Goal: Task Accomplishment & Management: Manage account settings

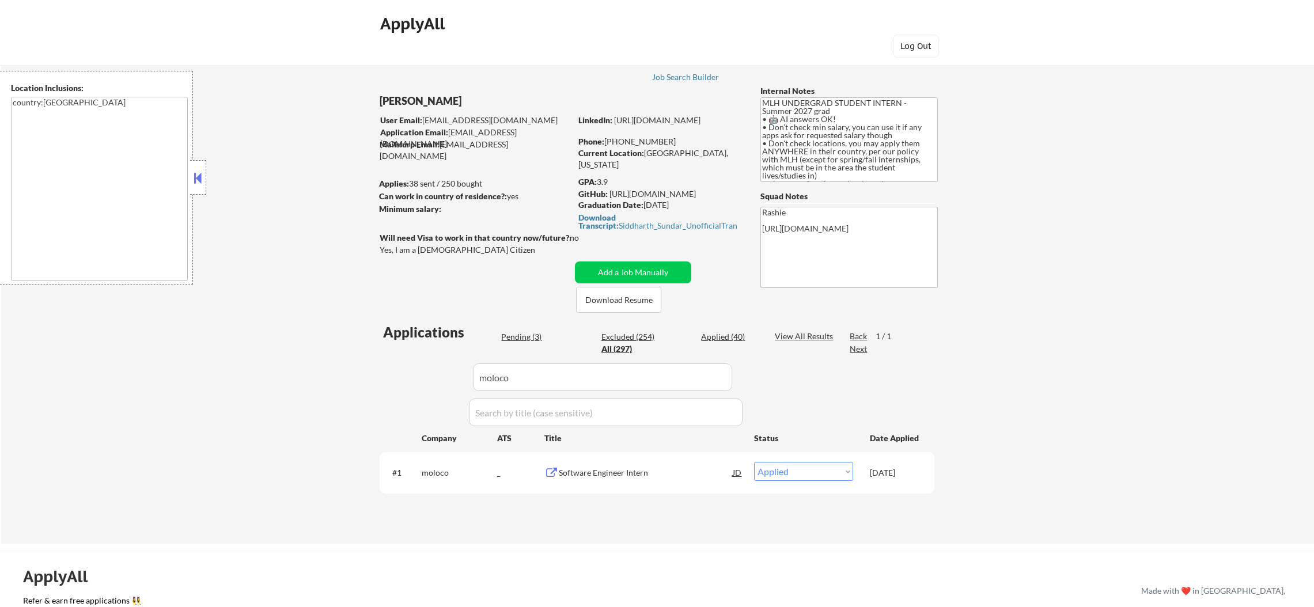
select select ""applied""
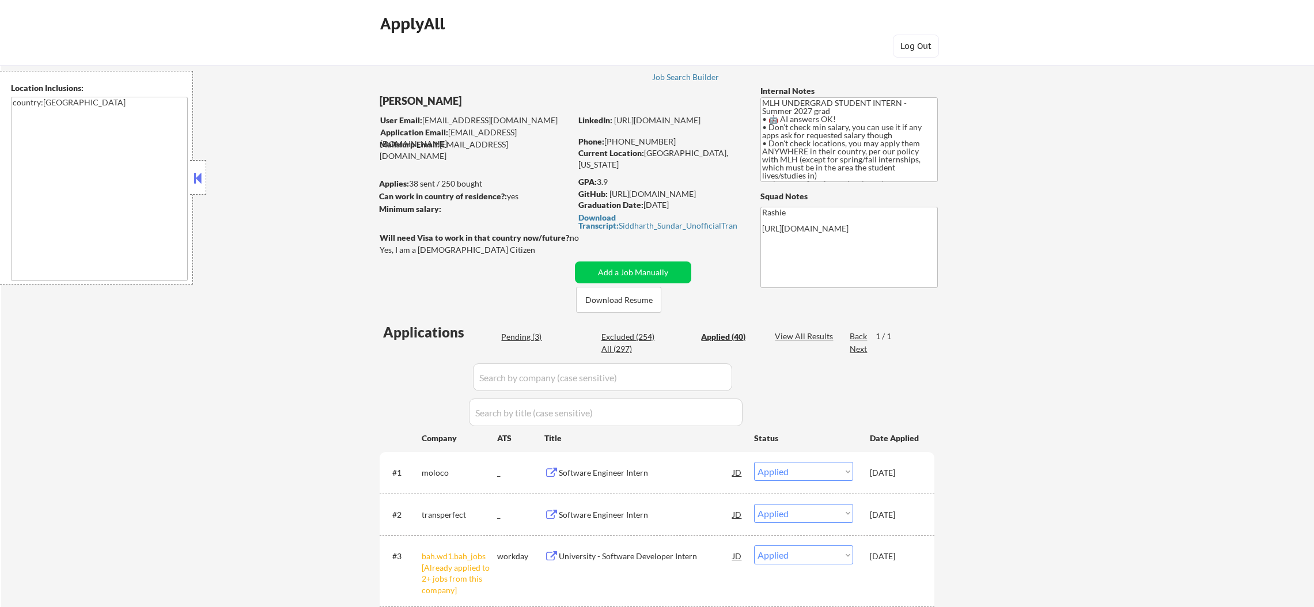
select select ""applied""
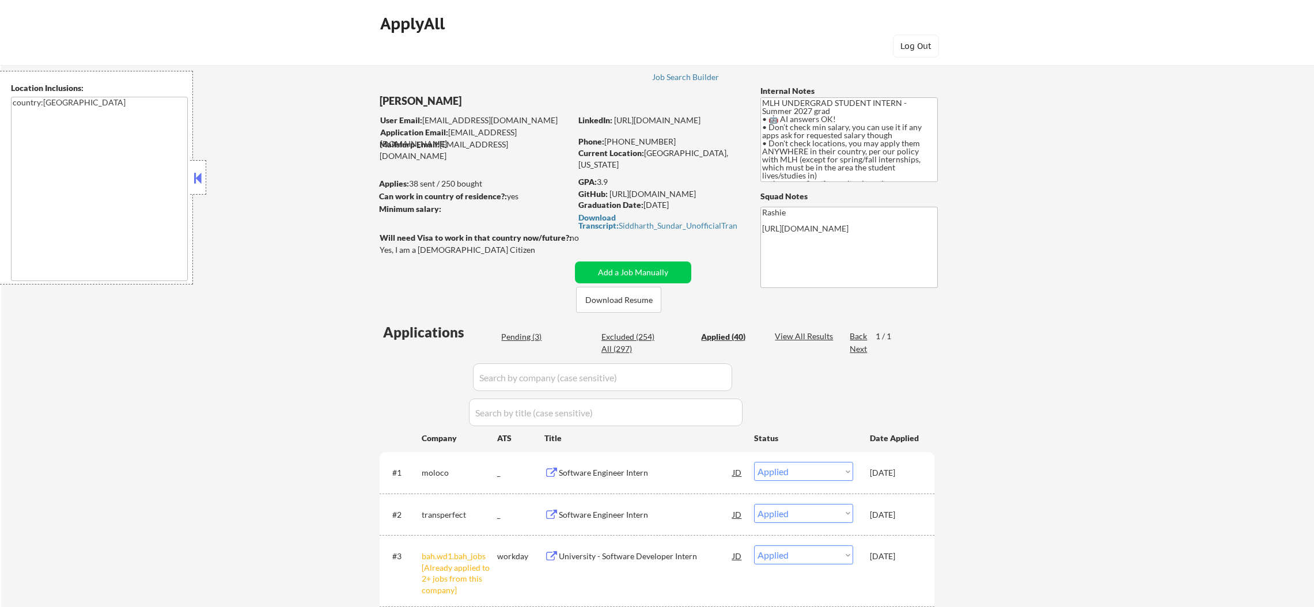
select select ""applied""
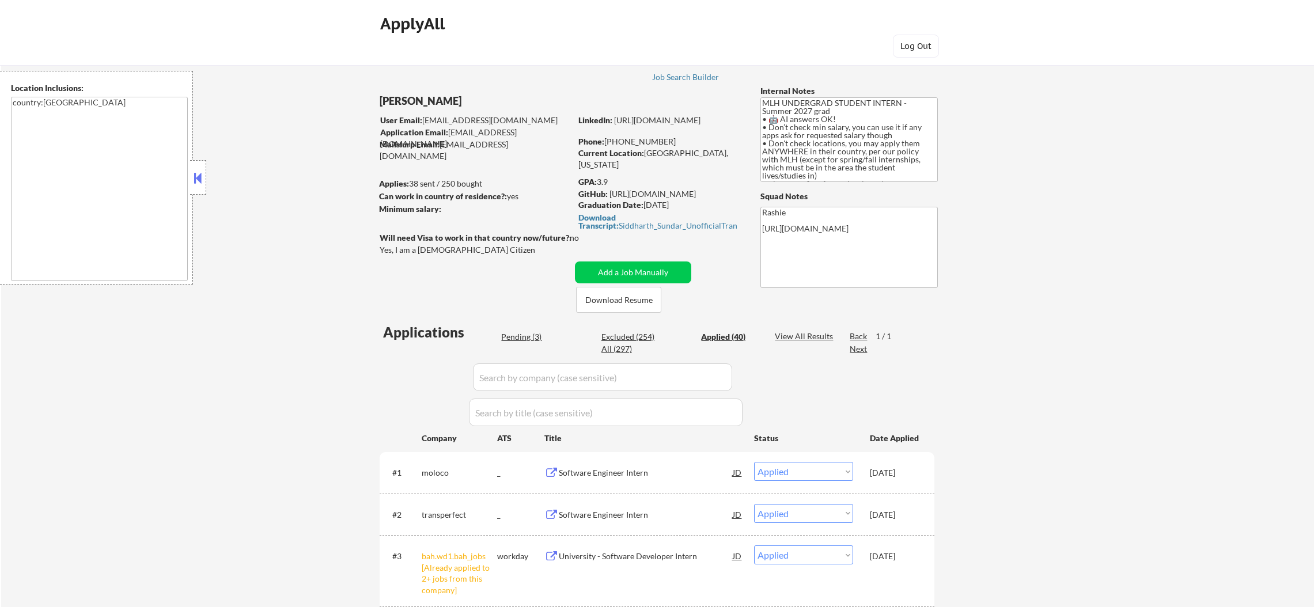
select select ""applied""
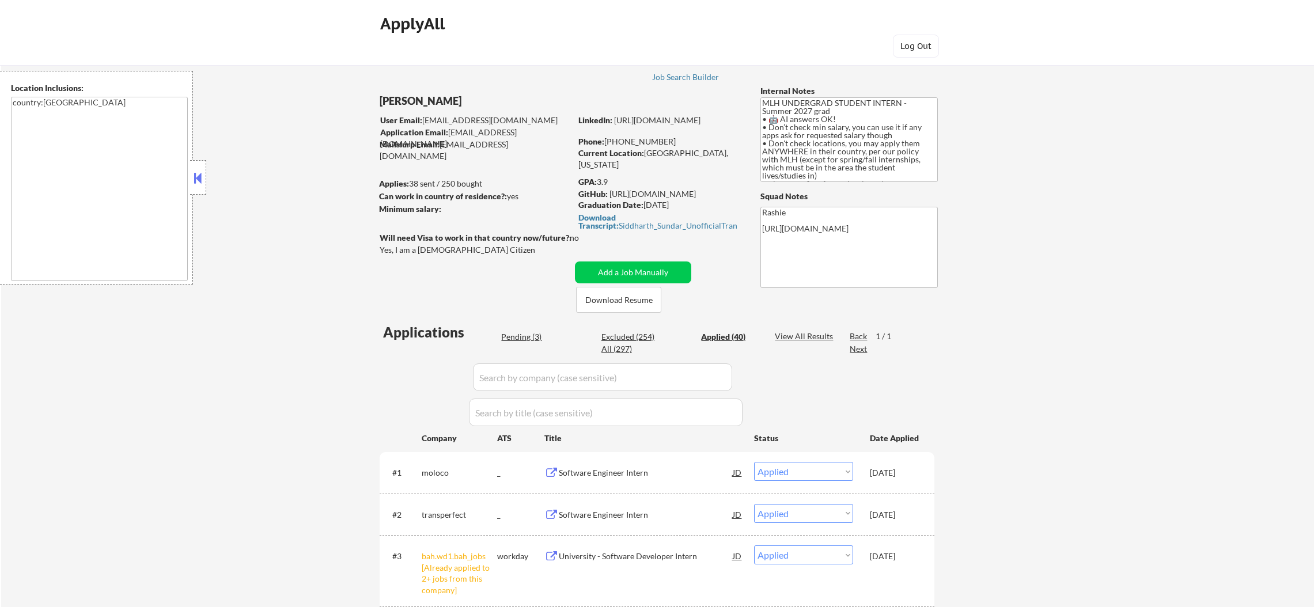
select select ""applied""
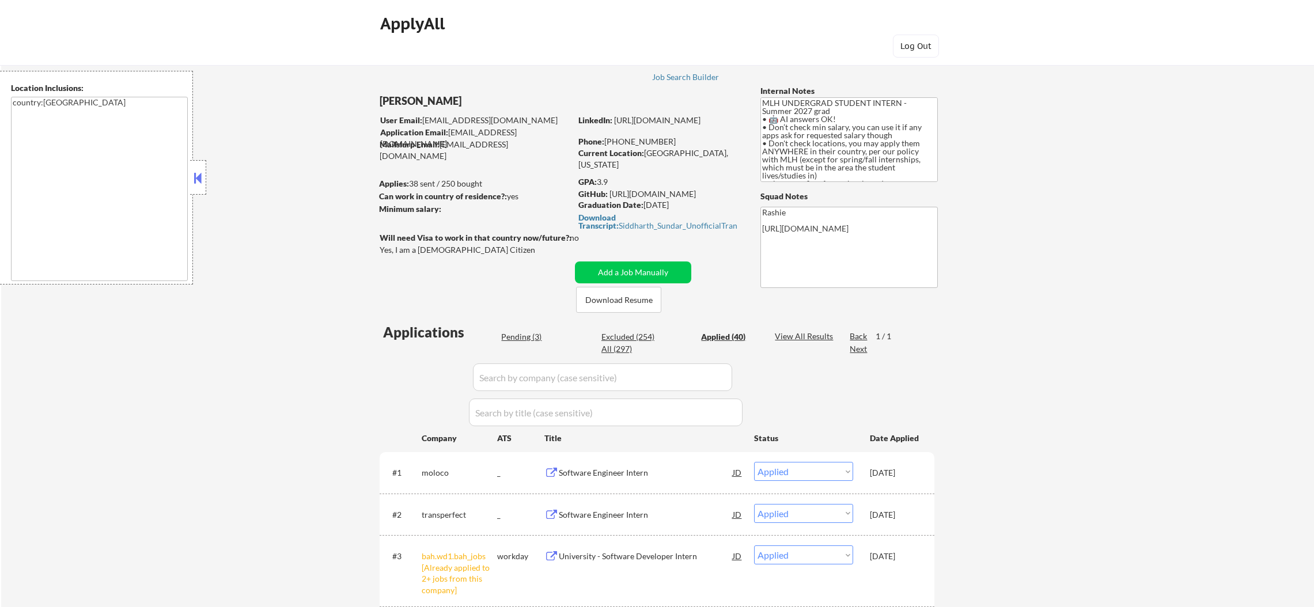
select select ""applied""
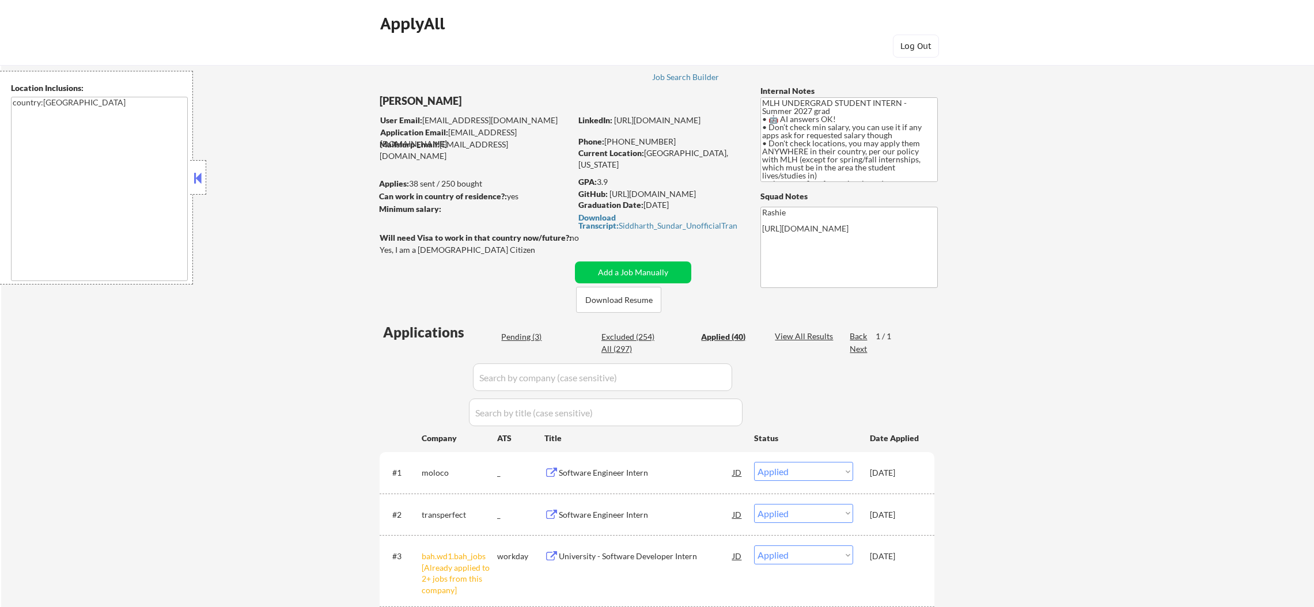
select select ""applied""
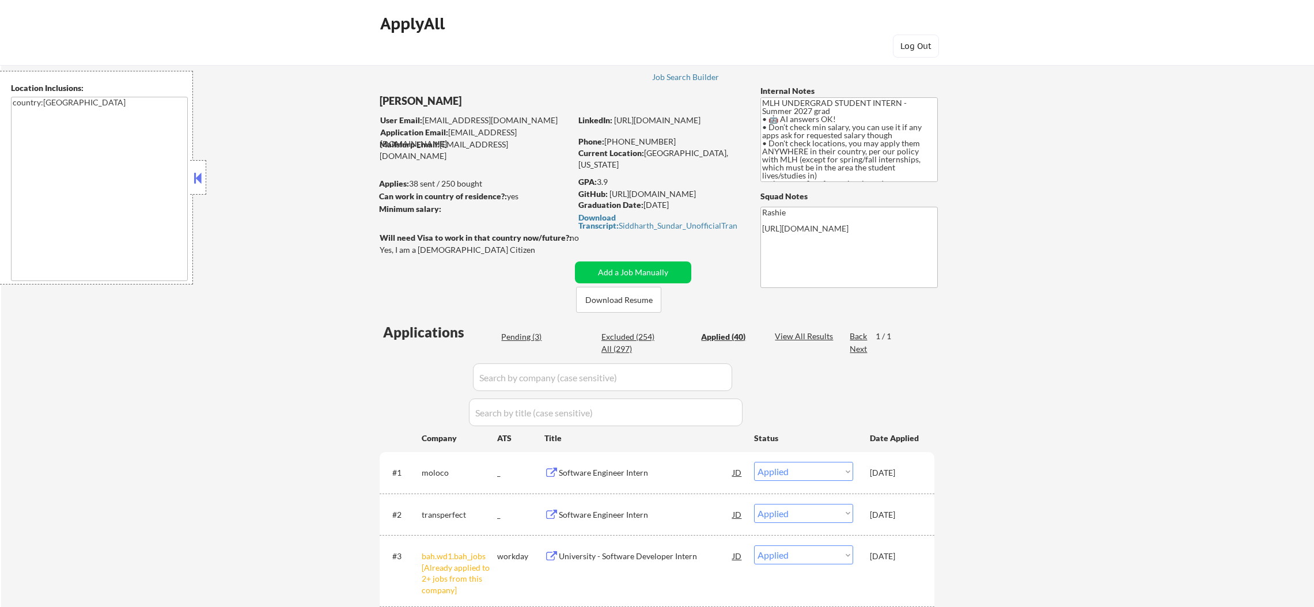
select select ""applied""
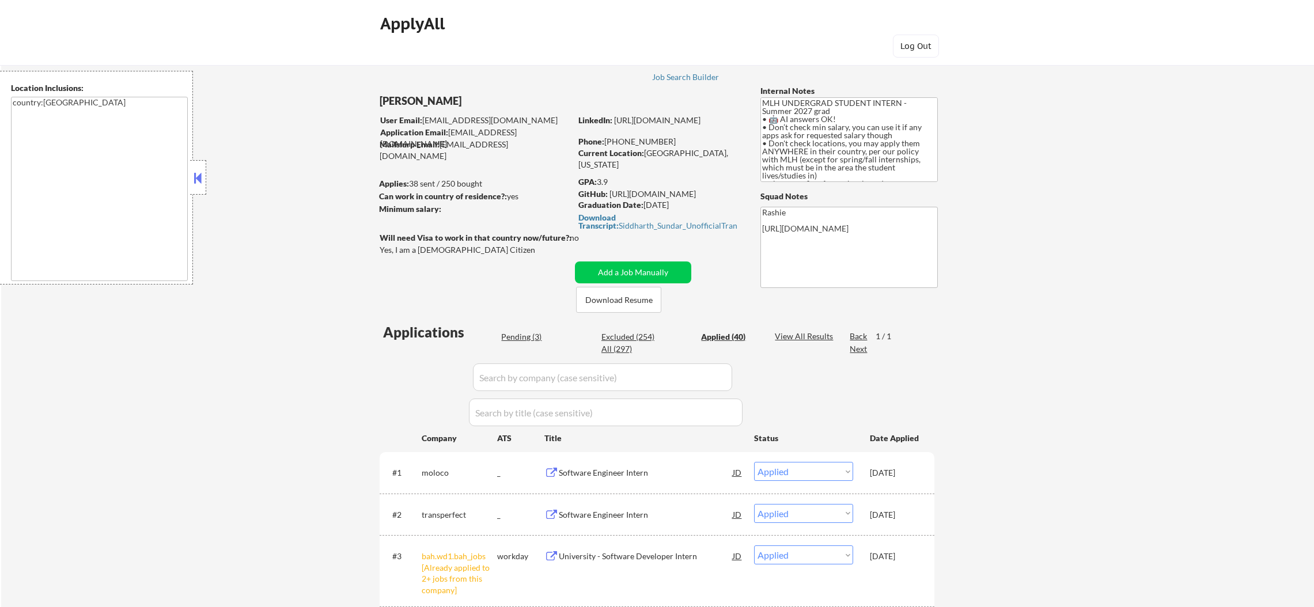
select select ""applied""
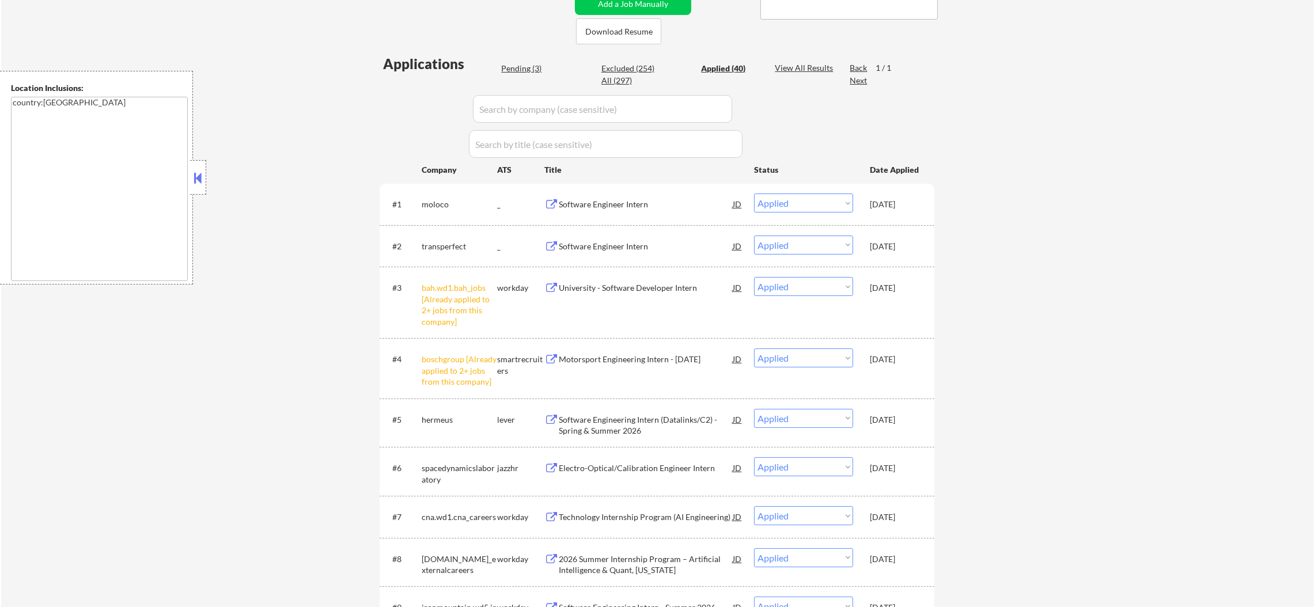
scroll to position [264, 0]
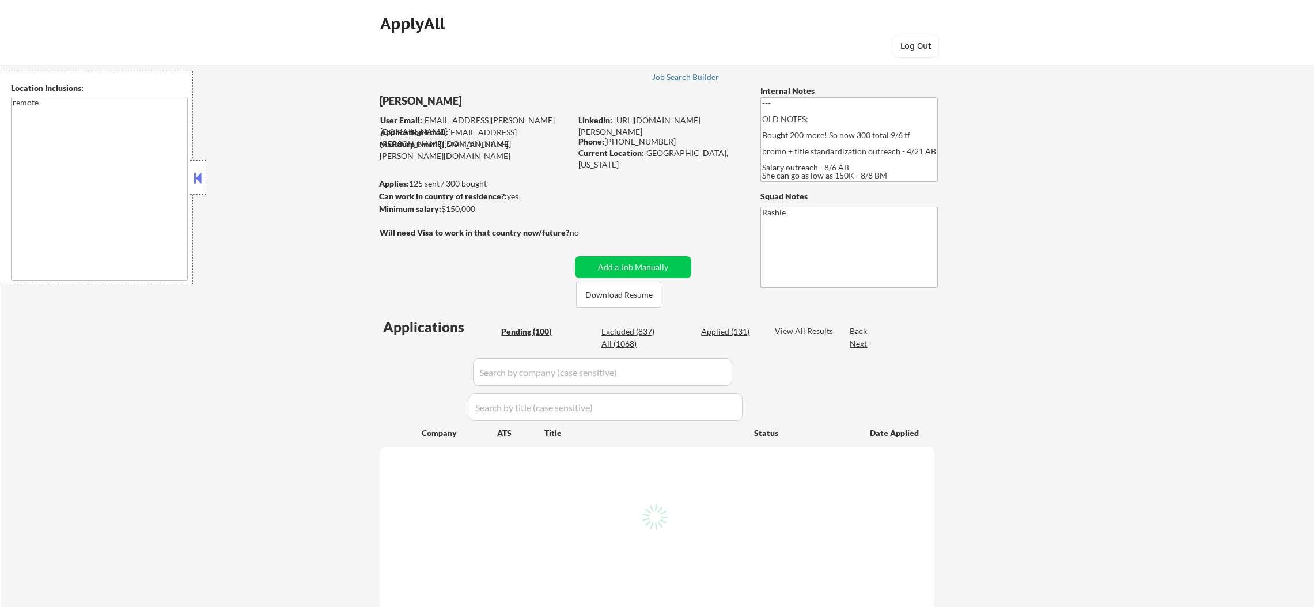
select select ""pending""
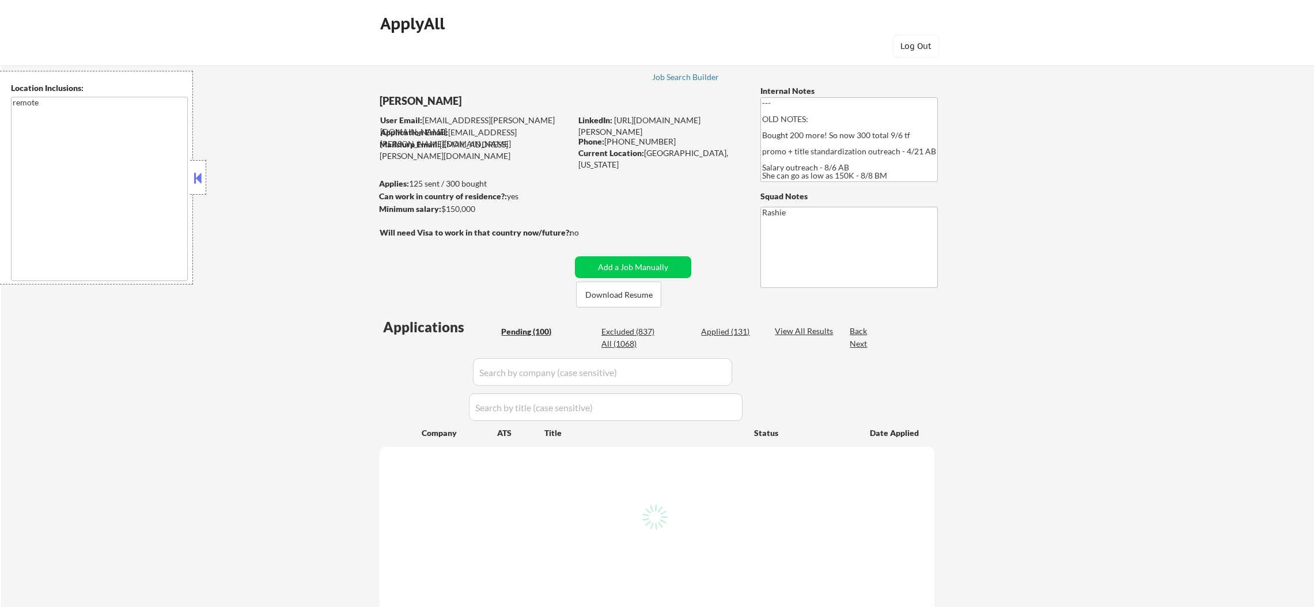
select select ""pending""
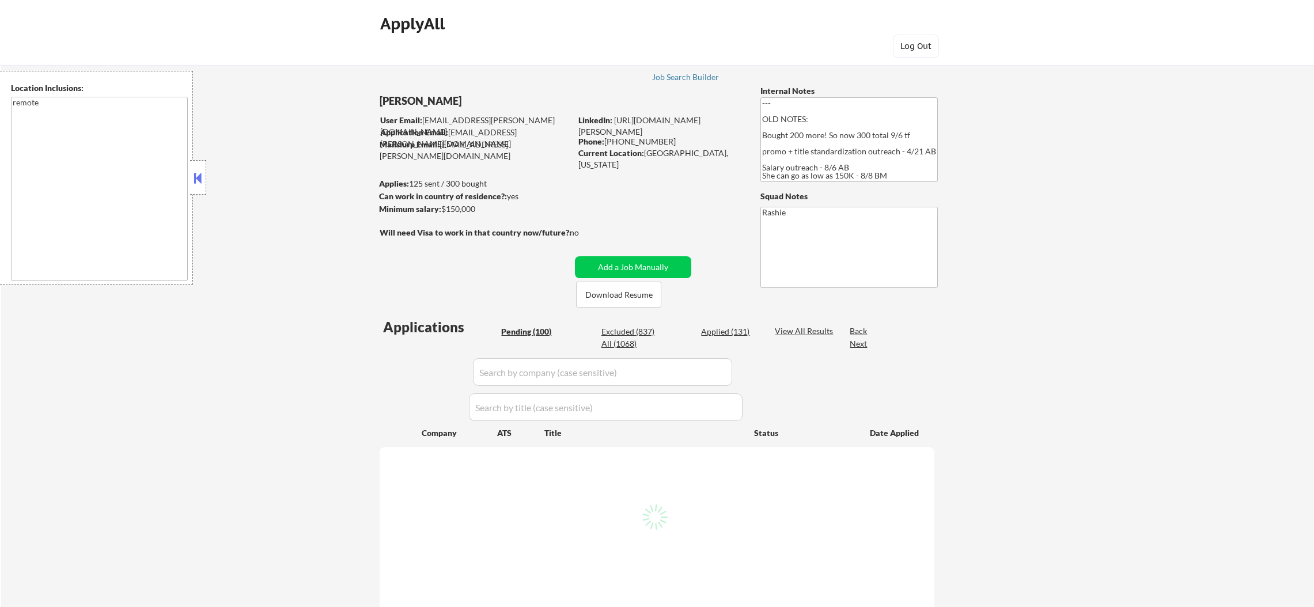
select select ""pending""
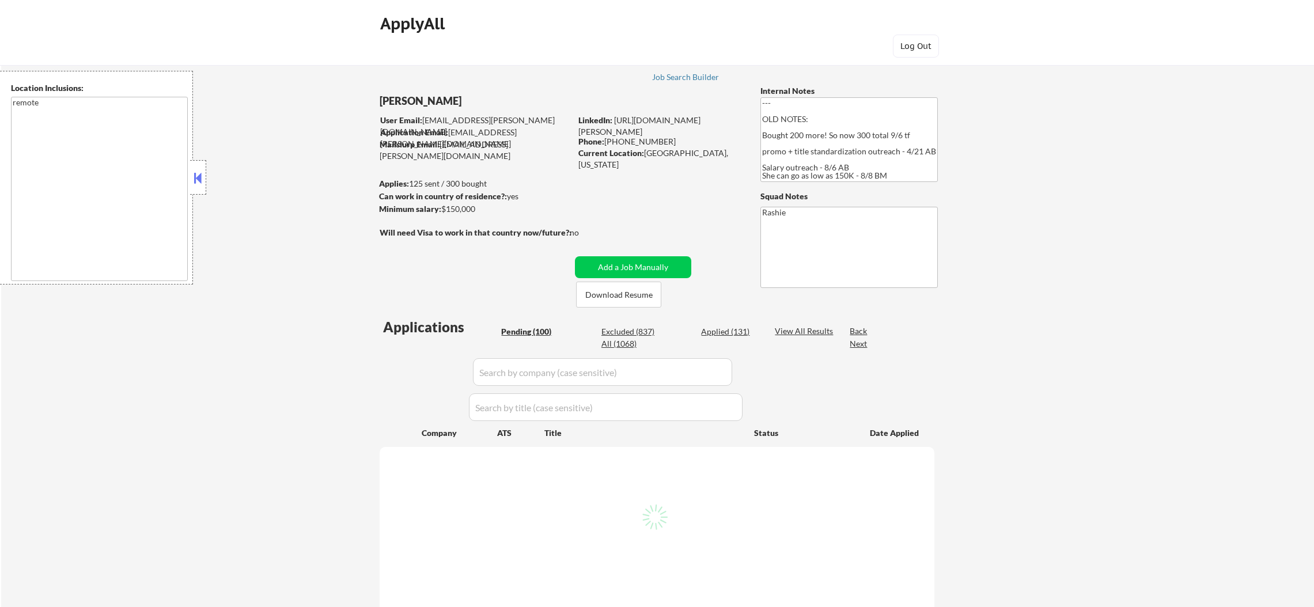
select select ""pending""
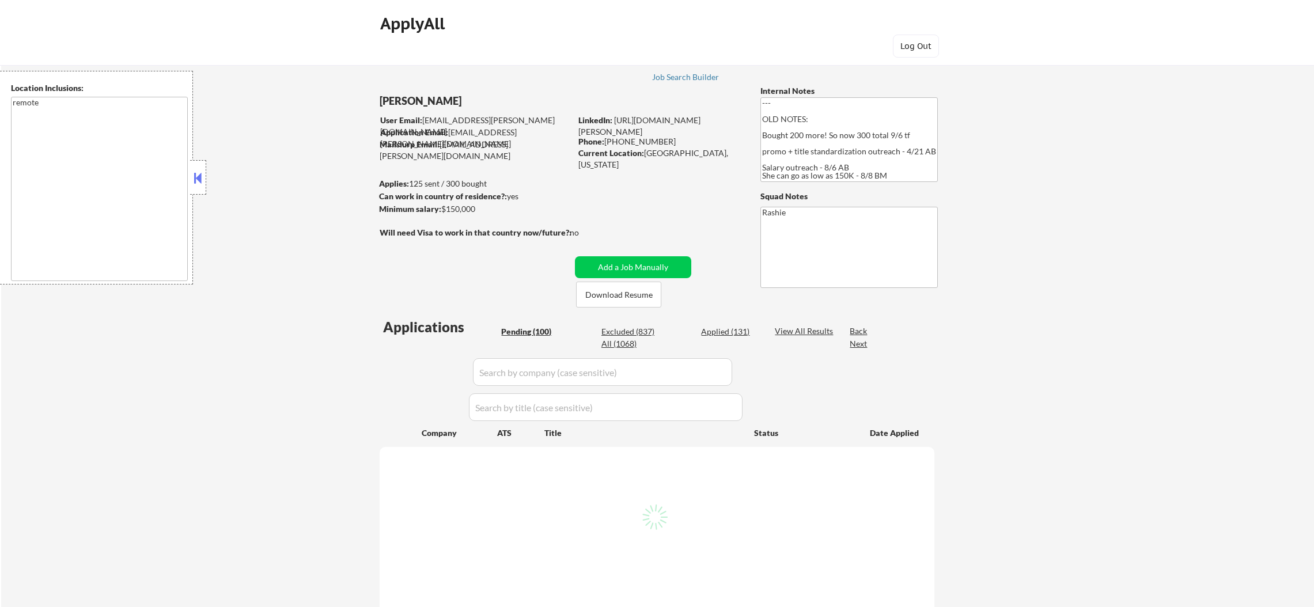
select select ""pending""
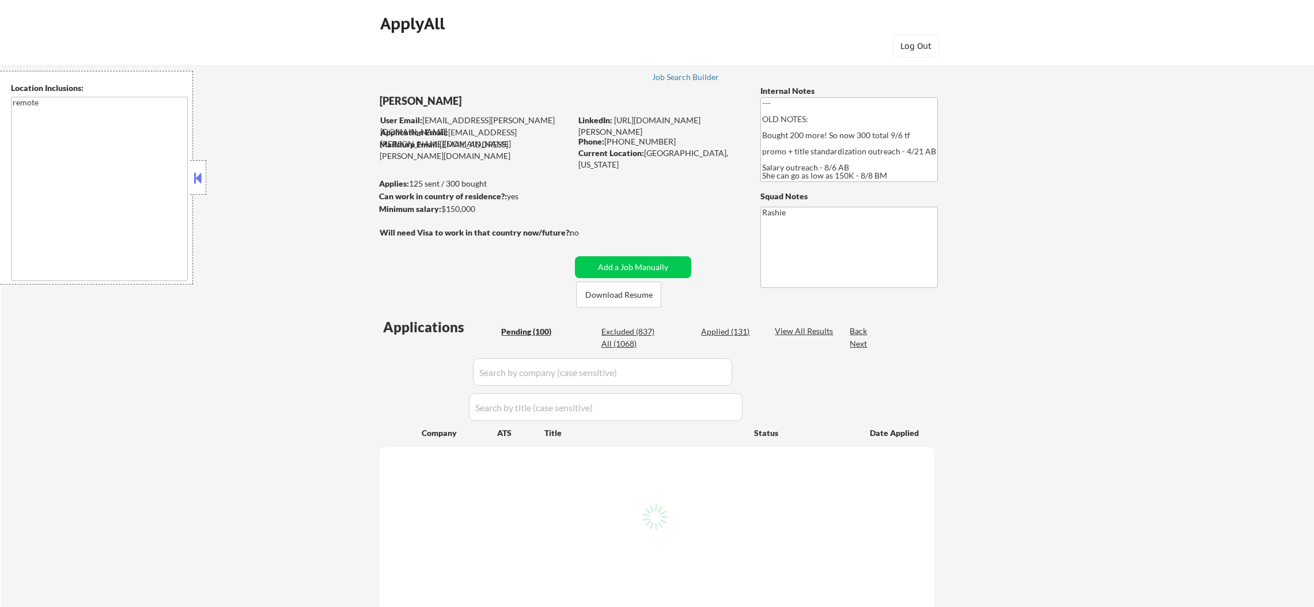
select select ""pending""
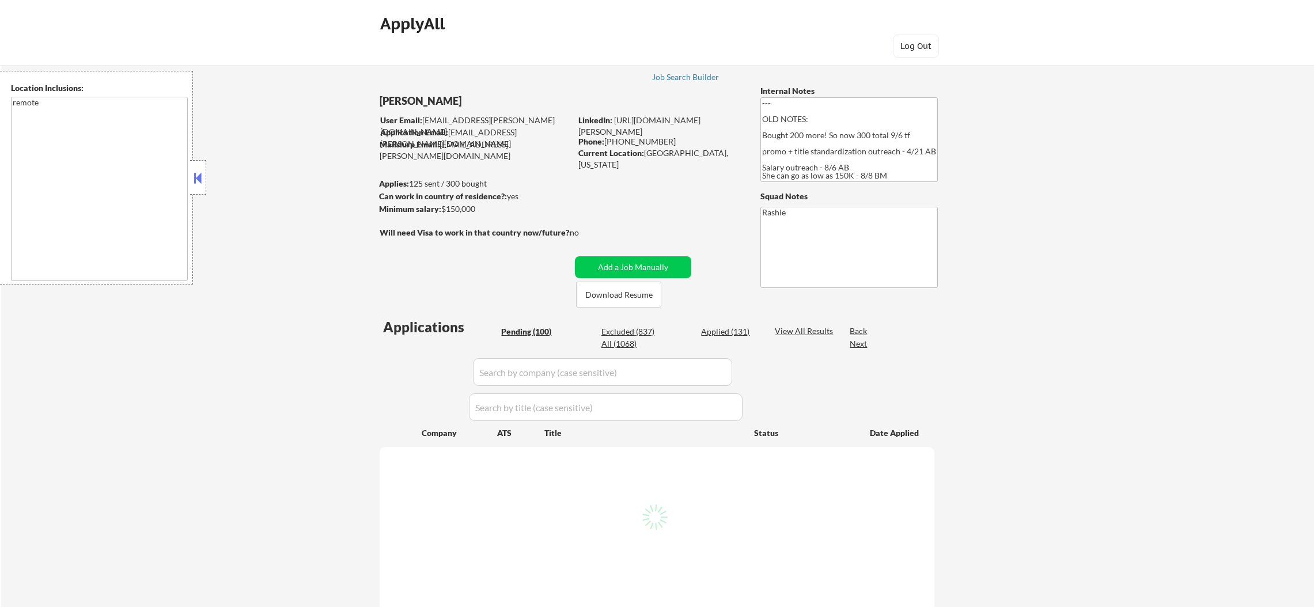
select select ""pending""
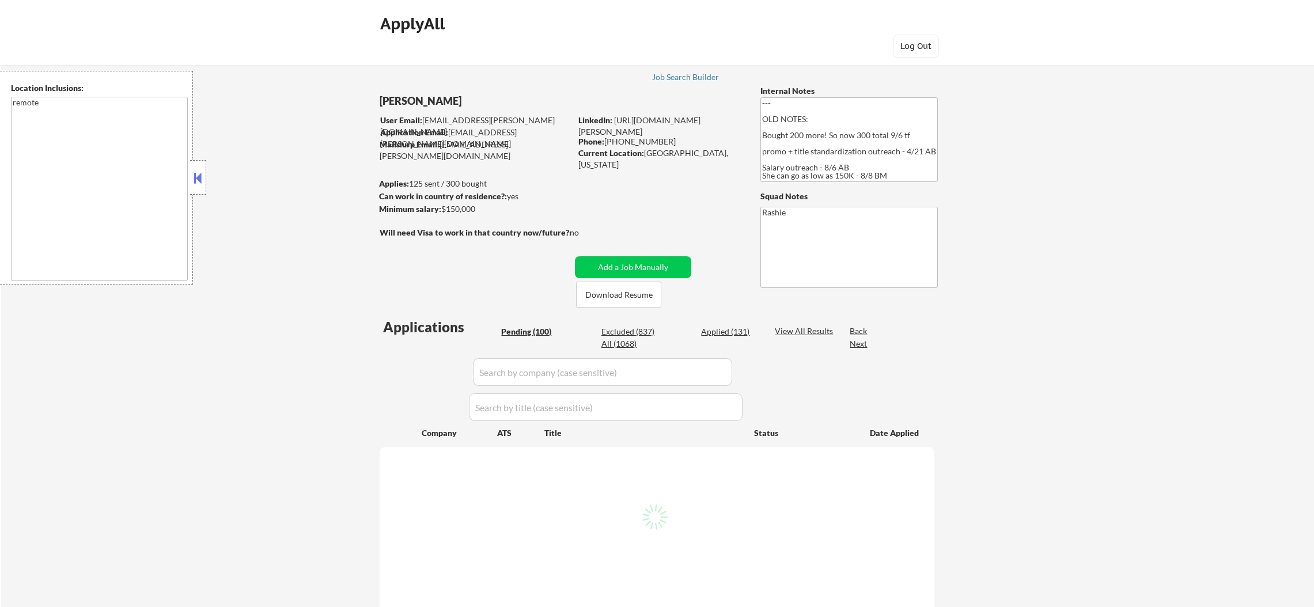
select select ""pending""
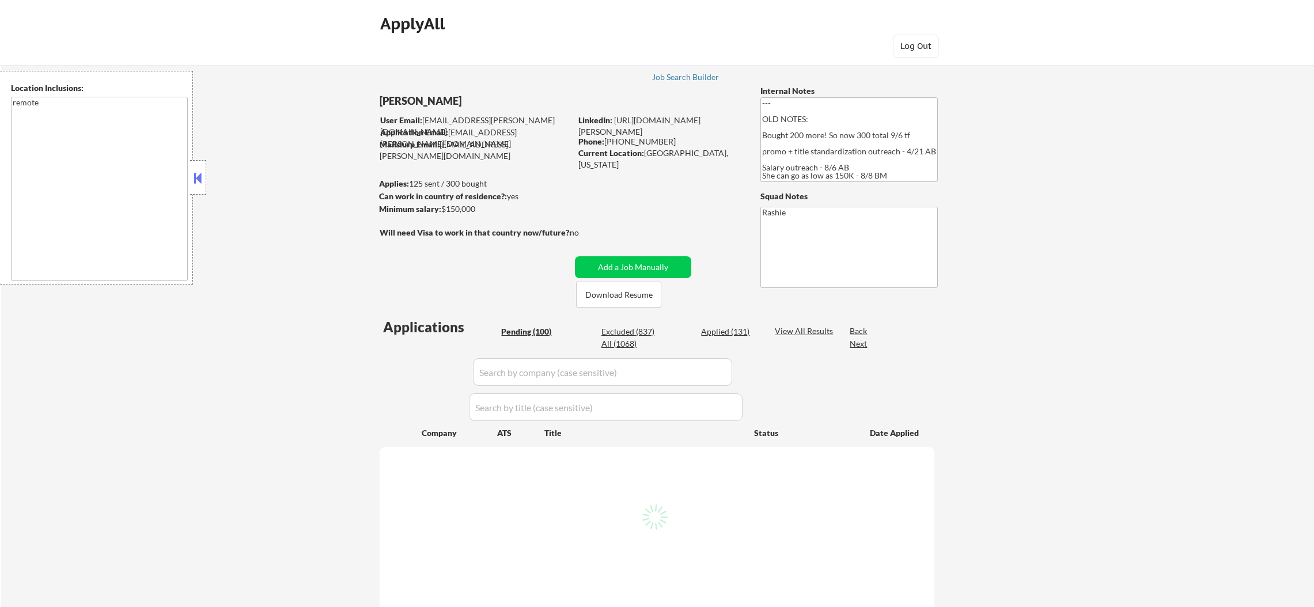
select select ""pending""
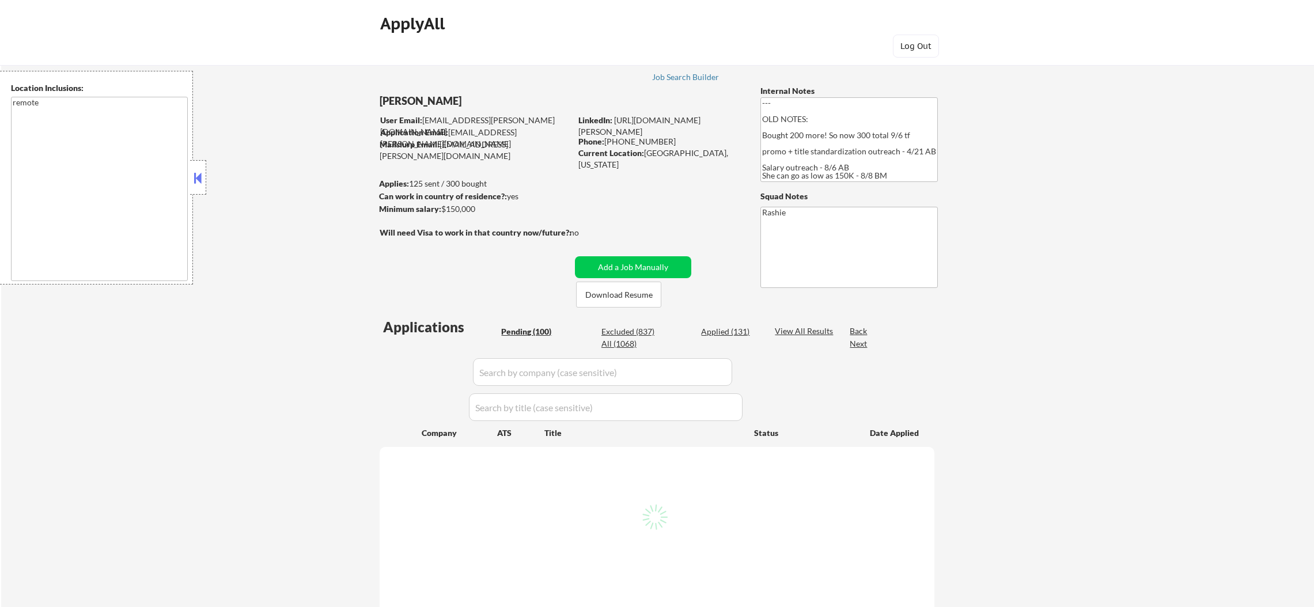
select select ""pending""
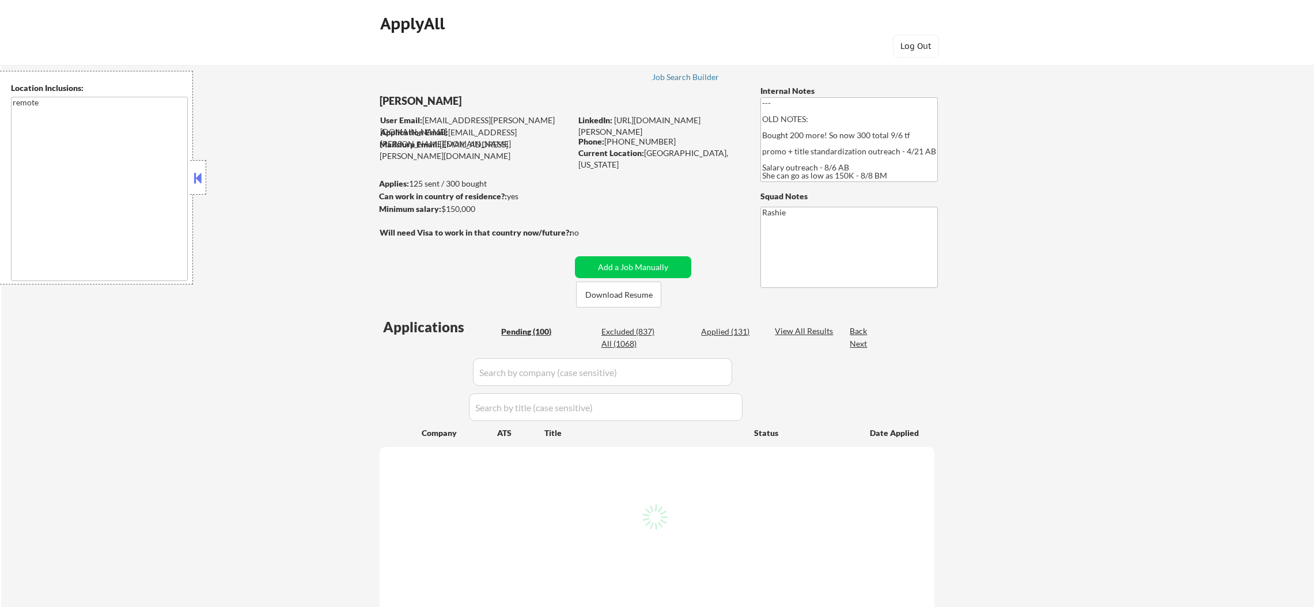
select select ""pending""
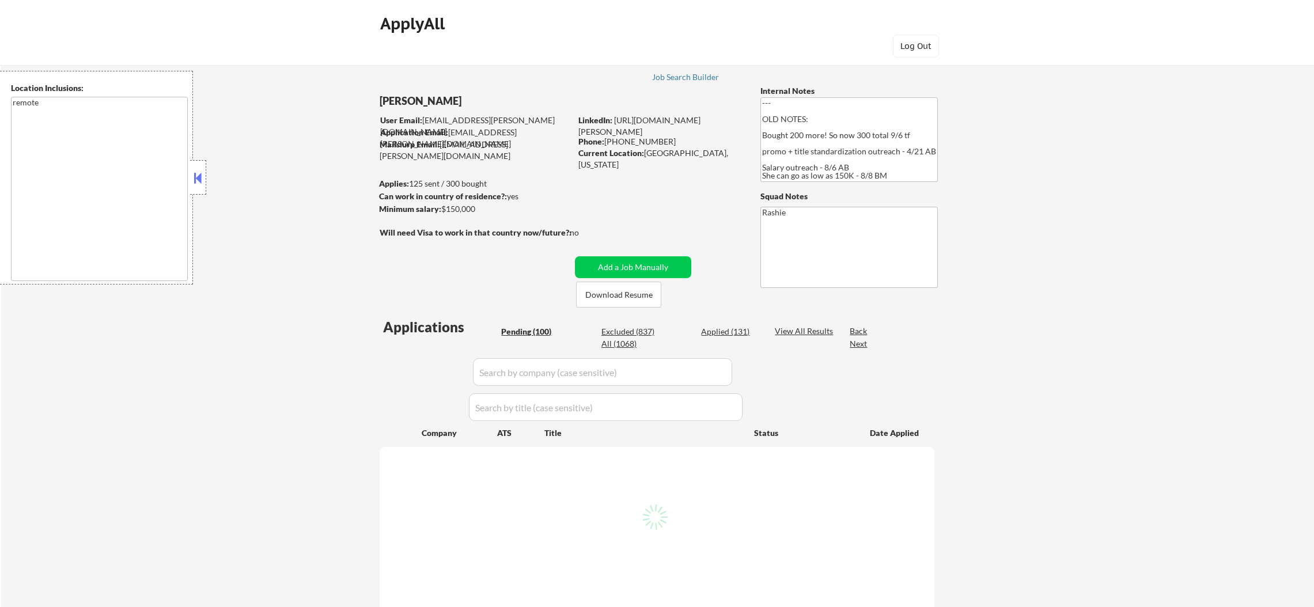
select select ""pending""
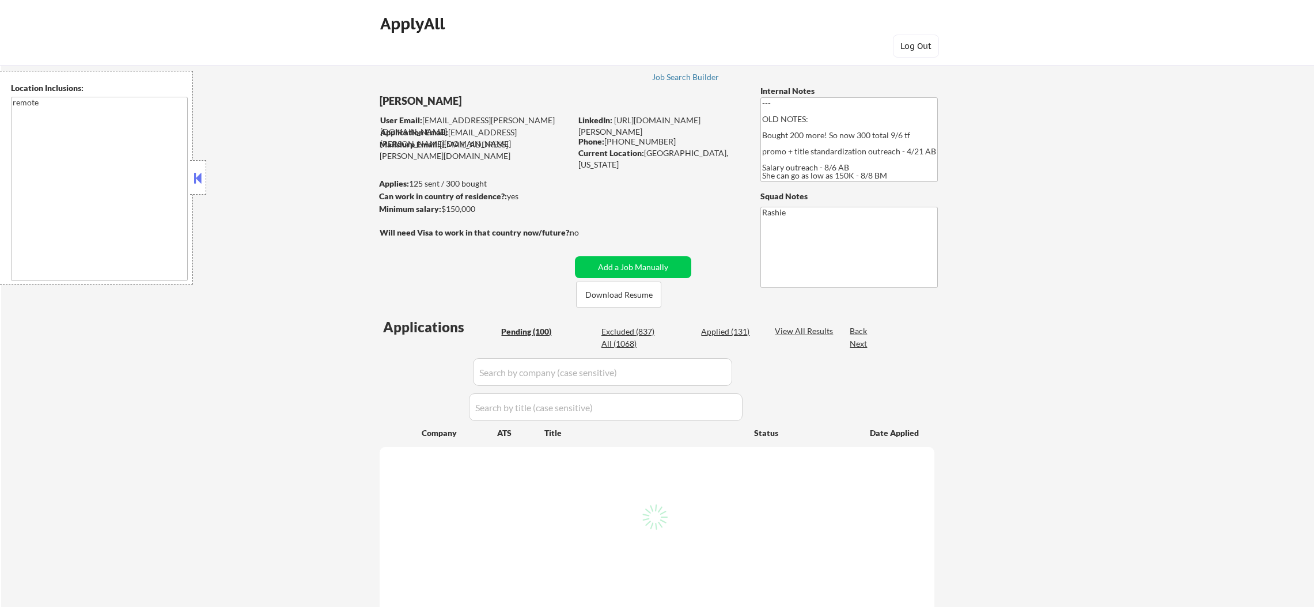
select select ""pending""
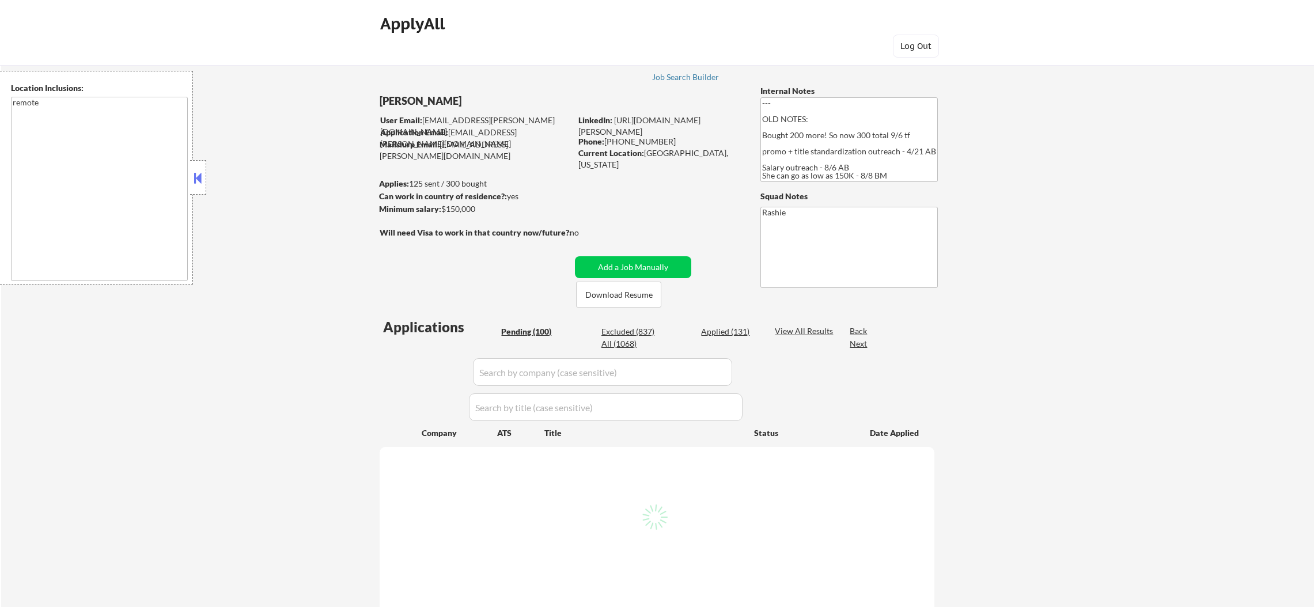
select select ""pending""
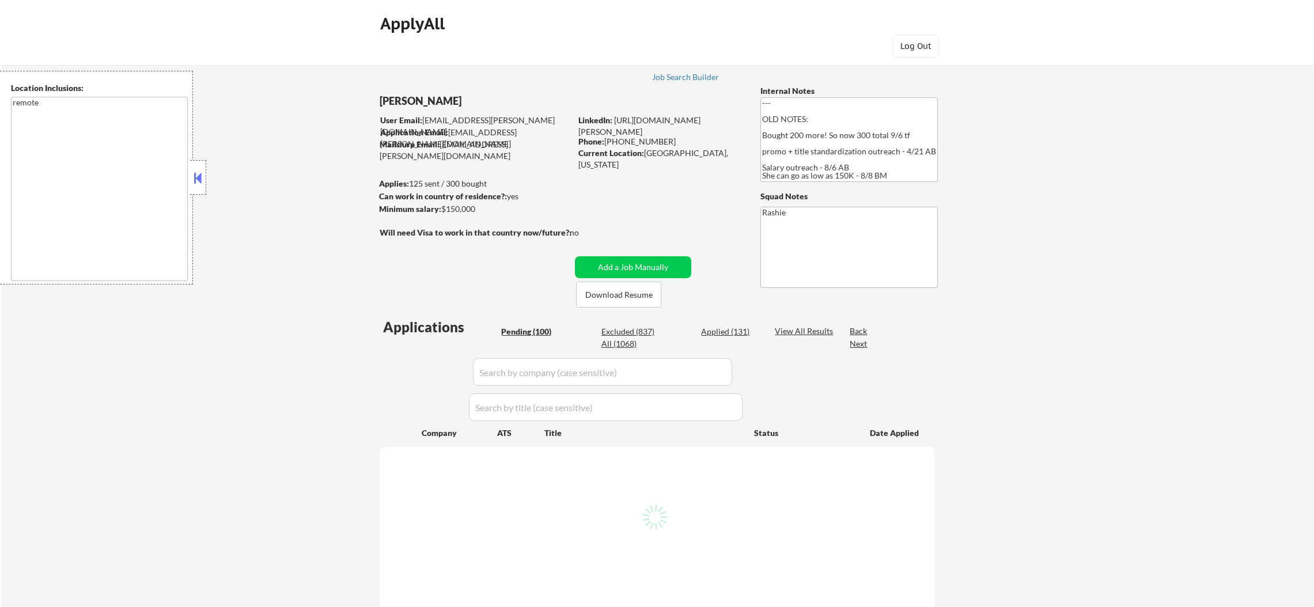
select select ""pending""
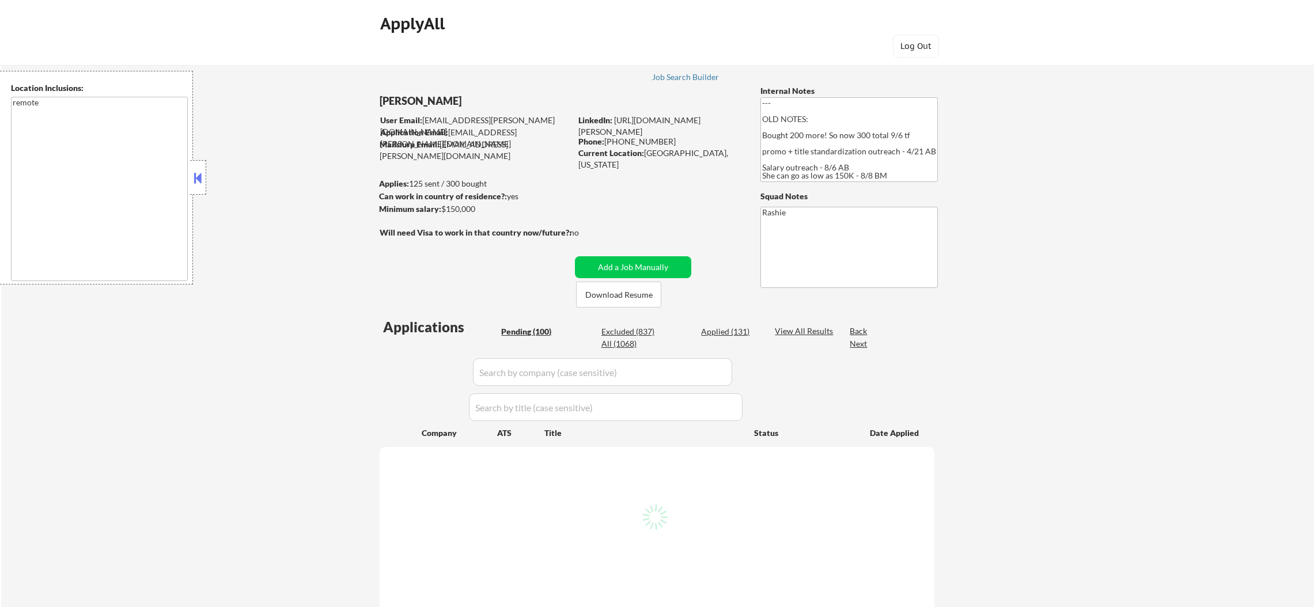
select select ""pending""
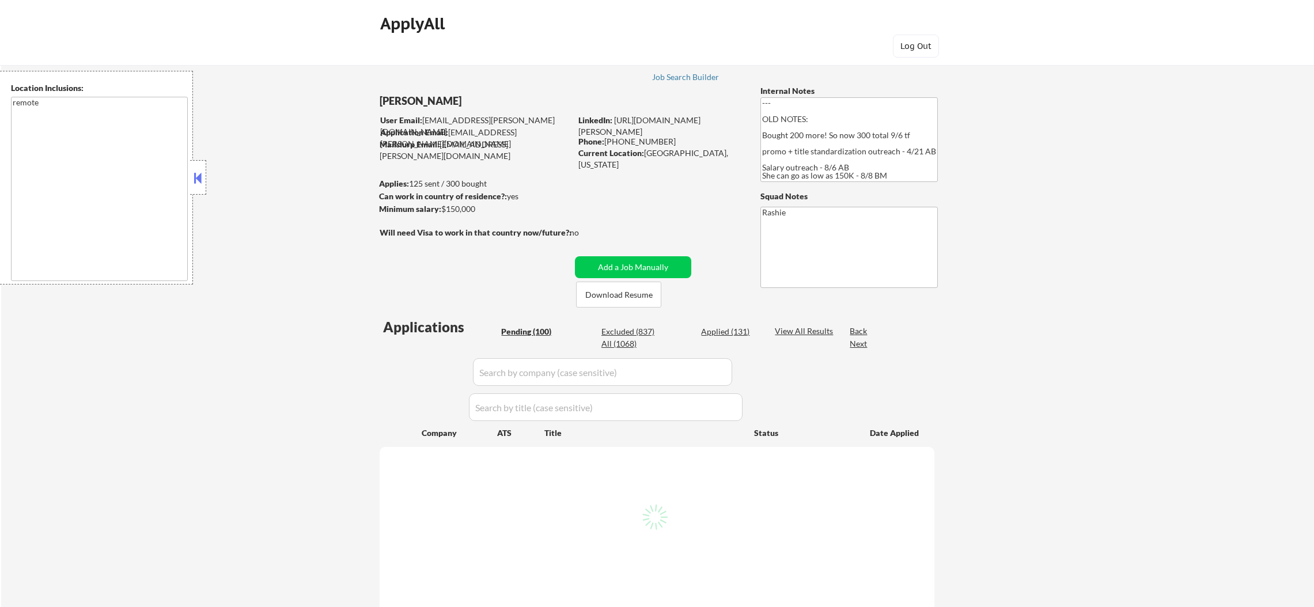
select select ""pending""
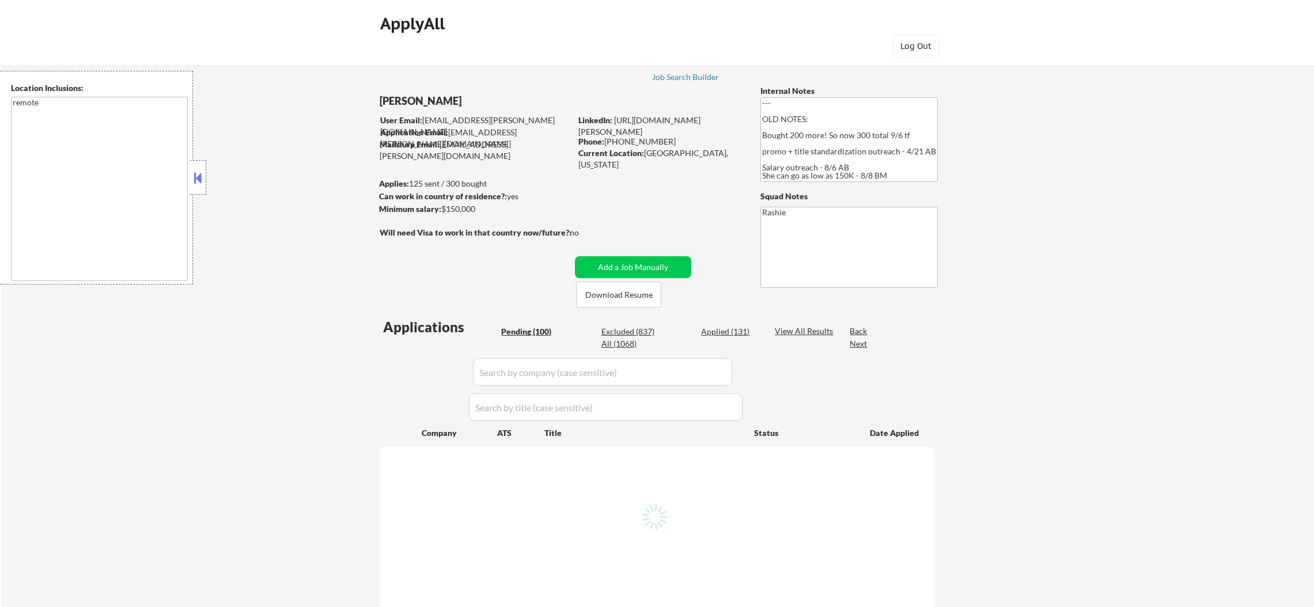
select select ""pending""
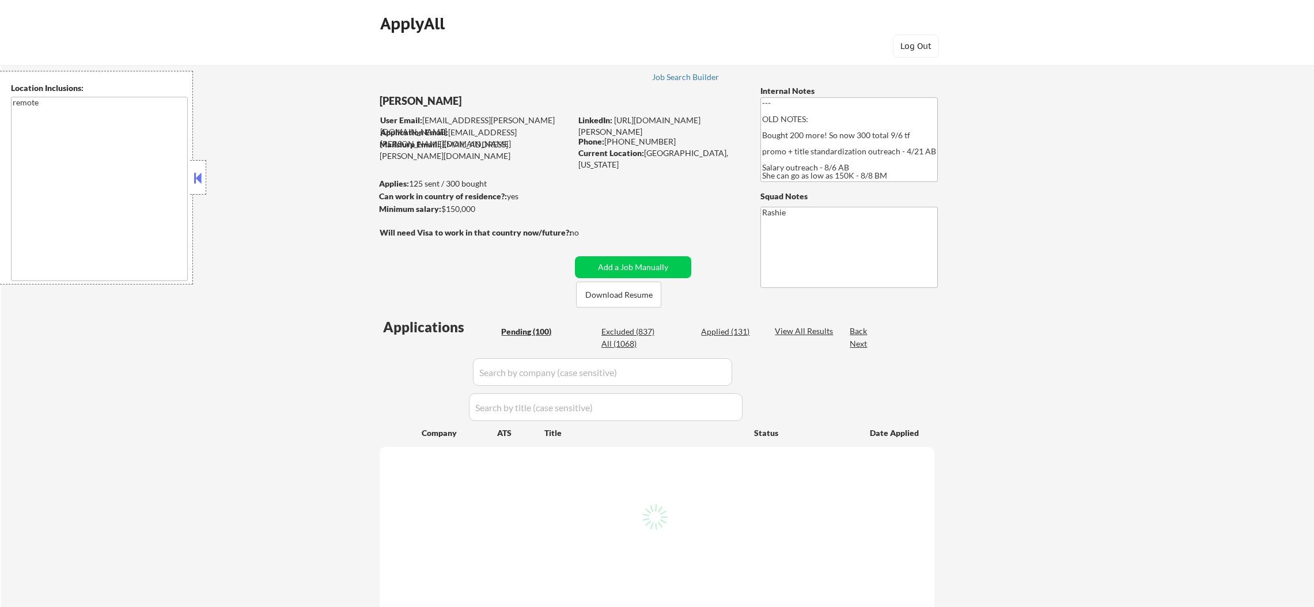
select select ""pending""
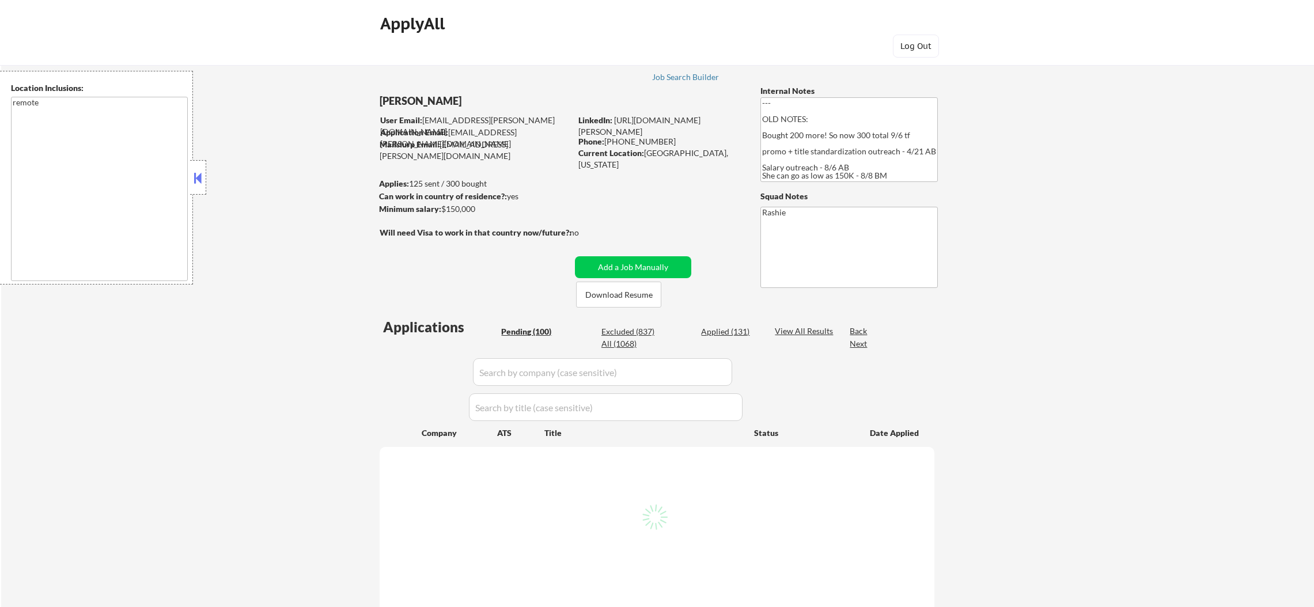
select select ""pending""
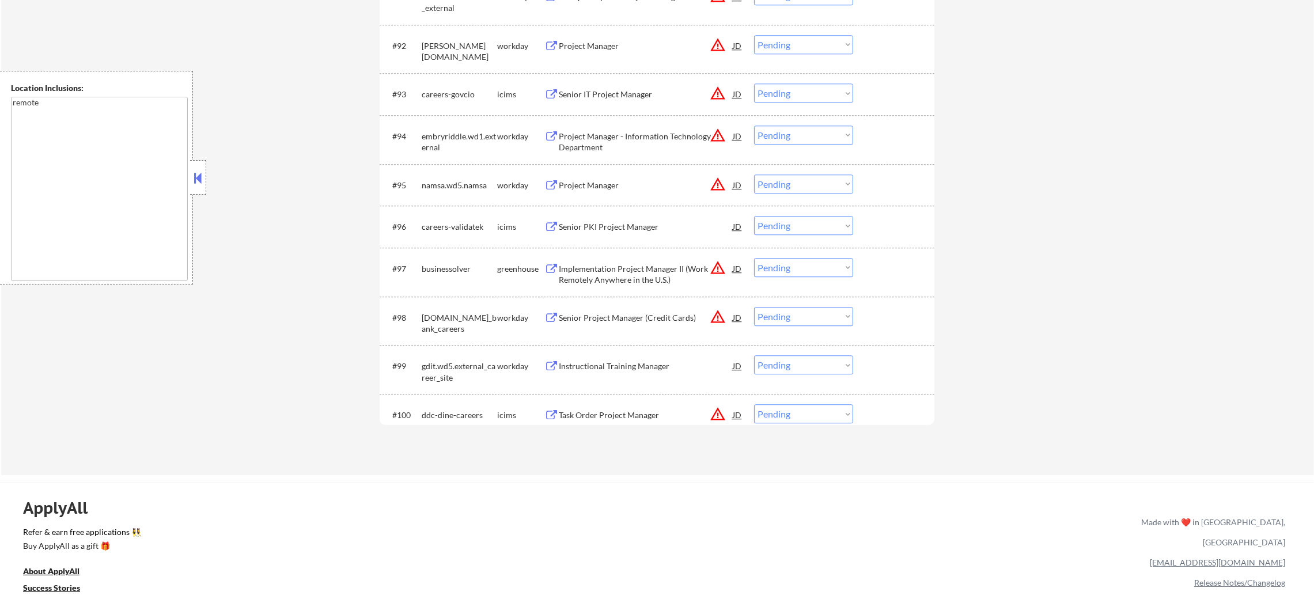
scroll to position [4819, 0]
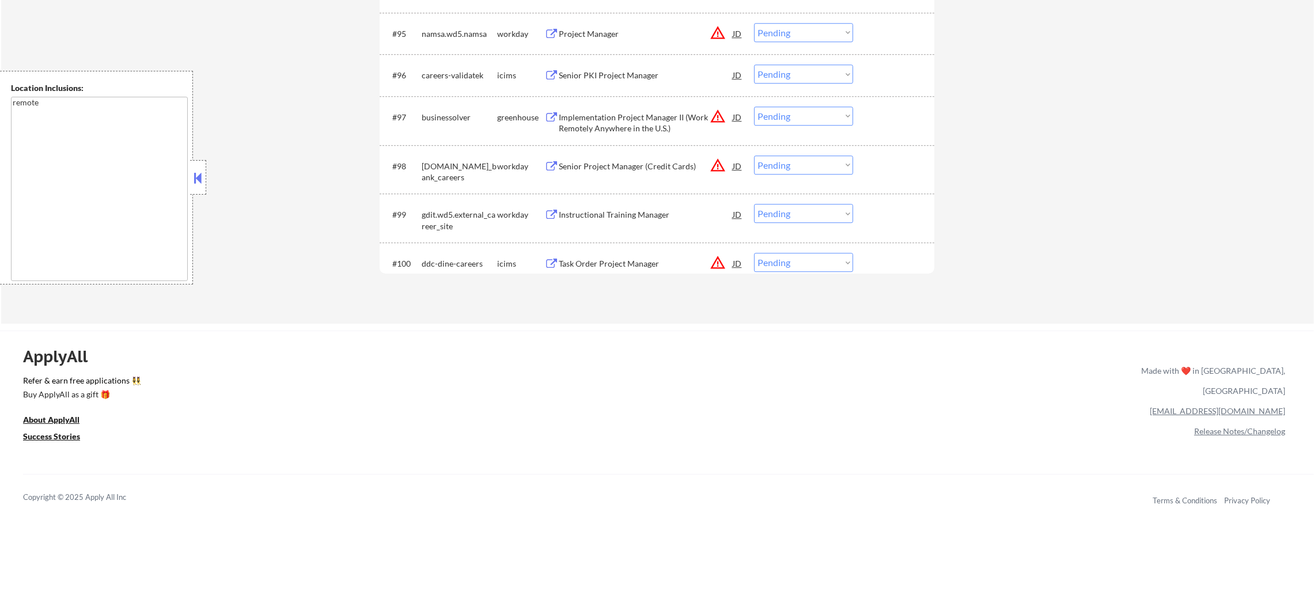
click at [669, 262] on div "Task Order Project Manager" at bounding box center [646, 264] width 174 height 12
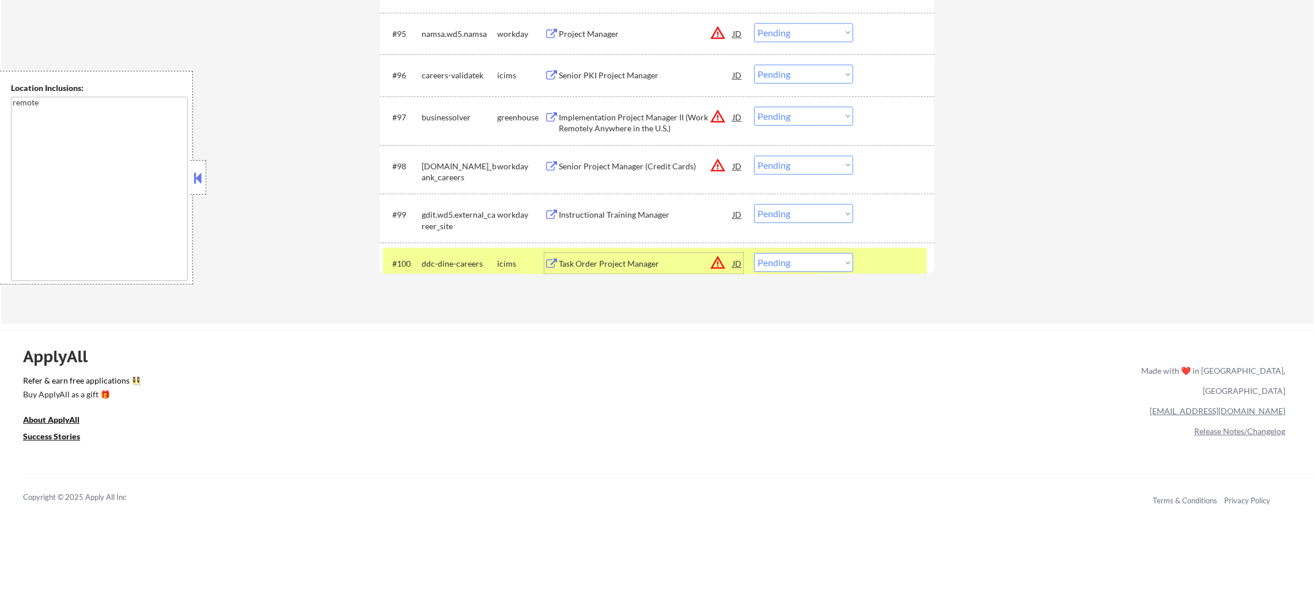
click at [784, 268] on select "Choose an option... Pending Applied Excluded (Questions) Excluded (Expired) Exc…" at bounding box center [803, 262] width 99 height 19
select select ""excluded__blocklist_""
click at [754, 253] on select "Choose an option... Pending Applied Excluded (Questions) Excluded (Expired) Exc…" at bounding box center [803, 262] width 99 height 19
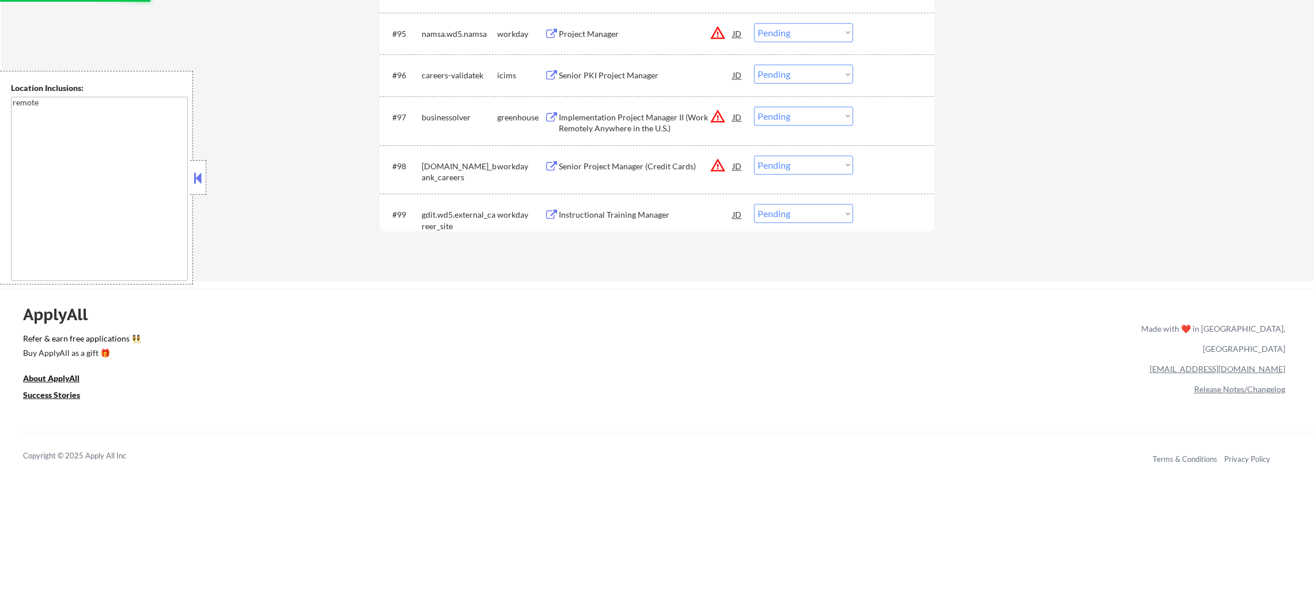
click at [665, 206] on div "Instructional Training Manager" at bounding box center [646, 214] width 174 height 21
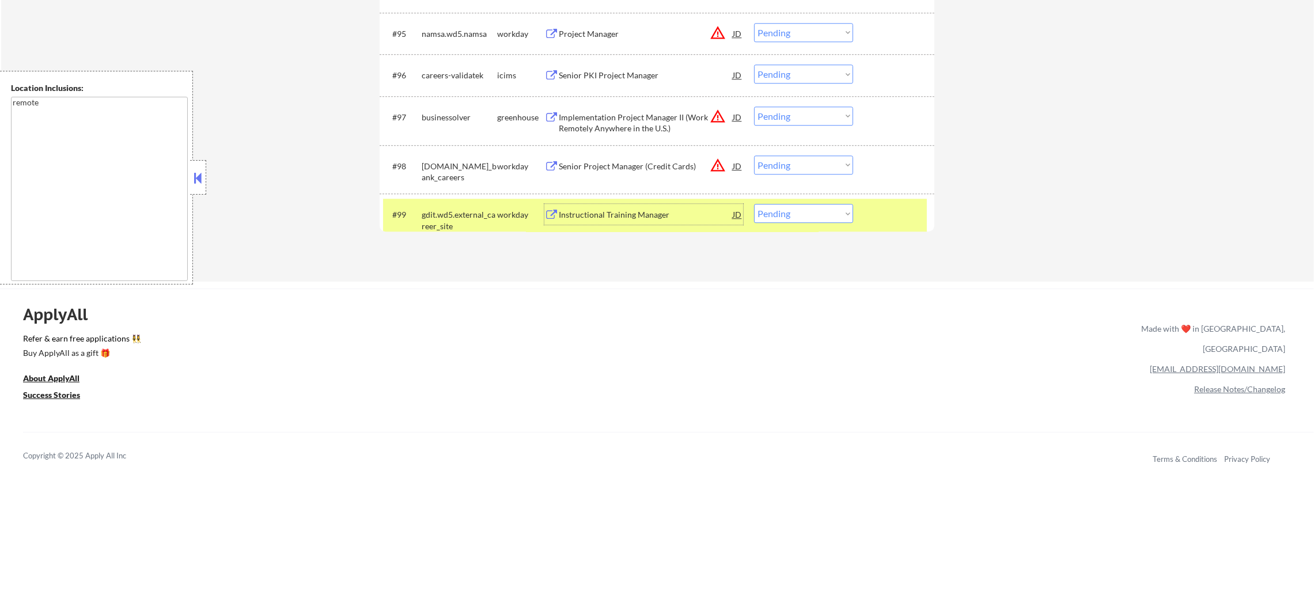
click at [817, 219] on select "Choose an option... Pending Applied Excluded (Questions) Excluded (Expired) Exc…" at bounding box center [803, 213] width 99 height 19
select select ""excluded__expired_""
click at [754, 204] on select "Choose an option... Pending Applied Excluded (Questions) Excluded (Expired) Exc…" at bounding box center [803, 213] width 99 height 19
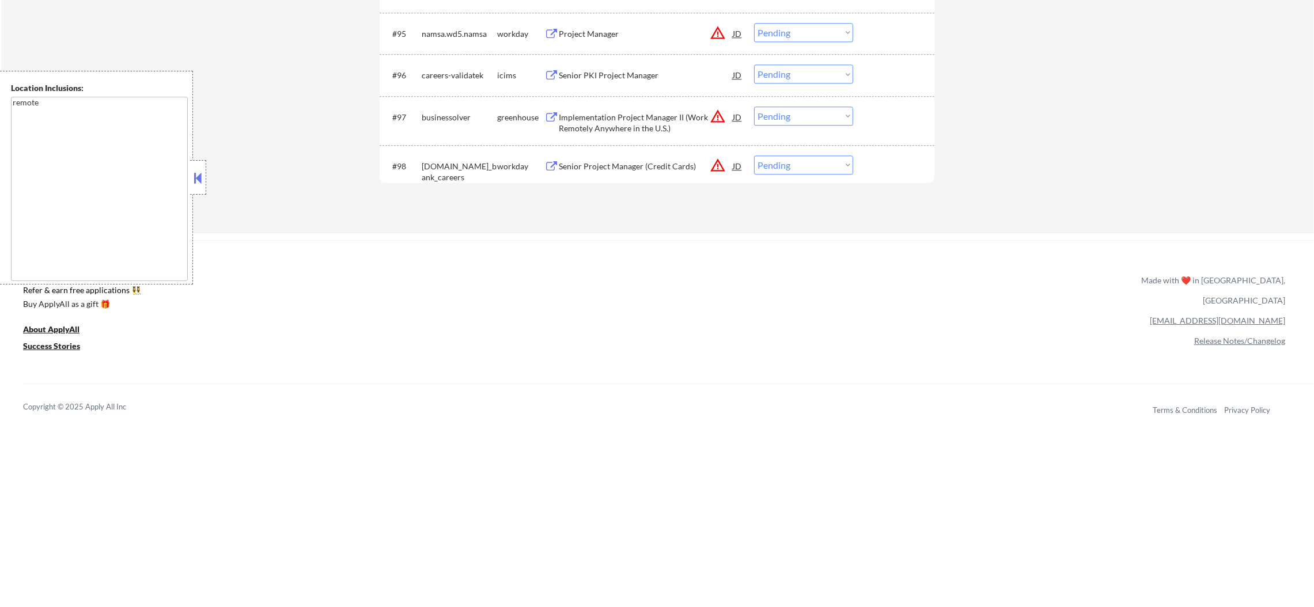
click at [693, 168] on div "Senior Project Manager (Credit Cards)" at bounding box center [646, 167] width 174 height 12
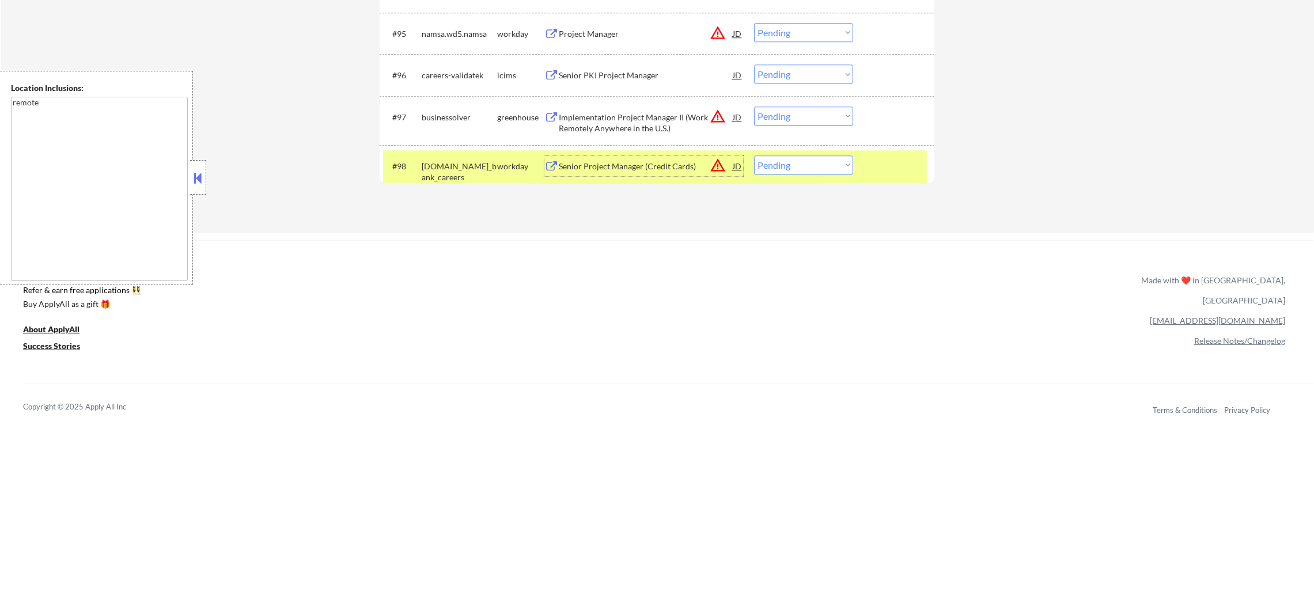
click at [772, 168] on select "Choose an option... Pending Applied Excluded (Questions) Excluded (Expired) Exc…" at bounding box center [803, 165] width 99 height 19
select select ""excluded__expired_""
click at [754, 156] on select "Choose an option... Pending Applied Excluded (Questions) Excluded (Expired) Exc…" at bounding box center [803, 165] width 99 height 19
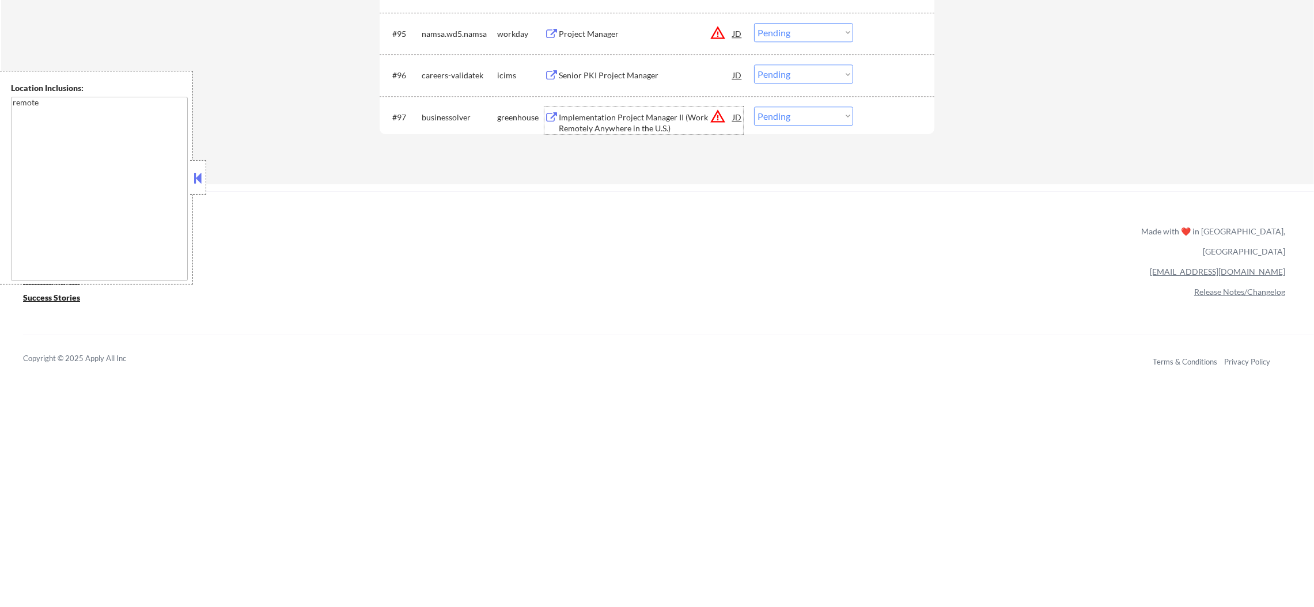
click at [704, 119] on div "Implementation Project Manager II (Work Remotely Anywhere in the U.S.)" at bounding box center [646, 123] width 174 height 22
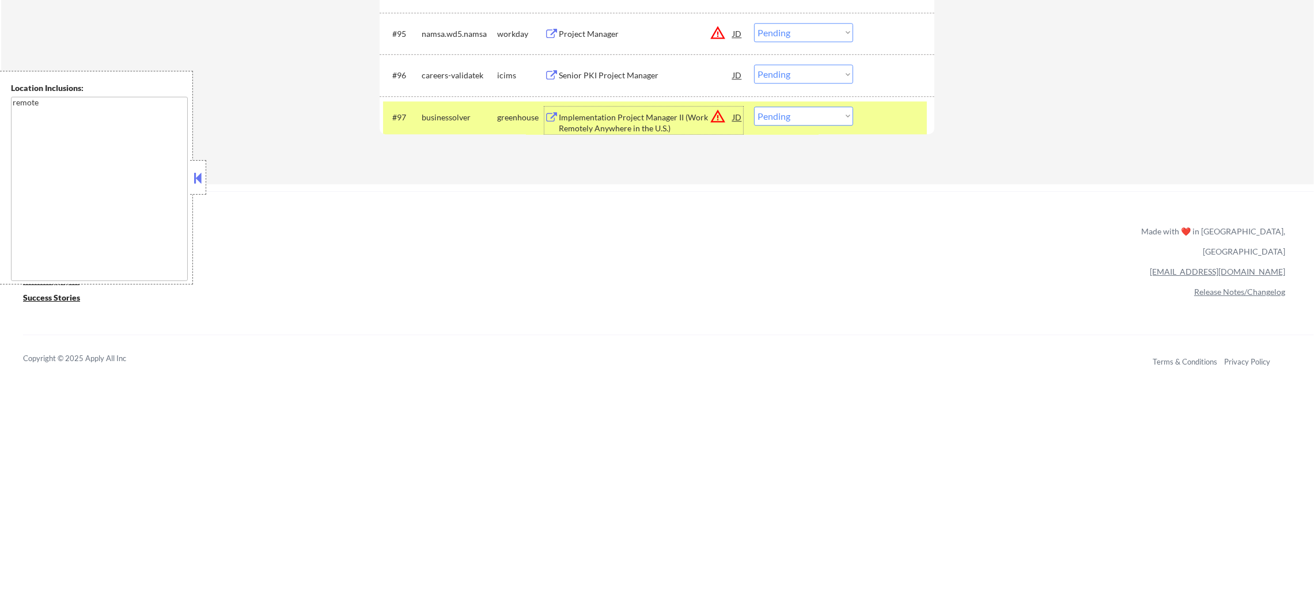
click at [794, 111] on select "Choose an option... Pending Applied Excluded (Questions) Excluded (Expired) Exc…" at bounding box center [803, 116] width 99 height 19
select select ""excluded__salary_""
click at [754, 107] on select "Choose an option... Pending Applied Excluded (Questions) Excluded (Expired) Exc…" at bounding box center [803, 116] width 99 height 19
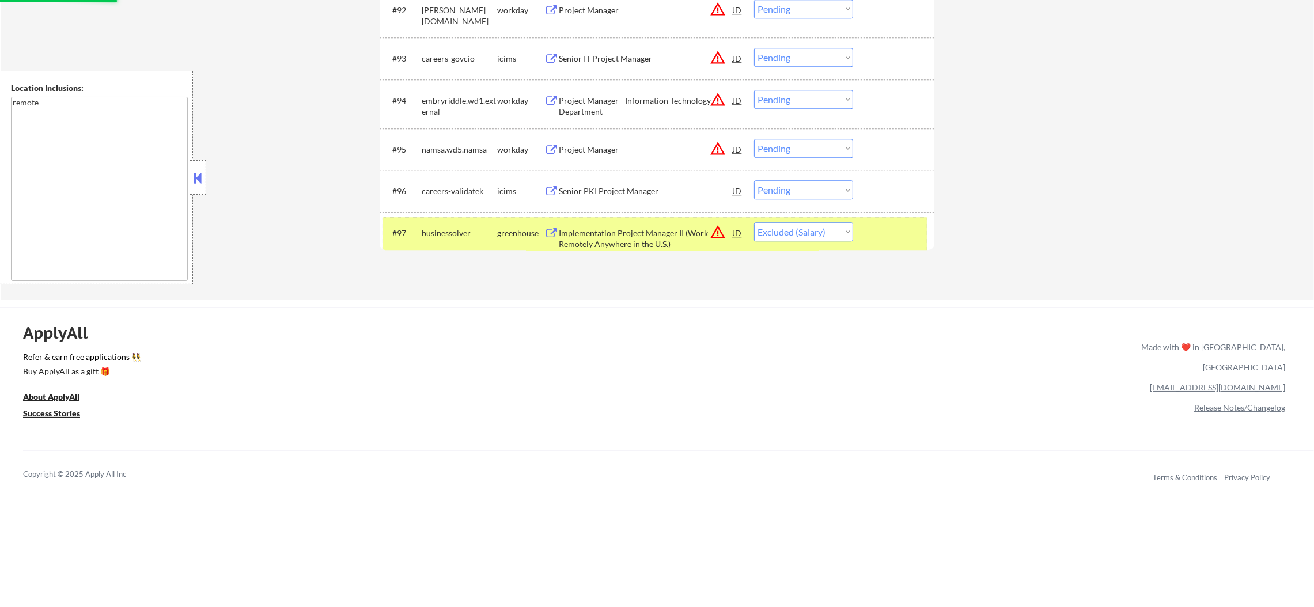
click at [465, 241] on div "businessolver" at bounding box center [459, 232] width 75 height 21
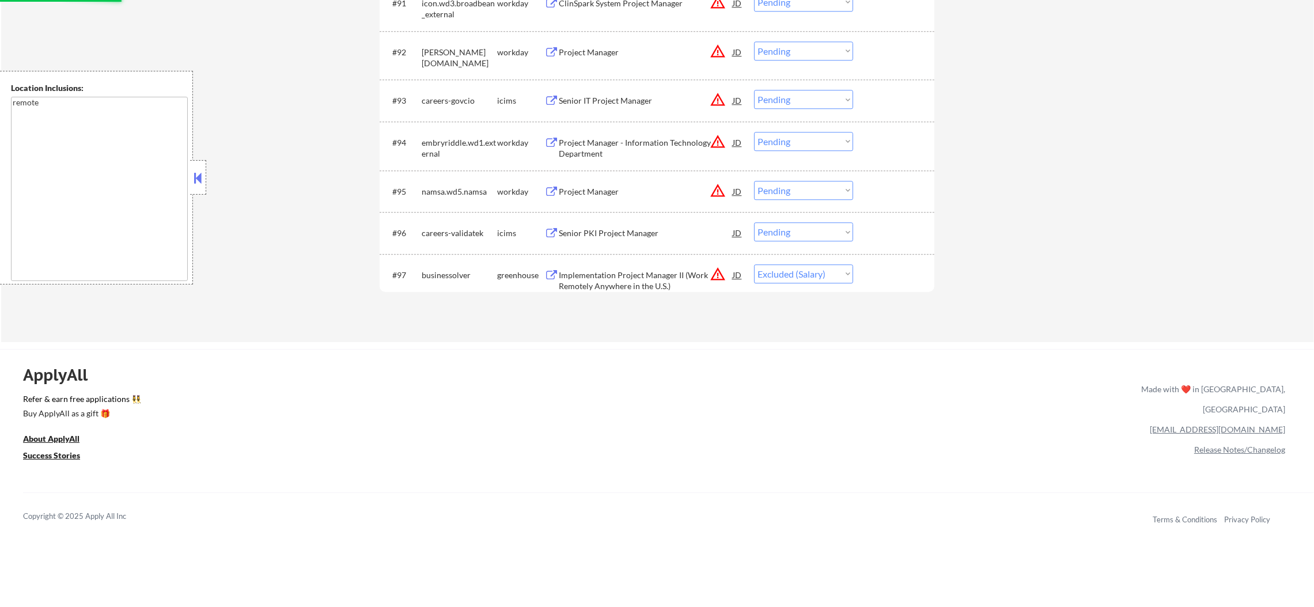
scroll to position [4616, 0]
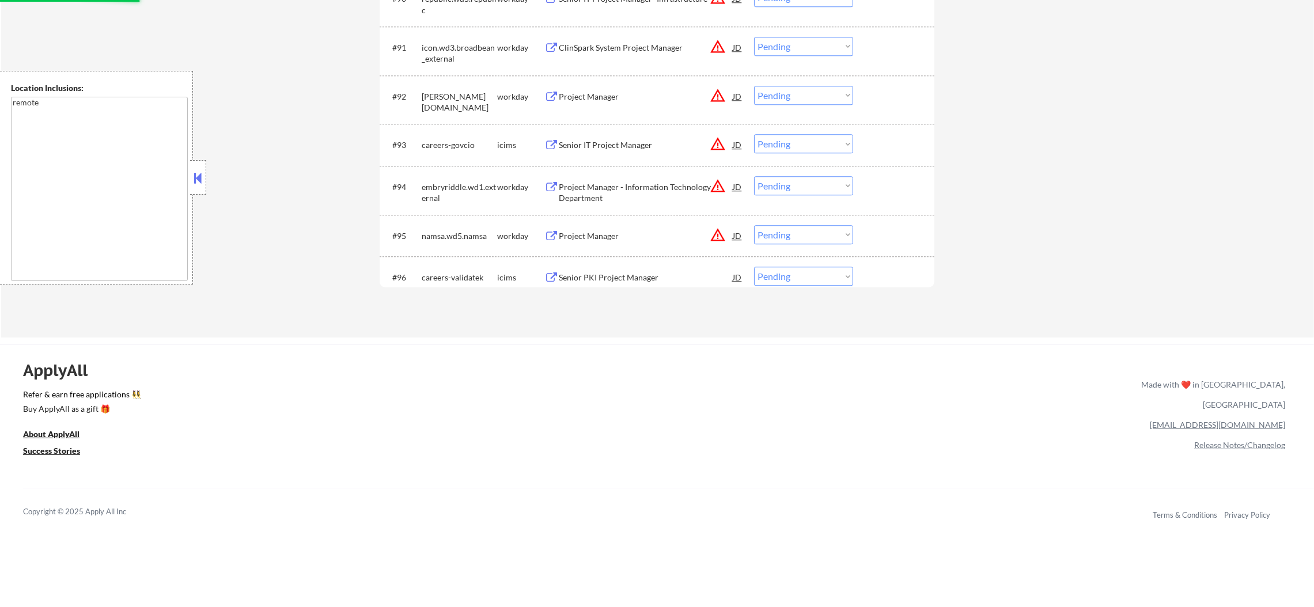
click at [680, 276] on div "Senior PKI Project Manager" at bounding box center [646, 278] width 174 height 12
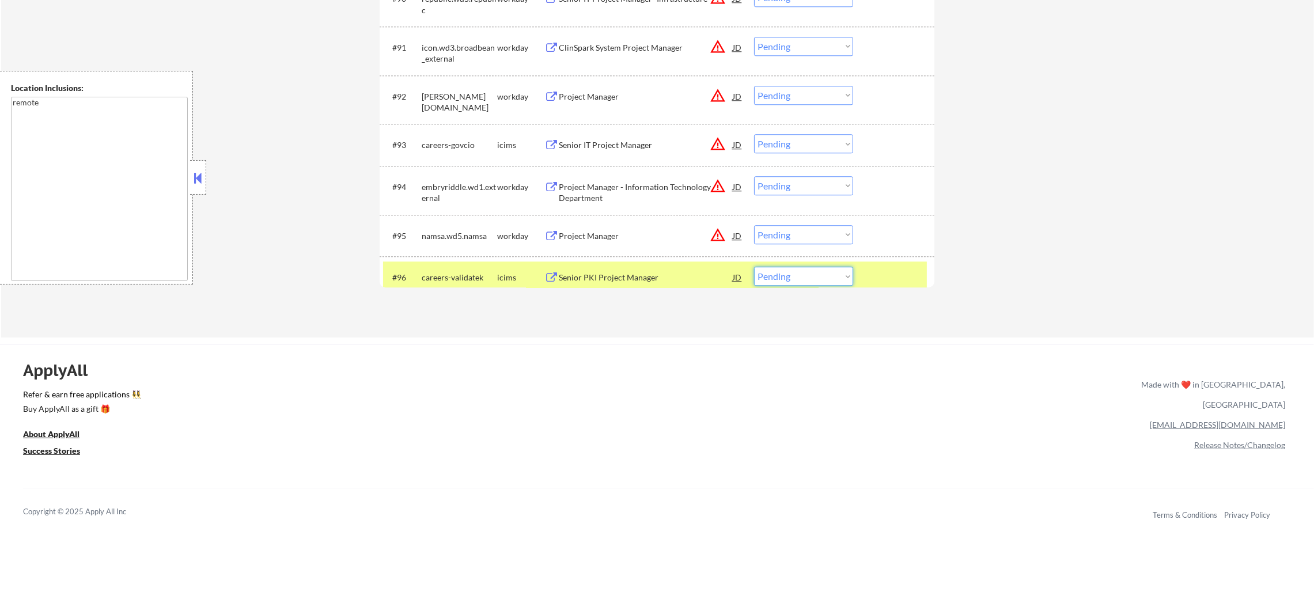
click at [777, 283] on select "Choose an option... Pending Applied Excluded (Questions) Excluded (Expired) Exc…" at bounding box center [803, 276] width 99 height 19
click at [754, 267] on select "Choose an option... Pending Applied Excluded (Questions) Excluded (Expired) Exc…" at bounding box center [803, 276] width 99 height 19
click at [464, 273] on div "careers-validatek" at bounding box center [459, 278] width 75 height 12
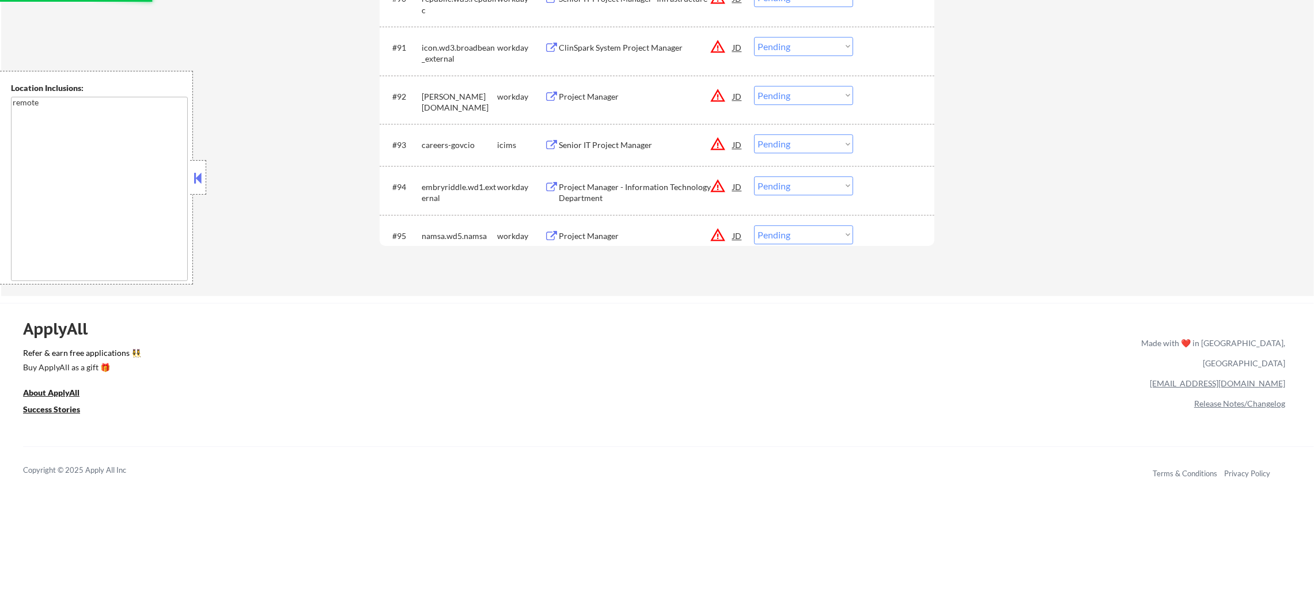
click at [663, 224] on div "#95 namsa.wd5.namsa workday Project Manager JD warning_amber Choose an option..…" at bounding box center [655, 235] width 544 height 31
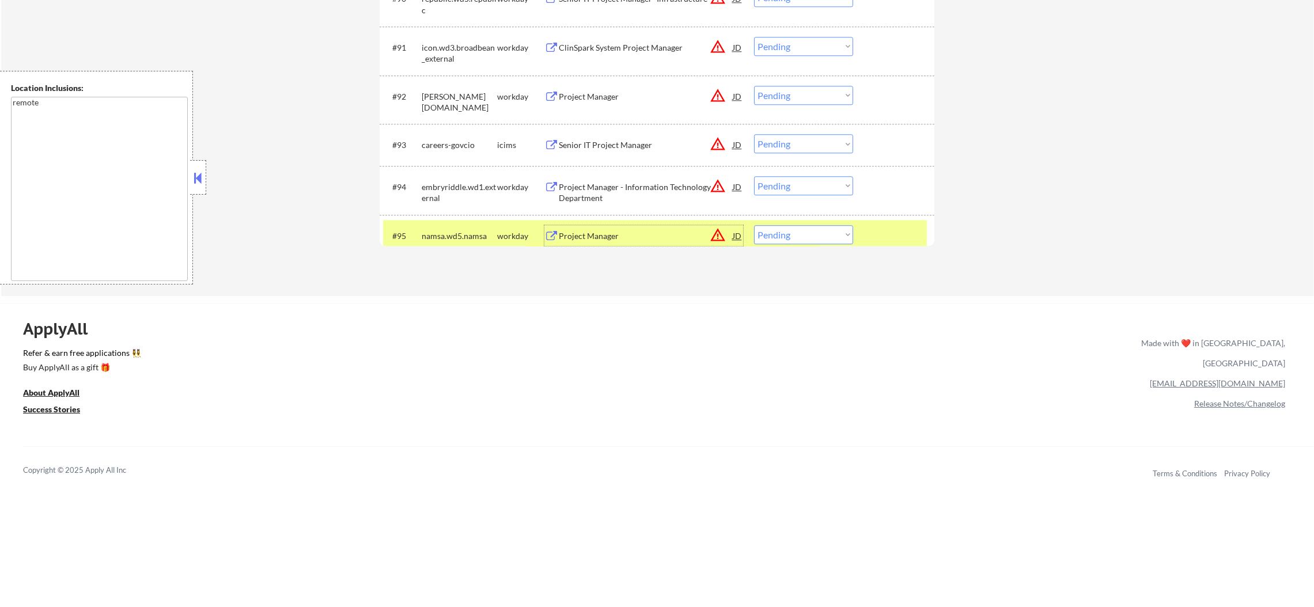
click at [673, 231] on div "Project Manager" at bounding box center [646, 236] width 174 height 12
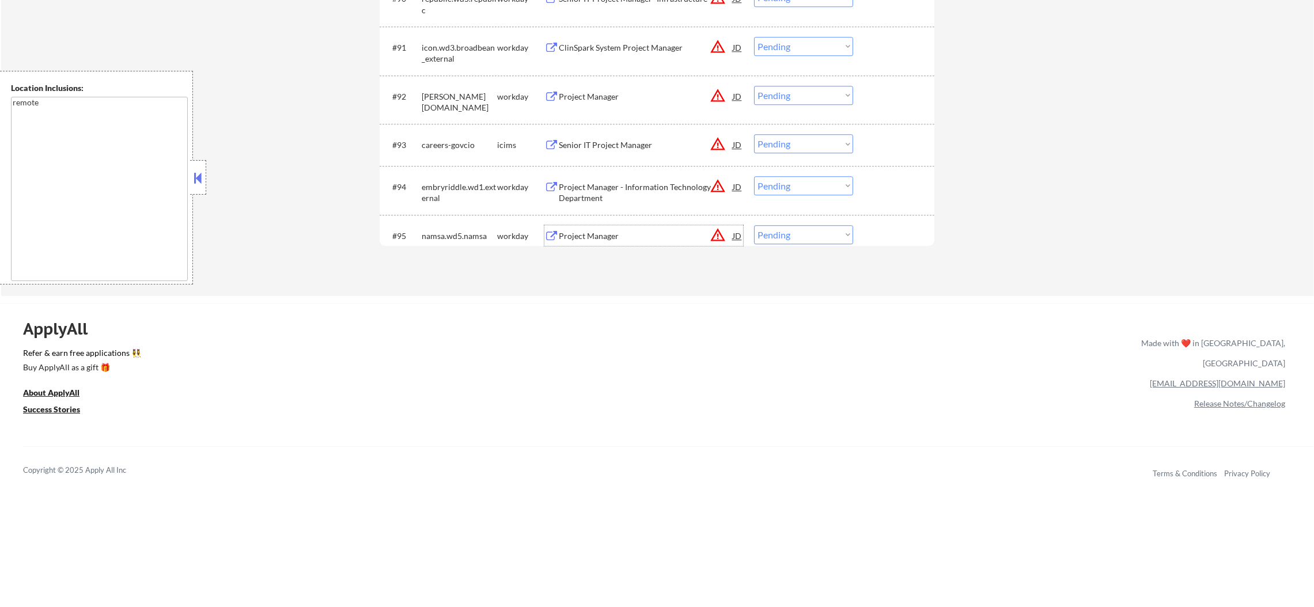
select select ""pending""
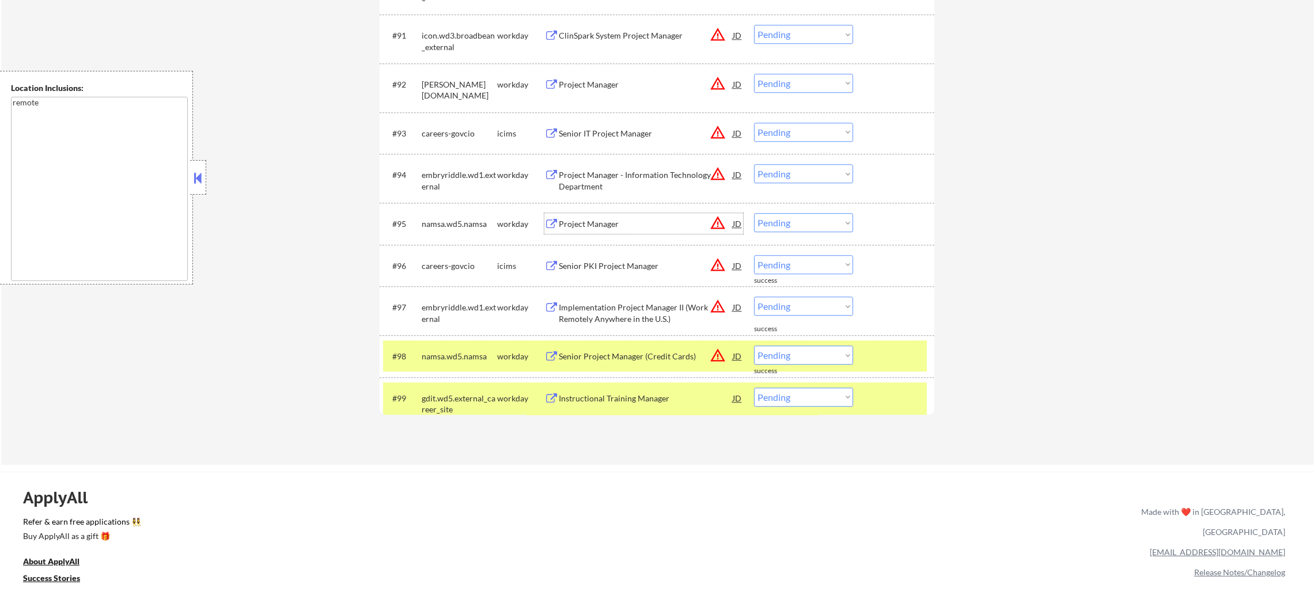
scroll to position [4732, 0]
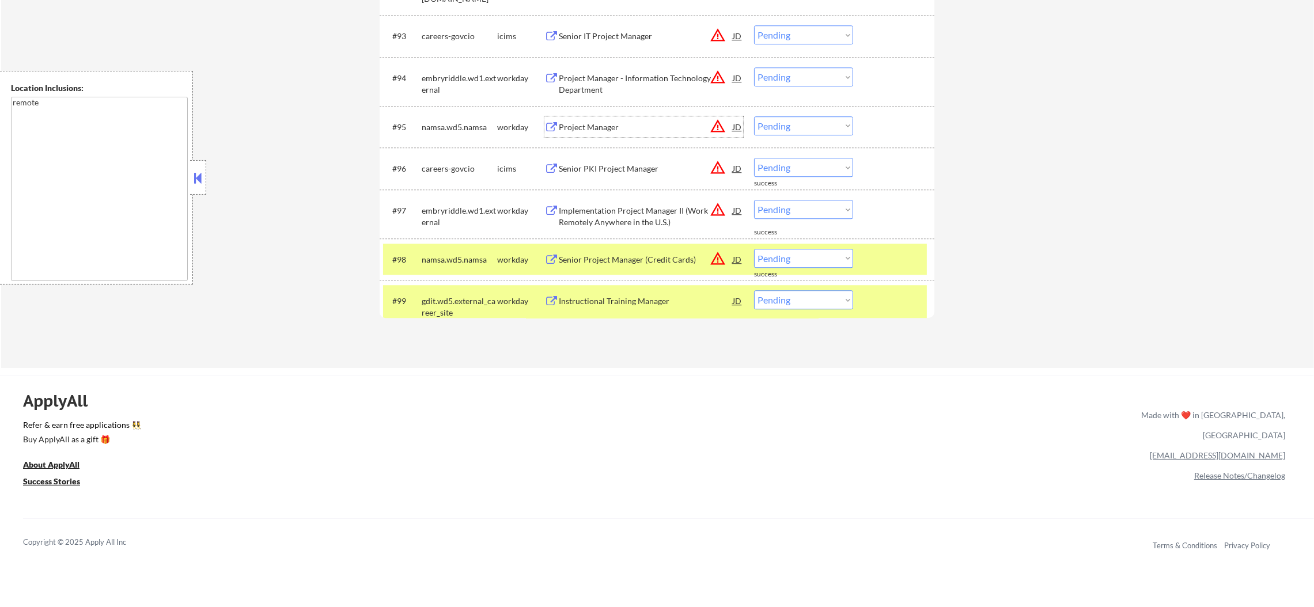
click at [464, 233] on div "#97 embryriddle.wd1.external workday Implementation Project Manager II (Work Re…" at bounding box center [655, 214] width 544 height 38
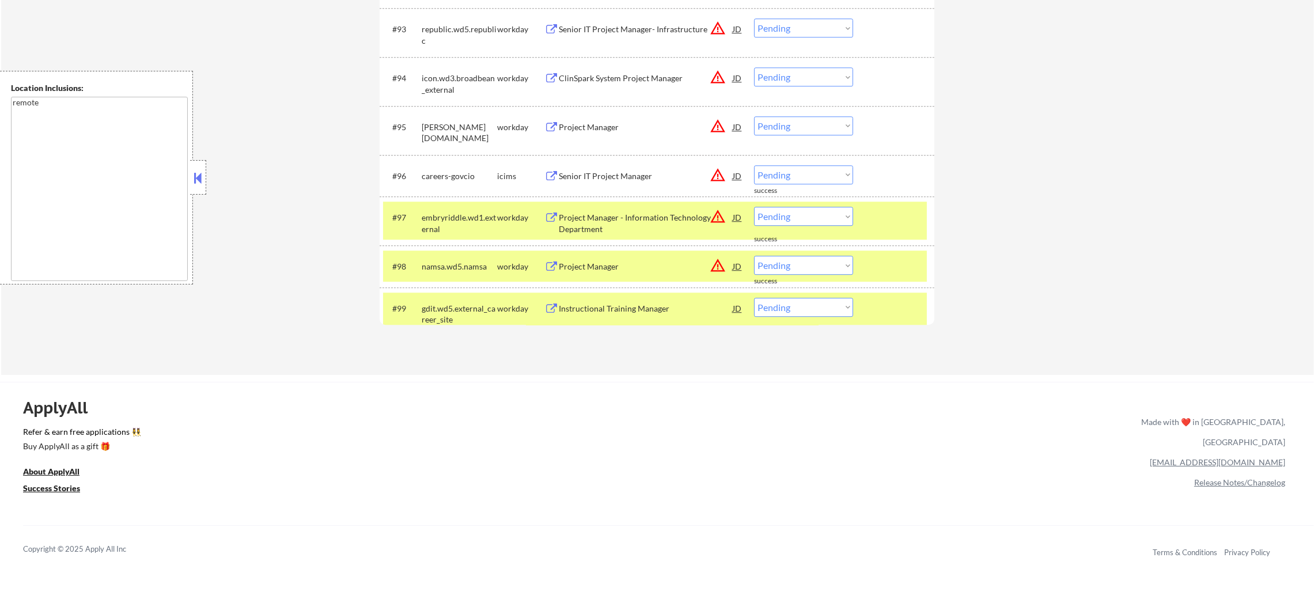
click at [456, 268] on div "namsa.wd5.namsa" at bounding box center [459, 267] width 75 height 12
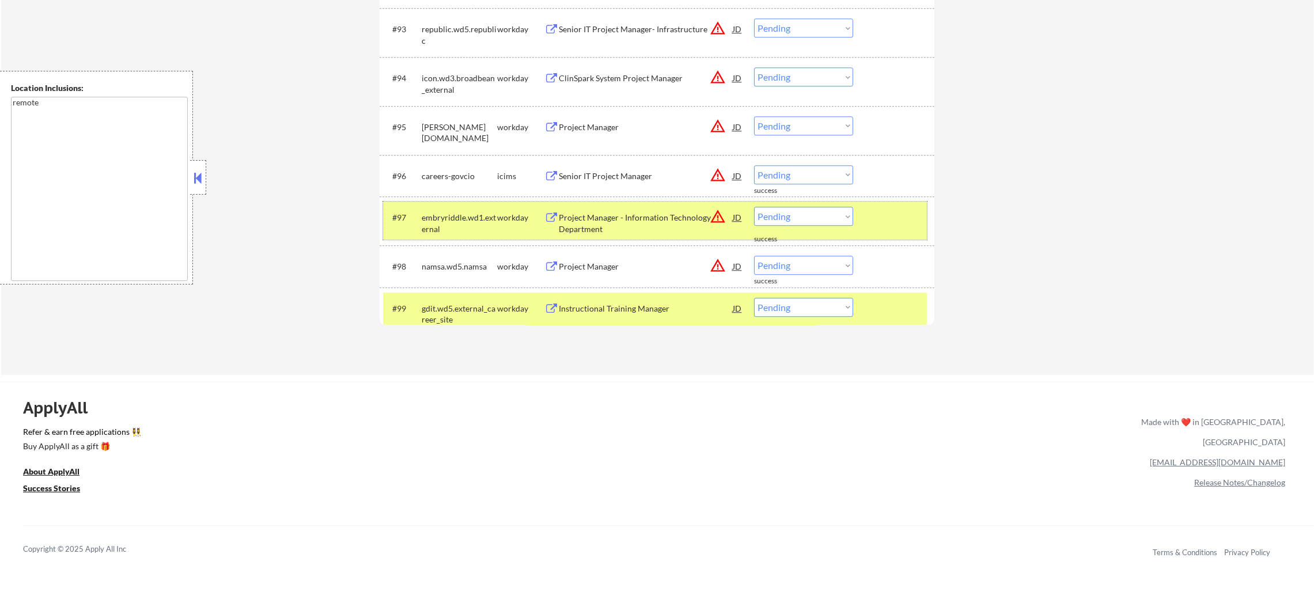
click at [450, 221] on div "embryriddle.wd1.external" at bounding box center [459, 223] width 75 height 22
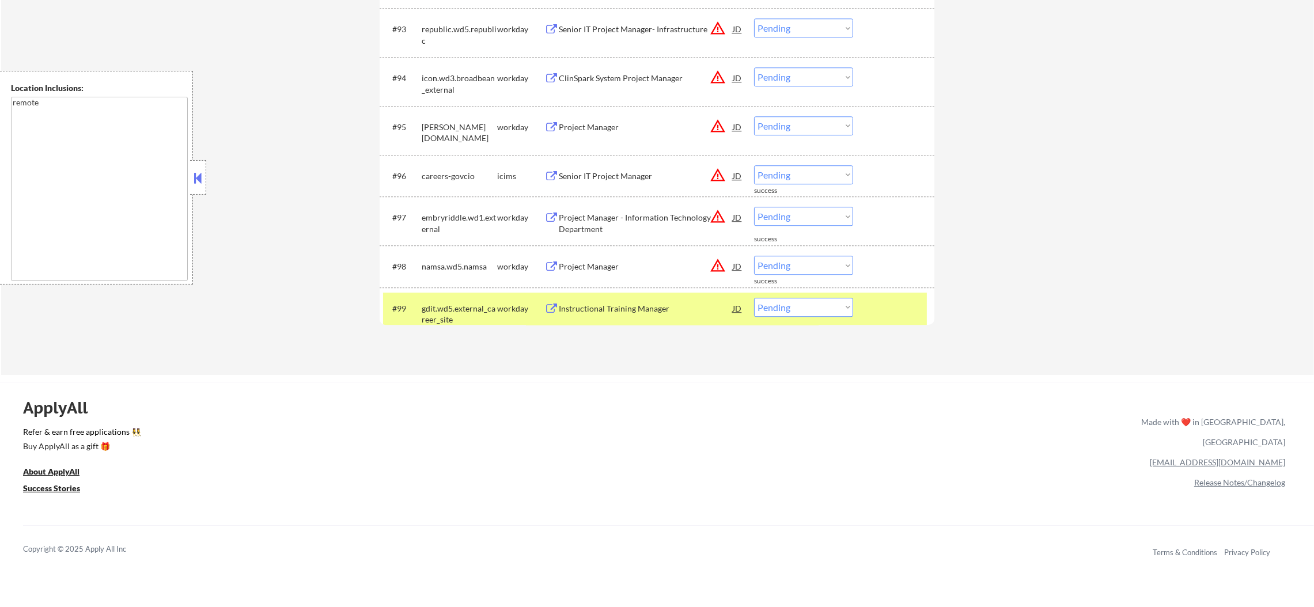
click at [466, 306] on div "gdit.wd5.external_career_site" at bounding box center [459, 314] width 75 height 22
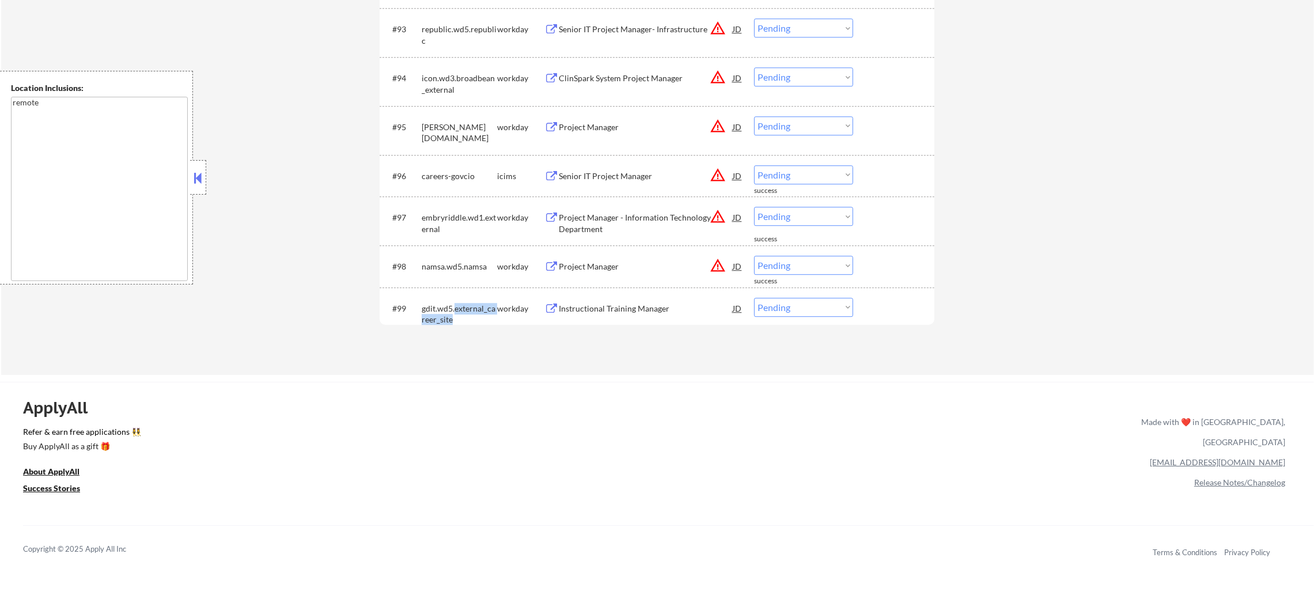
click at [466, 306] on div "gdit.wd5.external_career_site" at bounding box center [459, 314] width 75 height 22
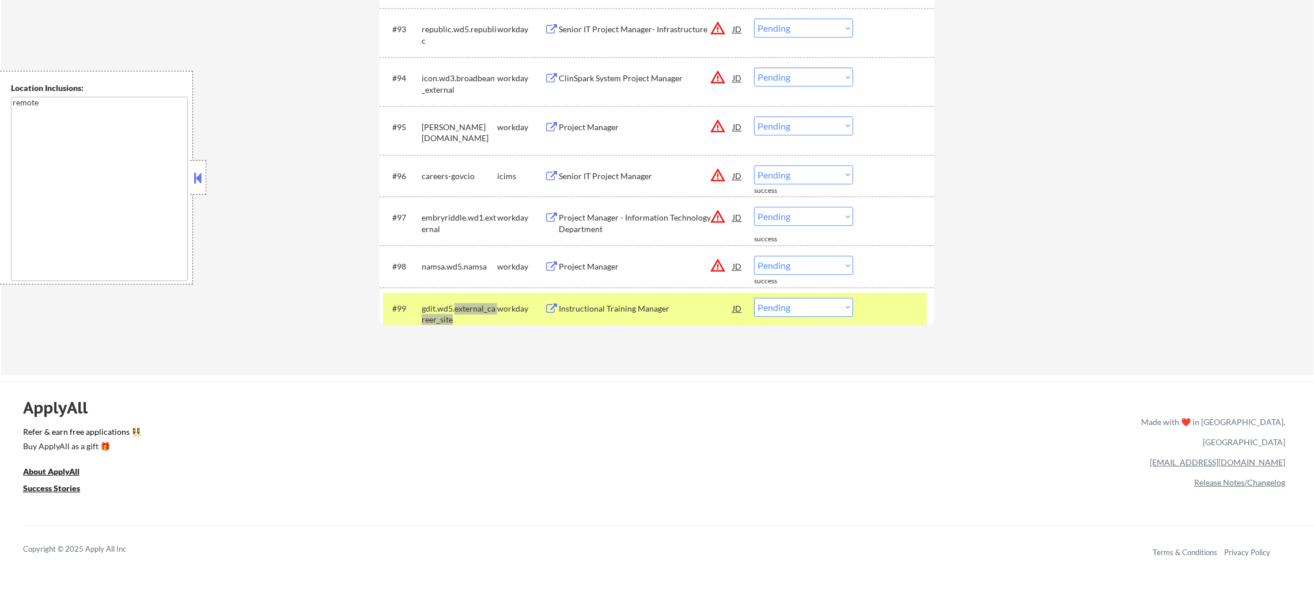
select select ""pending""
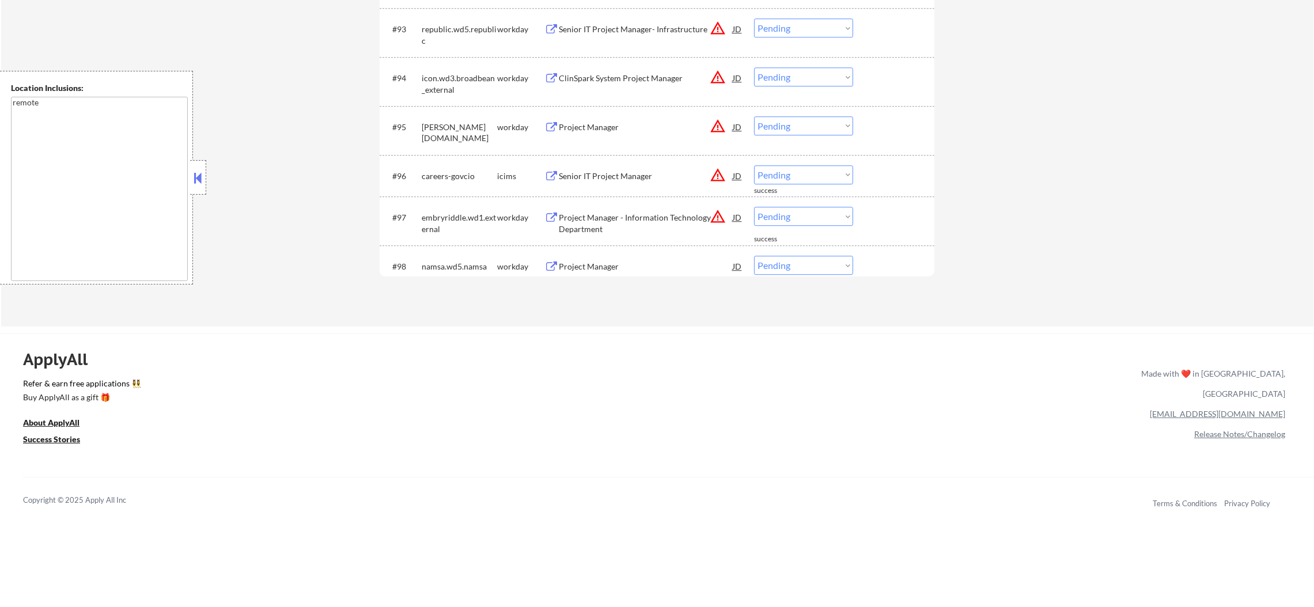
select select ""PLACEHOLDER_1427118222253""
select select ""pending""
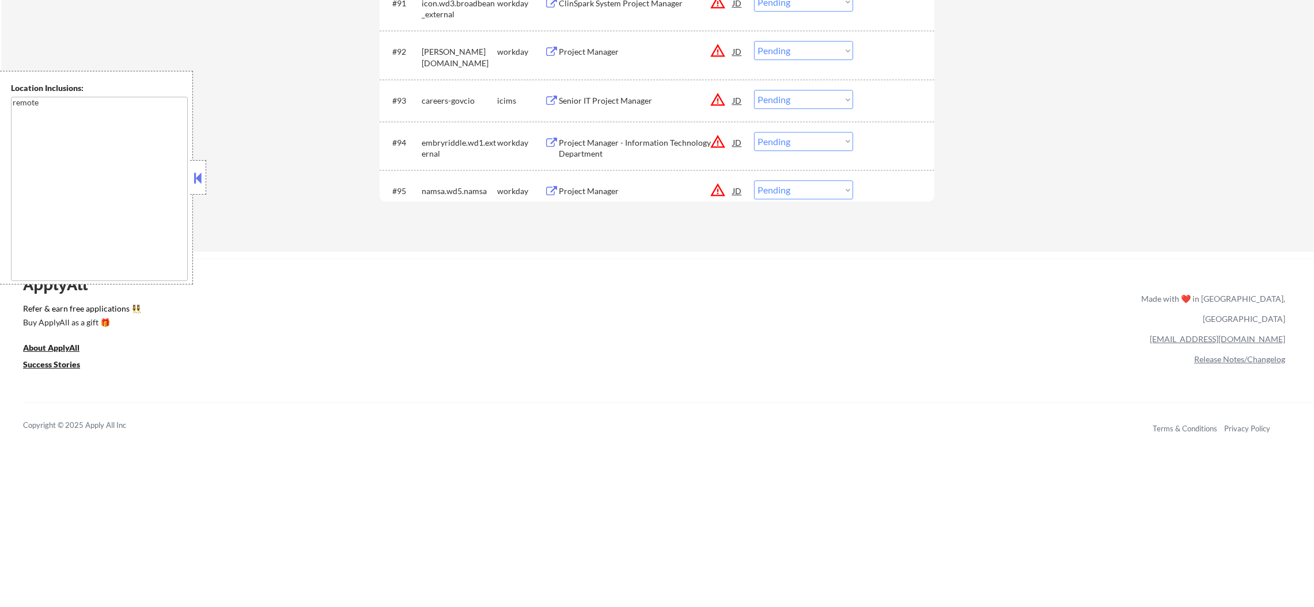
scroll to position [4674, 0]
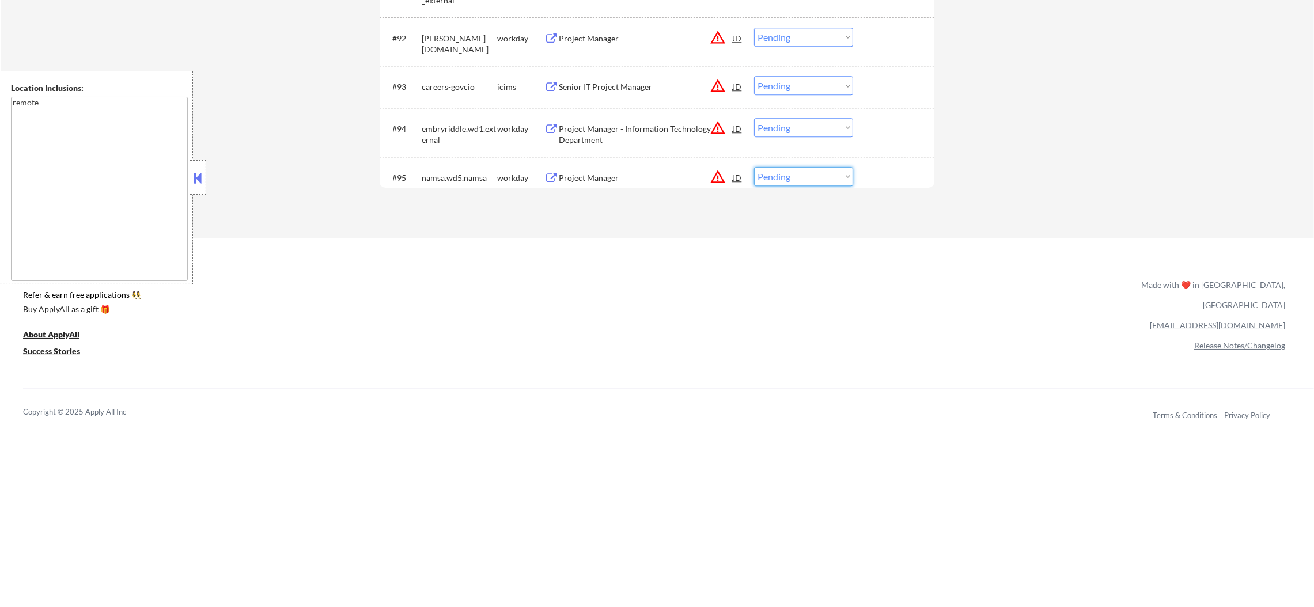
drag, startPoint x: 787, startPoint y: 172, endPoint x: 790, endPoint y: 179, distance: 7.5
click at [787, 172] on select "Choose an option... Pending Applied Excluded (Questions) Excluded (Expired) Exc…" at bounding box center [803, 176] width 99 height 19
select select ""excluded__expired_""
click at [754, 167] on select "Choose an option... Pending Applied Excluded (Questions) Excluded (Expired) Exc…" at bounding box center [803, 176] width 99 height 19
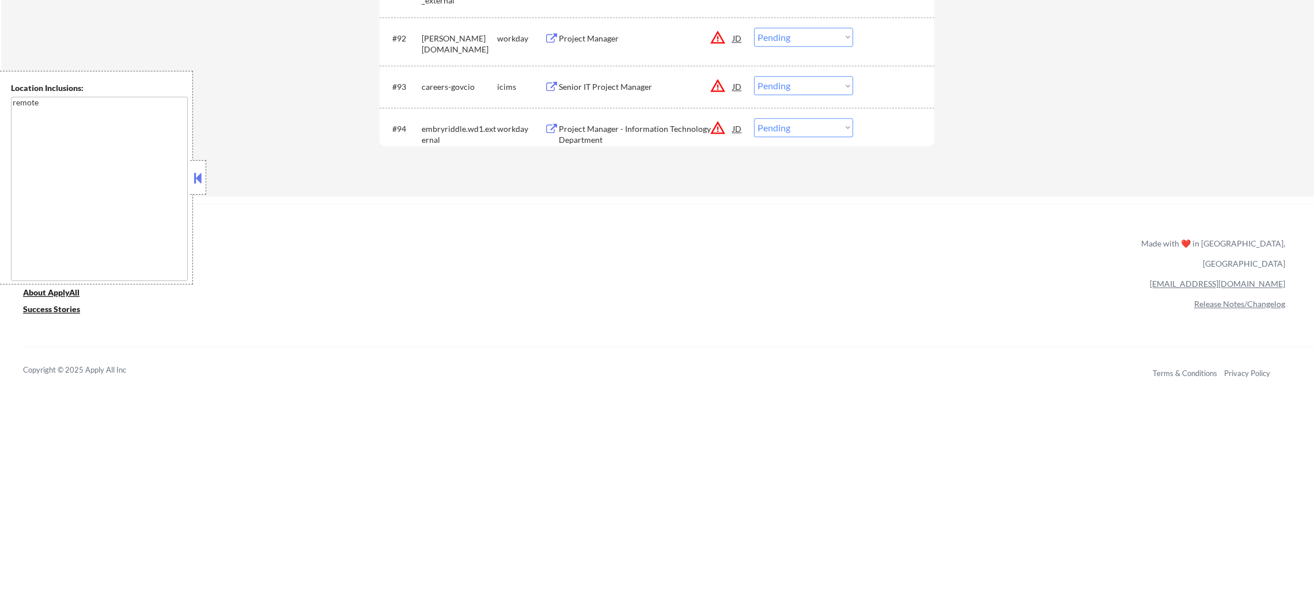
click at [711, 130] on button "warning_amber" at bounding box center [718, 128] width 16 height 16
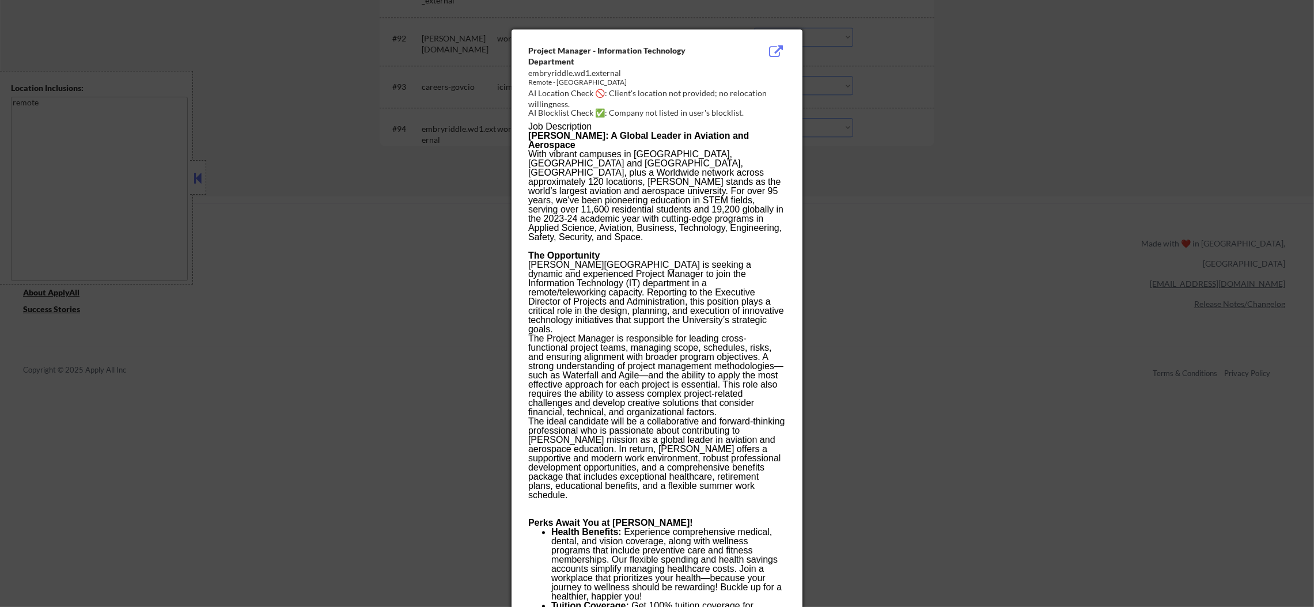
click at [998, 83] on div at bounding box center [657, 303] width 1314 height 607
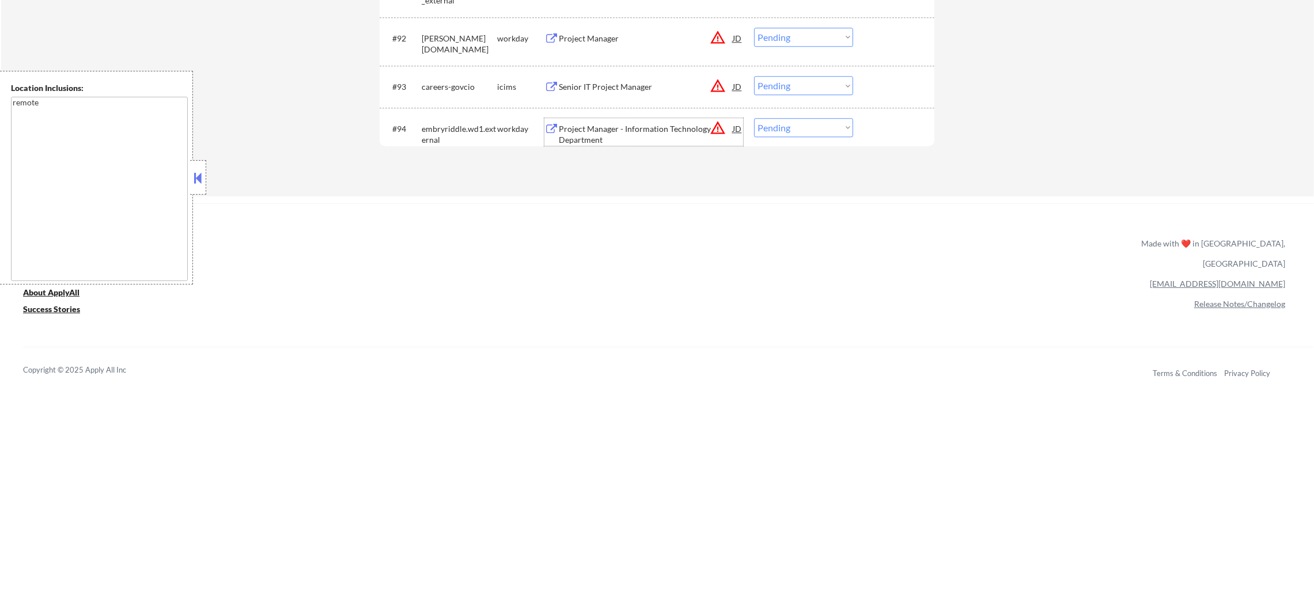
click at [673, 127] on div "Project Manager - Information Technology Department" at bounding box center [646, 134] width 174 height 22
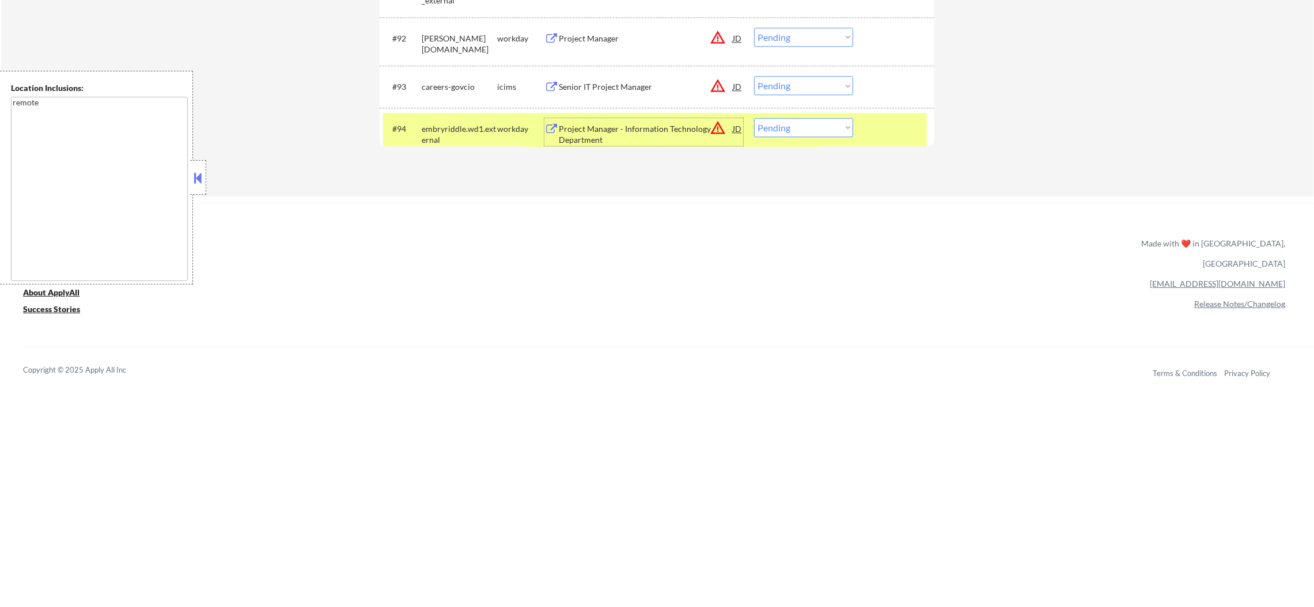
drag, startPoint x: 839, startPoint y: 127, endPoint x: 836, endPoint y: 135, distance: 8.0
click at [839, 127] on select "Choose an option... Pending Applied Excluded (Questions) Excluded (Expired) Exc…" at bounding box center [803, 127] width 99 height 19
select select ""applied""
click at [754, 118] on select "Choose an option... Pending Applied Excluded (Questions) Excluded (Expired) Exc…" at bounding box center [803, 127] width 99 height 19
click at [438, 108] on div "#94 embryriddle.wd1.external workday Project Manager - Information Technology D…" at bounding box center [657, 132] width 555 height 49
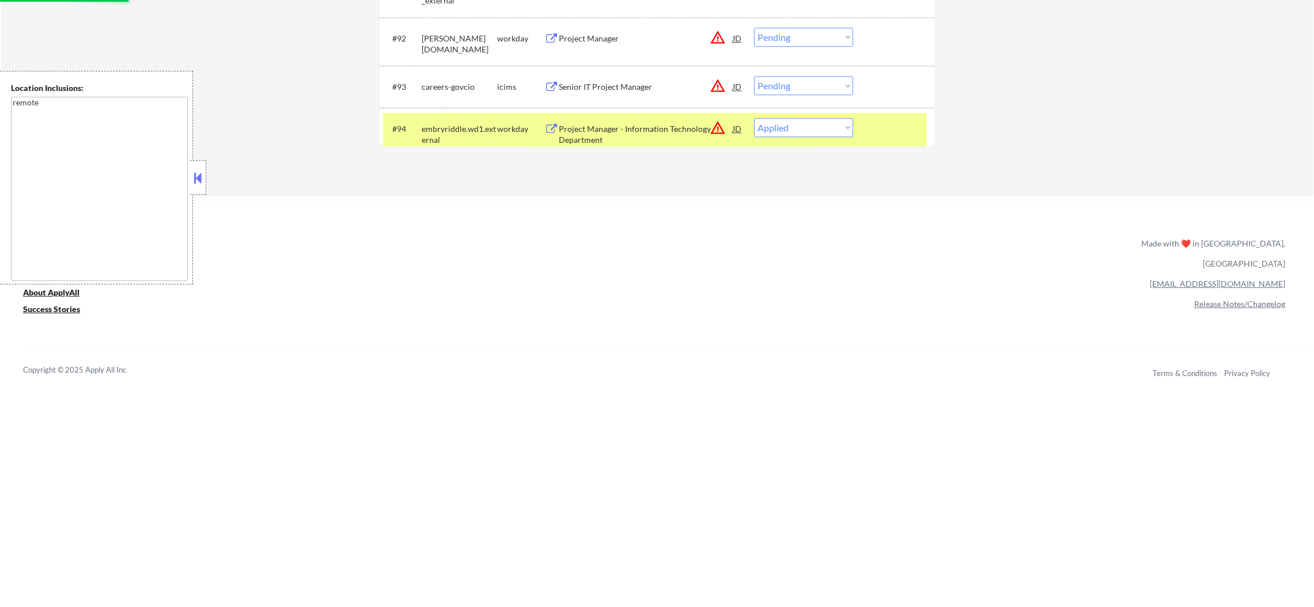
scroll to position [4616, 0]
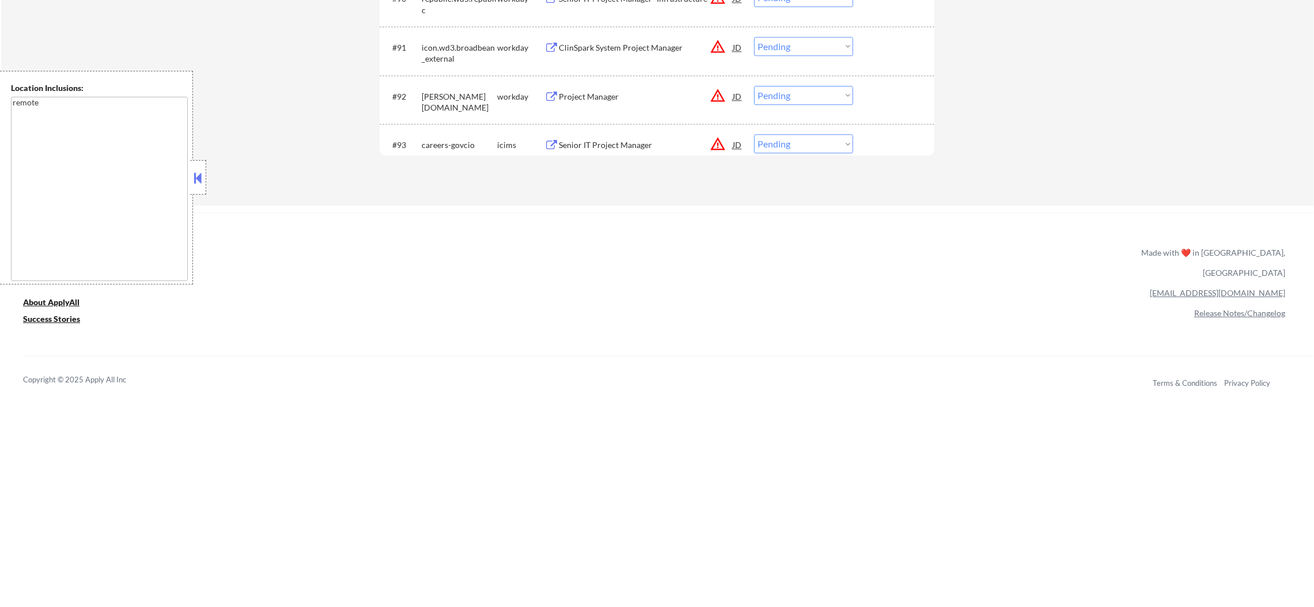
click at [716, 147] on button "warning_amber" at bounding box center [718, 144] width 16 height 16
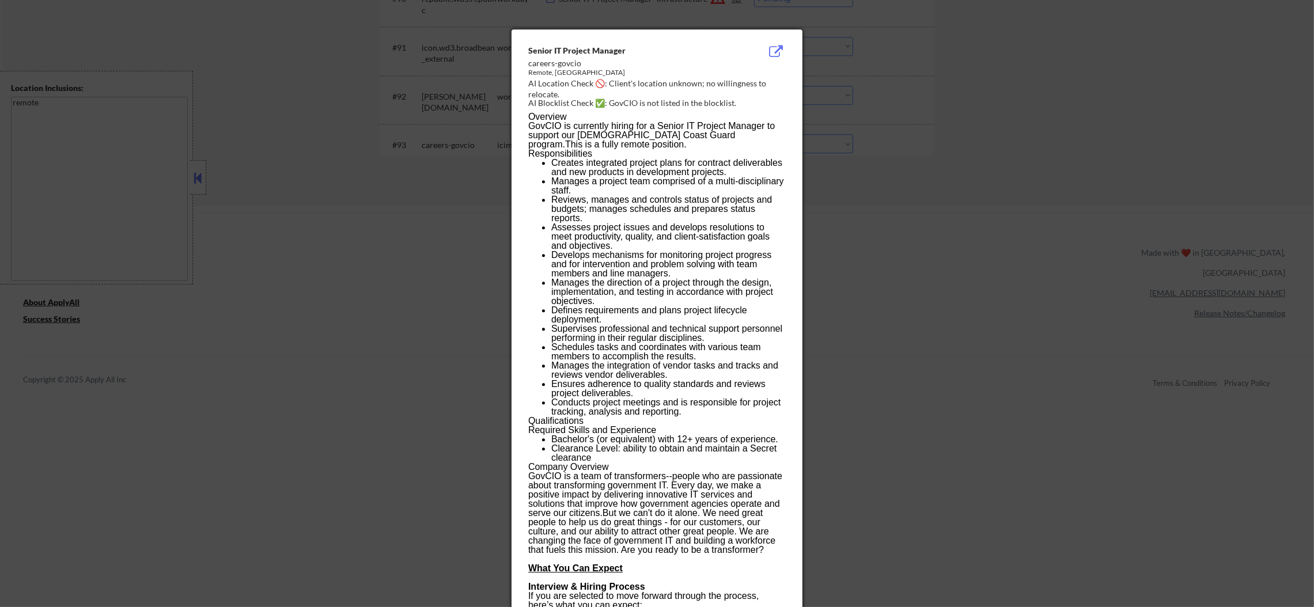
click at [873, 157] on div at bounding box center [657, 303] width 1314 height 607
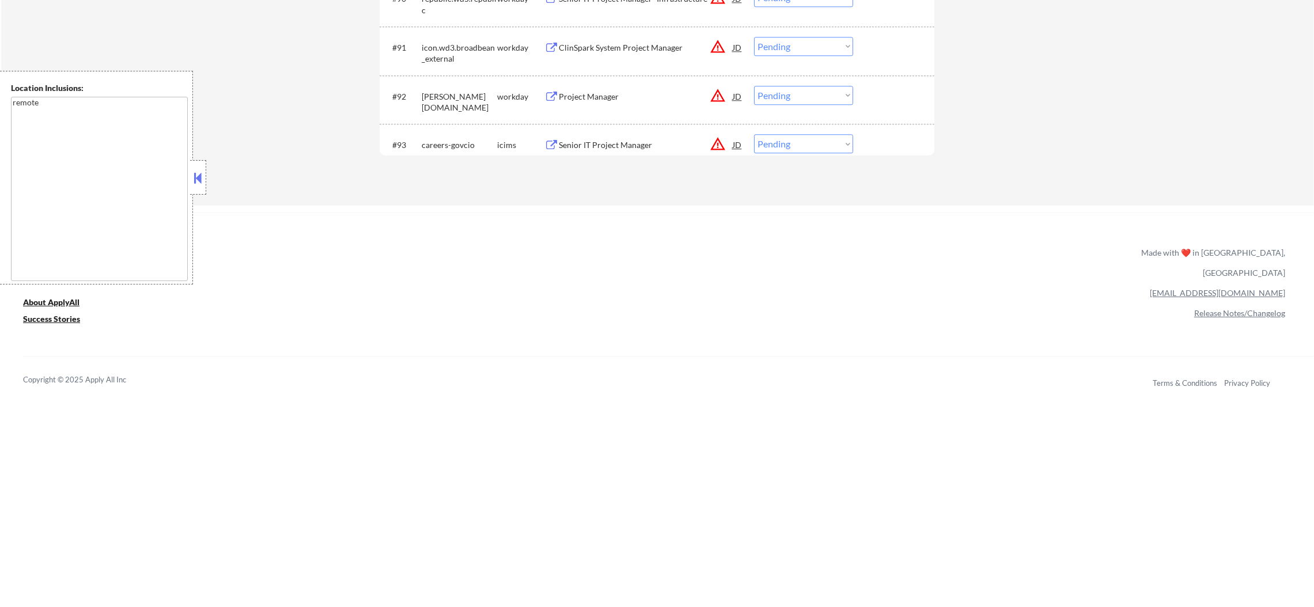
click at [637, 145] on div "Senior IT Project Manager" at bounding box center [646, 145] width 174 height 12
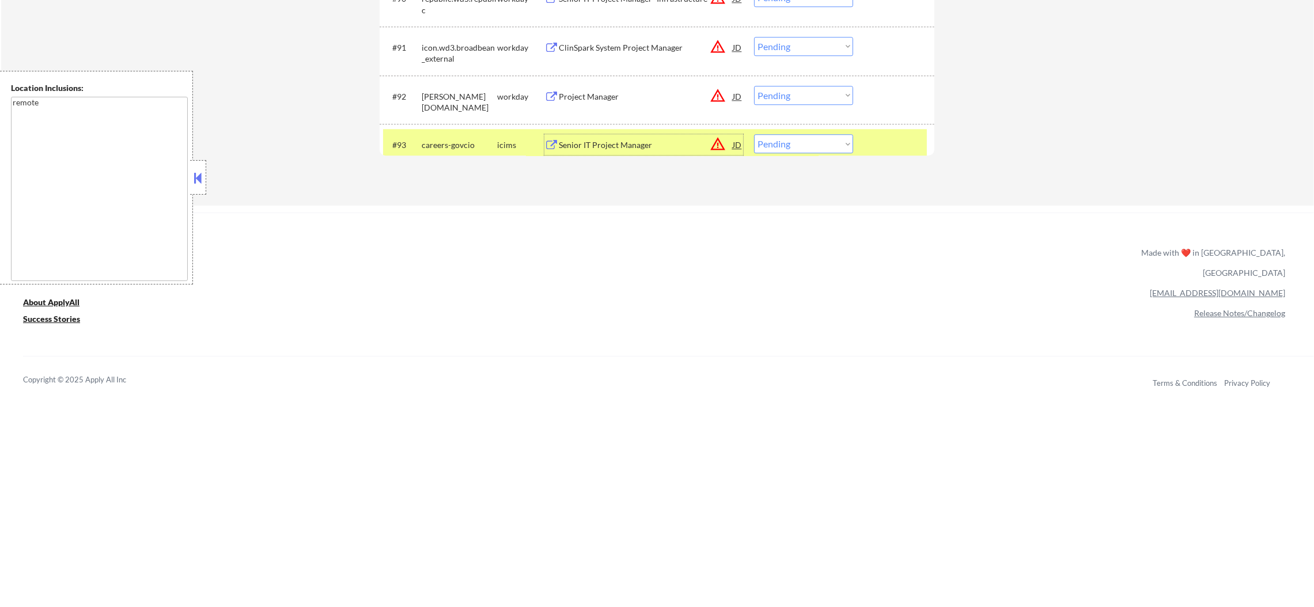
click at [787, 140] on select "Choose an option... Pending Applied Excluded (Questions) Excluded (Expired) Exc…" at bounding box center [803, 143] width 99 height 19
select select ""excluded__expired_""
click at [754, 134] on select "Choose an option... Pending Applied Excluded (Questions) Excluded (Expired) Exc…" at bounding box center [803, 143] width 99 height 19
click at [417, 140] on div "#93 careers-govcio icims Senior IT Project Manager JD warning_amber Choose an o…" at bounding box center [655, 144] width 544 height 31
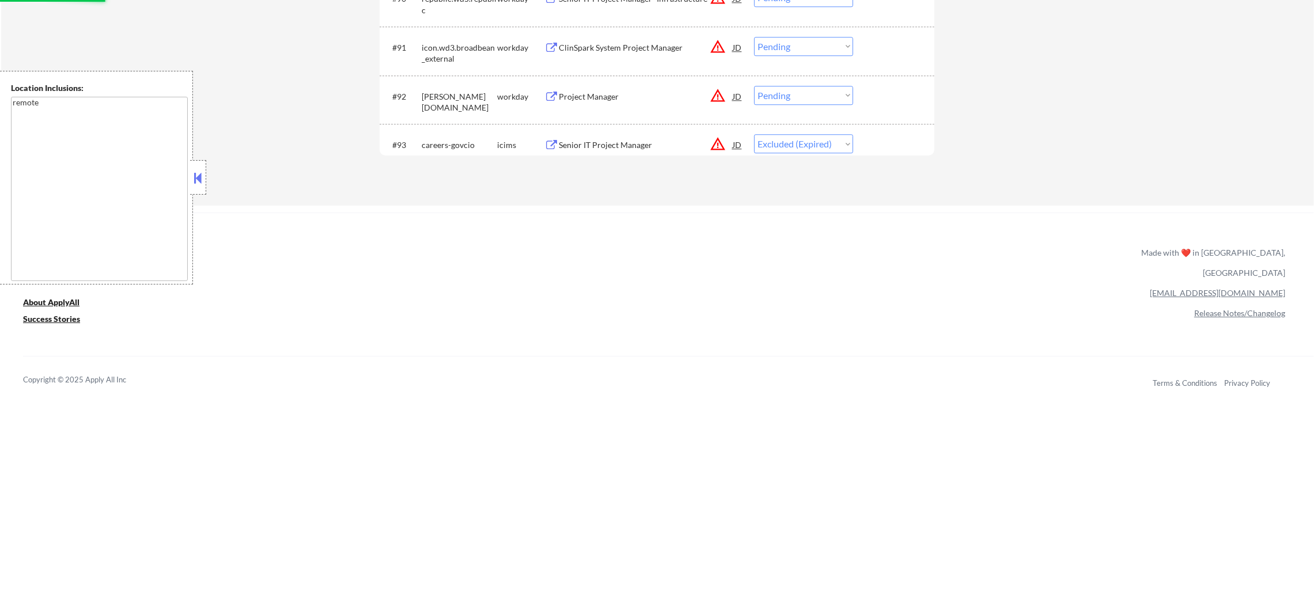
scroll to position [4502, 0]
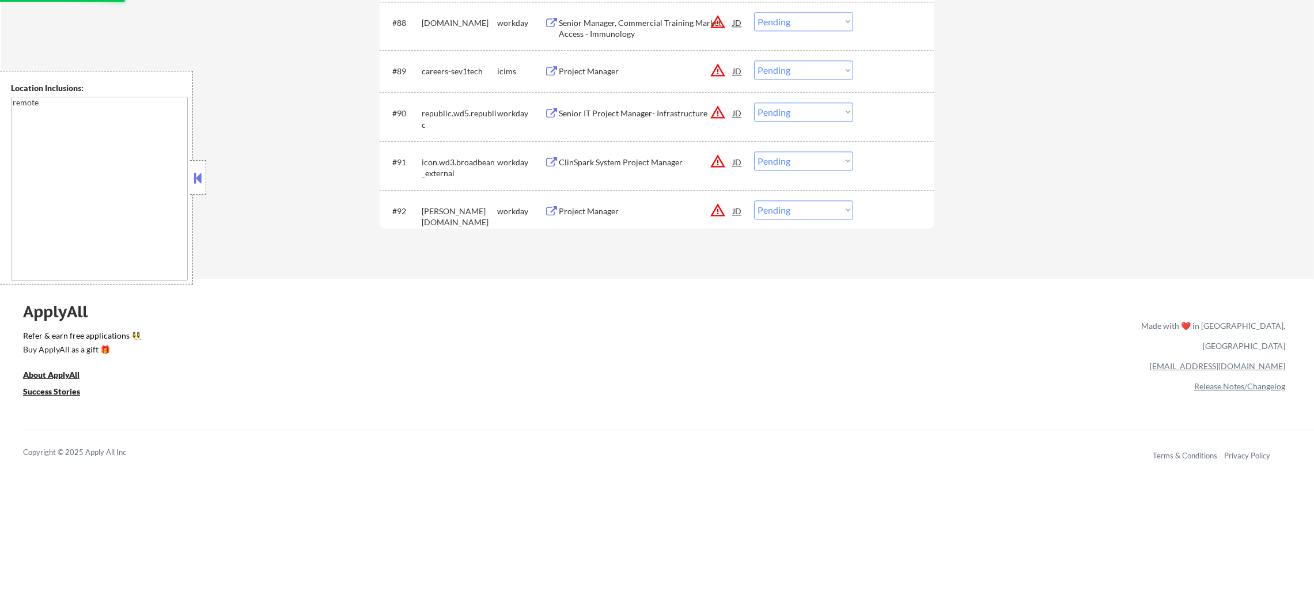
click at [646, 209] on div "Project Manager" at bounding box center [646, 212] width 174 height 12
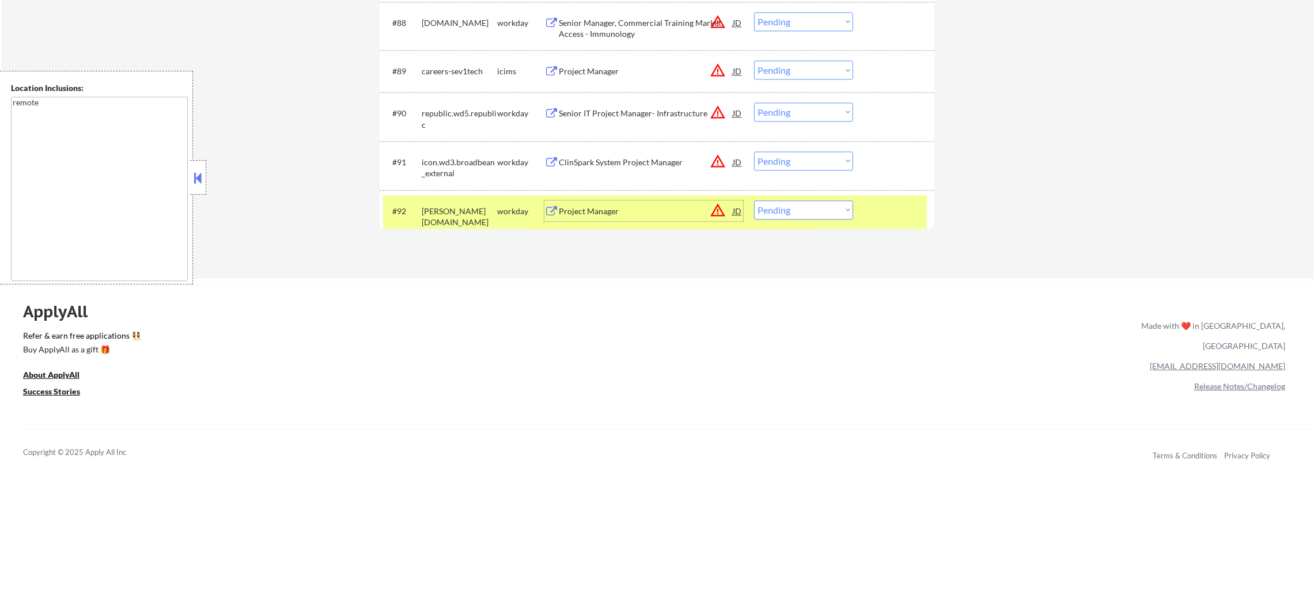
click at [780, 221] on div "#92 hillenbrand.wd3.global workday Project Manager JD warning_amber Choose an o…" at bounding box center [655, 214] width 544 height 38
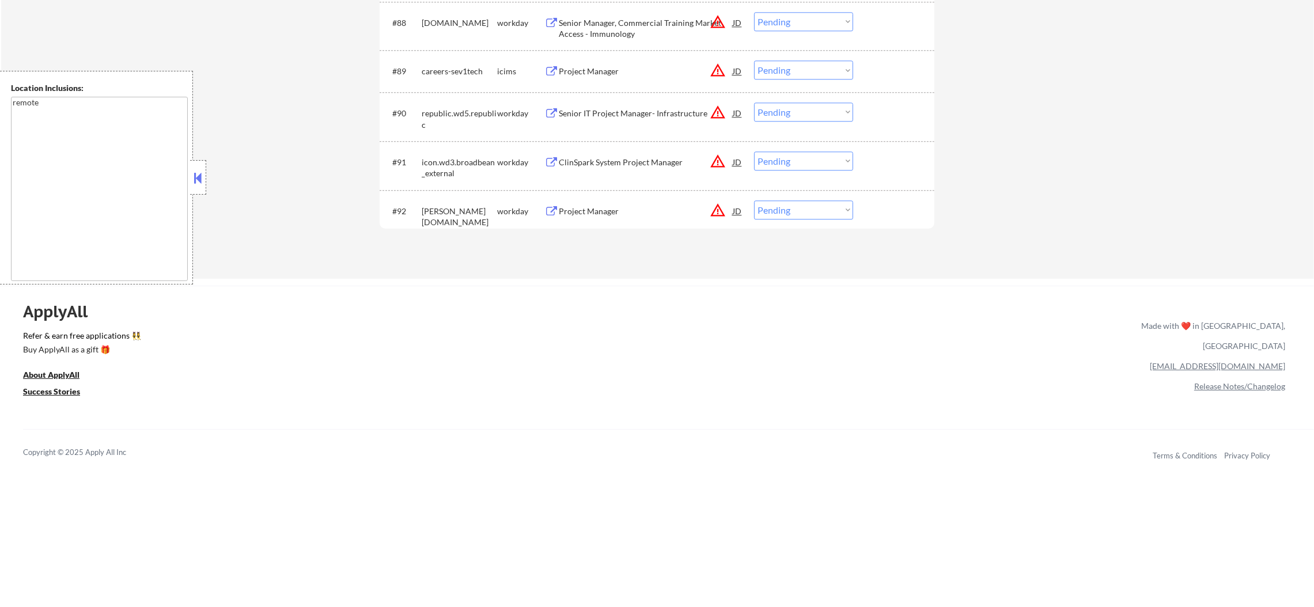
click at [786, 212] on select "Choose an option... Pending Applied Excluded (Questions) Excluded (Expired) Exc…" at bounding box center [803, 209] width 99 height 19
select select ""excluded__expired_""
click at [754, 200] on select "Choose an option... Pending Applied Excluded (Questions) Excluded (Expired) Exc…" at bounding box center [803, 209] width 99 height 19
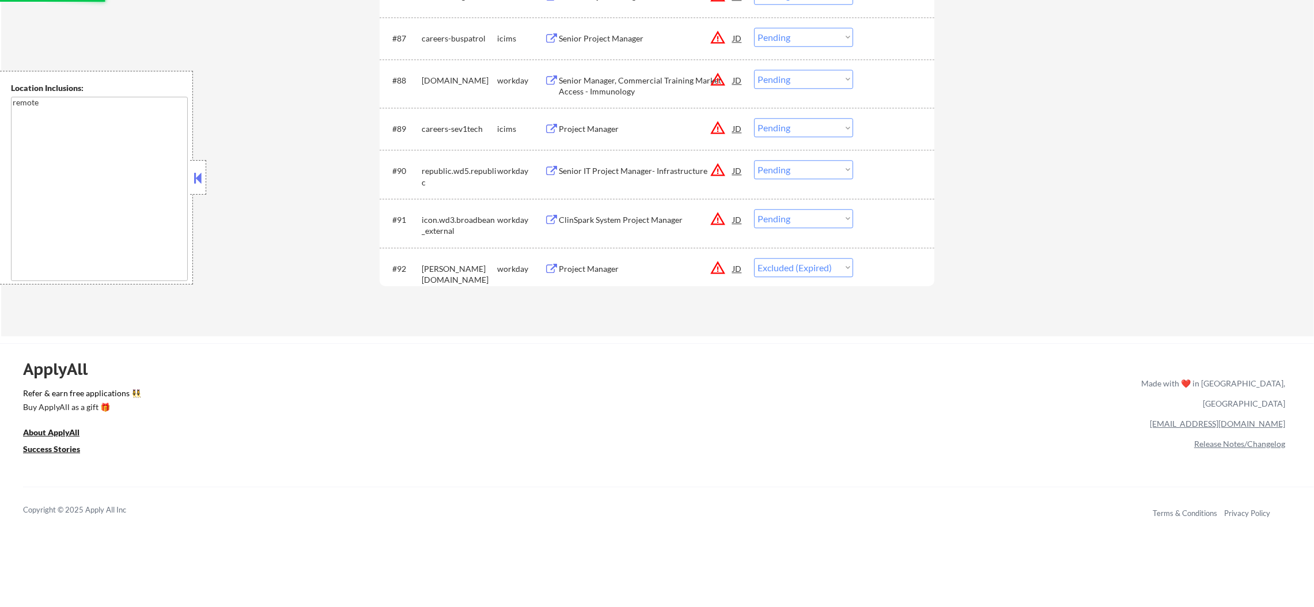
scroll to position [4444, 0]
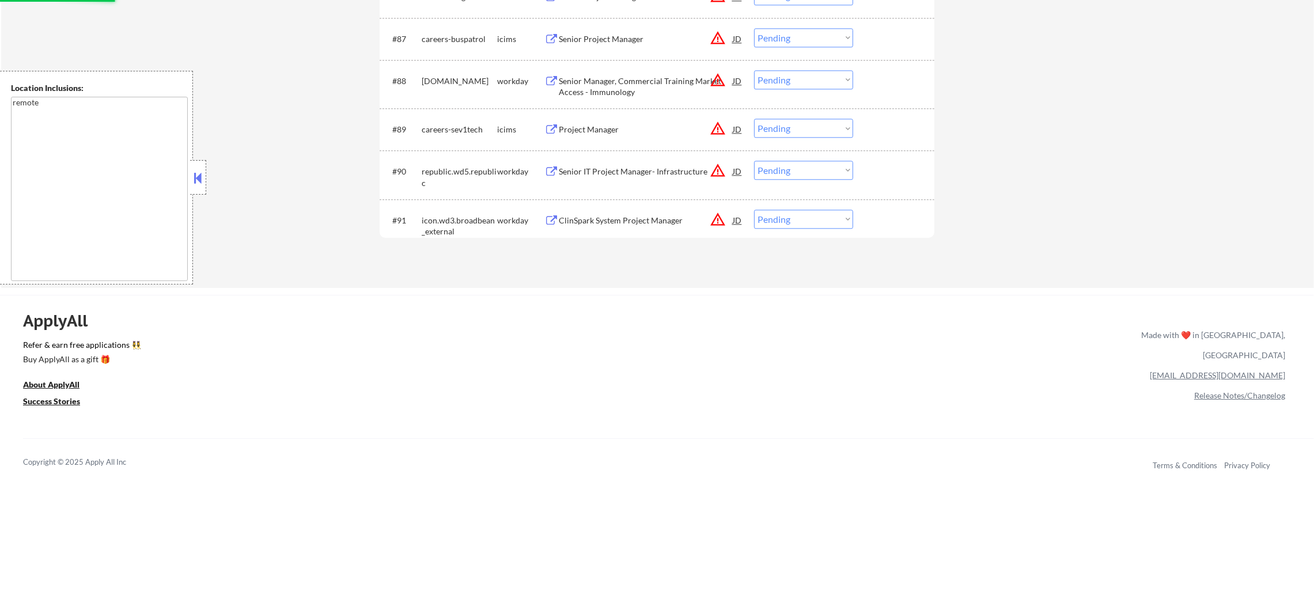
click at [678, 207] on div "#91 icon.wd3.broadbean_external workday ClinSpark System Project Manager JD war…" at bounding box center [655, 223] width 544 height 38
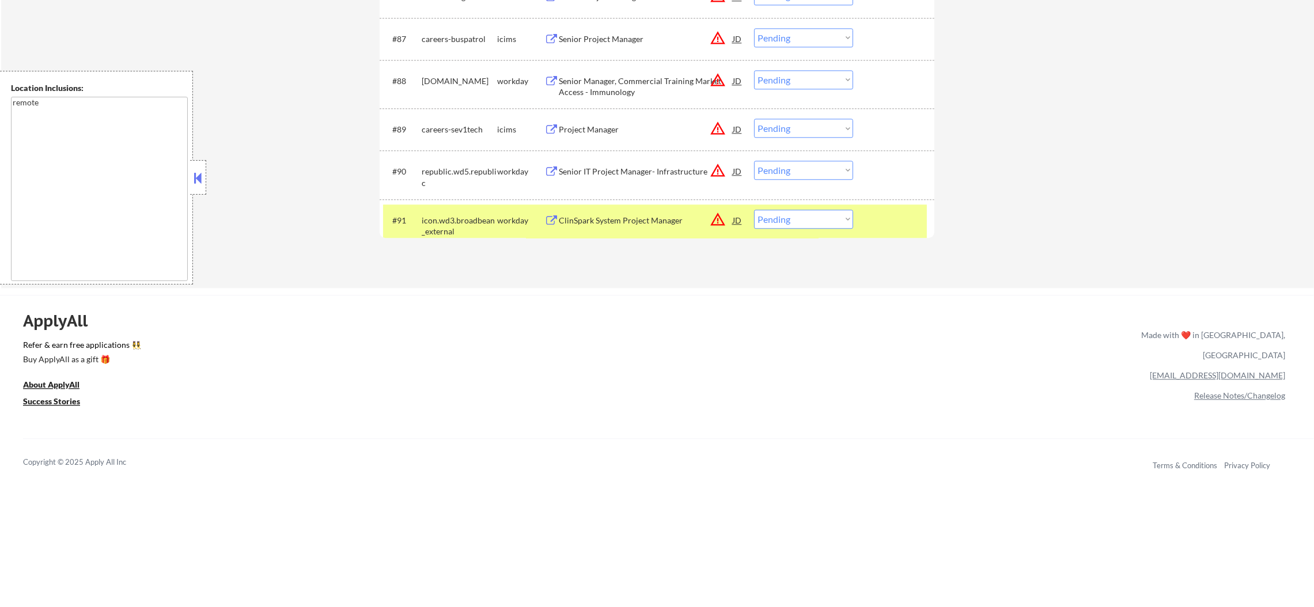
click at [468, 215] on div "icon.wd3.broadbean_external" at bounding box center [459, 226] width 75 height 22
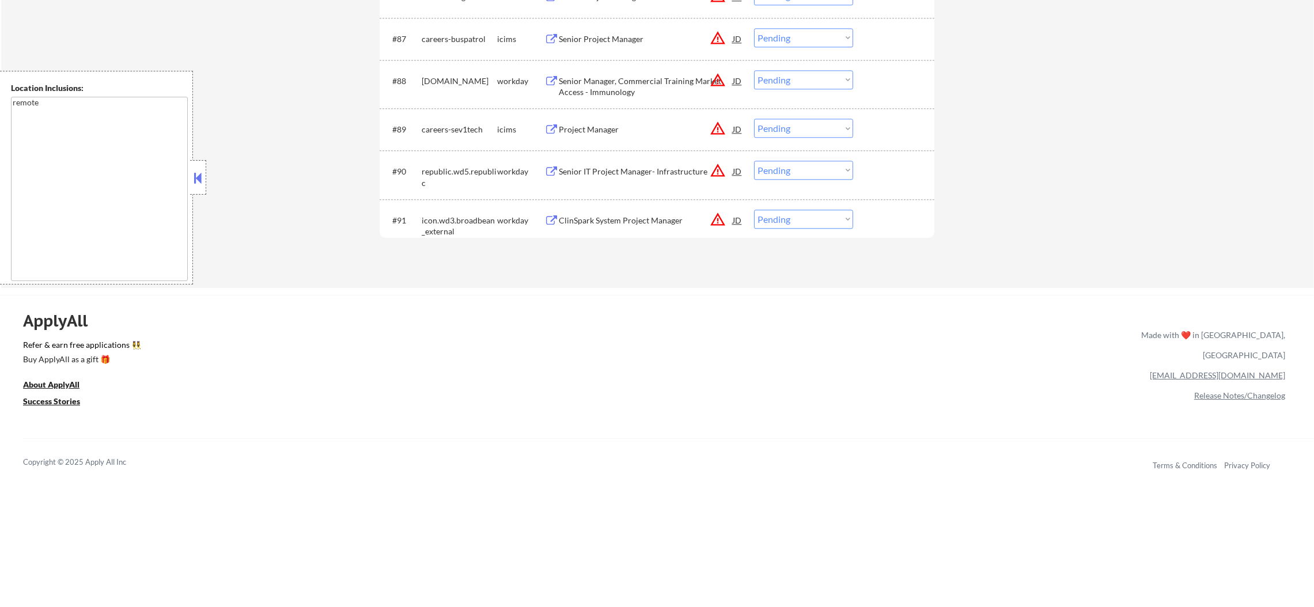
click at [626, 215] on div "ClinSpark System Project Manager" at bounding box center [646, 221] width 174 height 12
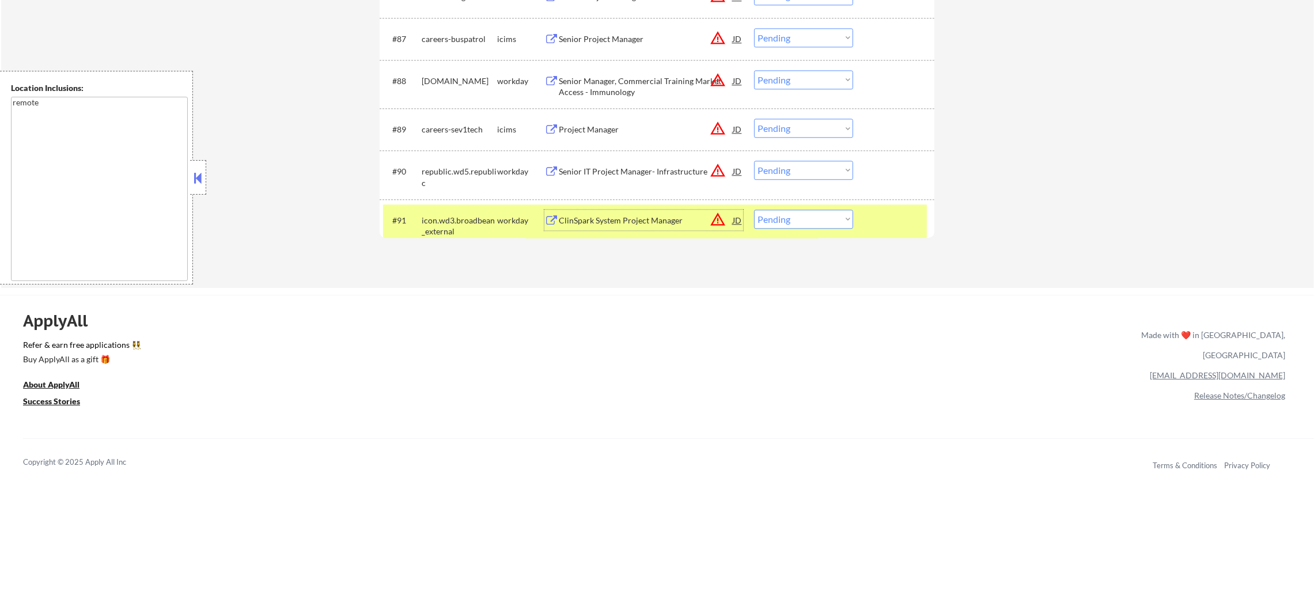
click at [766, 224] on select "Choose an option... Pending Applied Excluded (Questions) Excluded (Expired) Exc…" at bounding box center [803, 219] width 99 height 19
select select ""excluded__blocklist_""
click at [754, 210] on select "Choose an option... Pending Applied Excluded (Questions) Excluded (Expired) Exc…" at bounding box center [803, 219] width 99 height 19
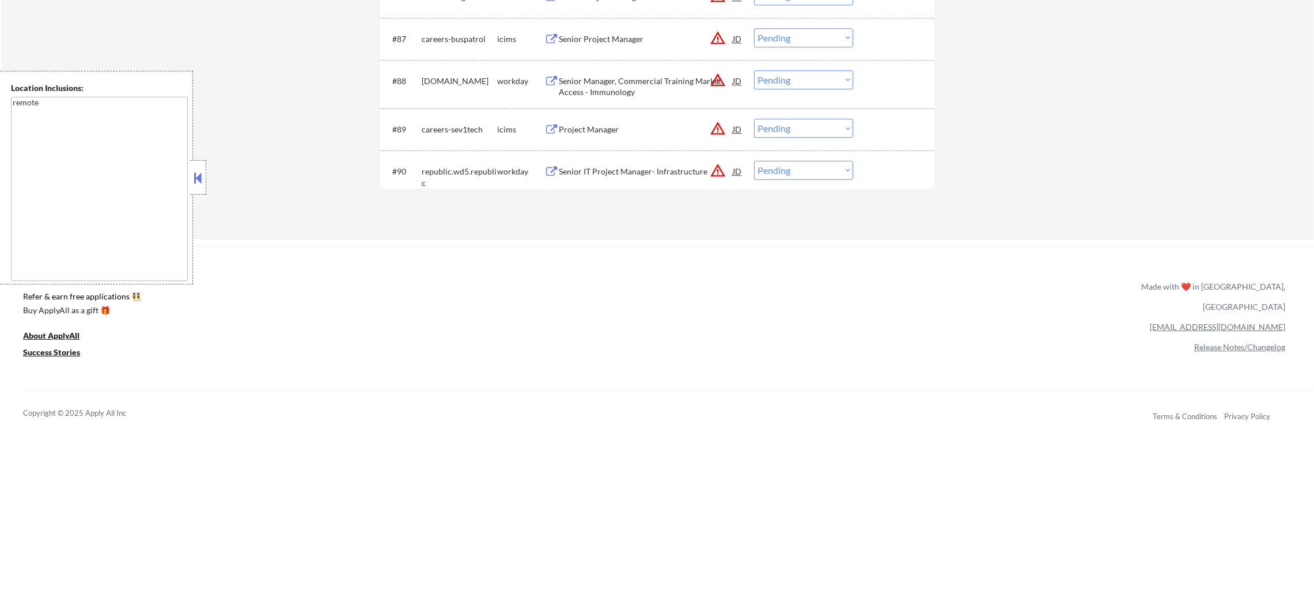
click at [679, 168] on div "Senior IT Project Manager- Infrastructure" at bounding box center [646, 172] width 174 height 12
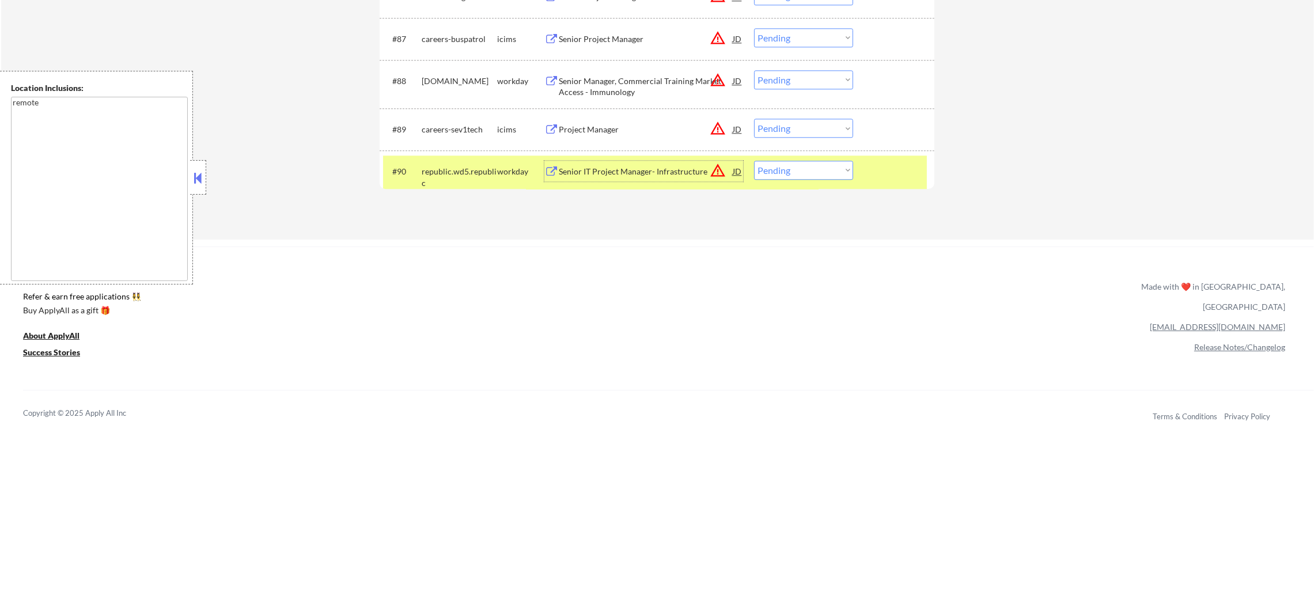
drag, startPoint x: 795, startPoint y: 164, endPoint x: 793, endPoint y: 179, distance: 14.7
click at [795, 164] on select "Choose an option... Pending Applied Excluded (Questions) Excluded (Expired) Exc…" at bounding box center [803, 170] width 99 height 19
select select ""applied""
click at [754, 161] on select "Choose an option... Pending Applied Excluded (Questions) Excluded (Expired) Exc…" at bounding box center [803, 170] width 99 height 19
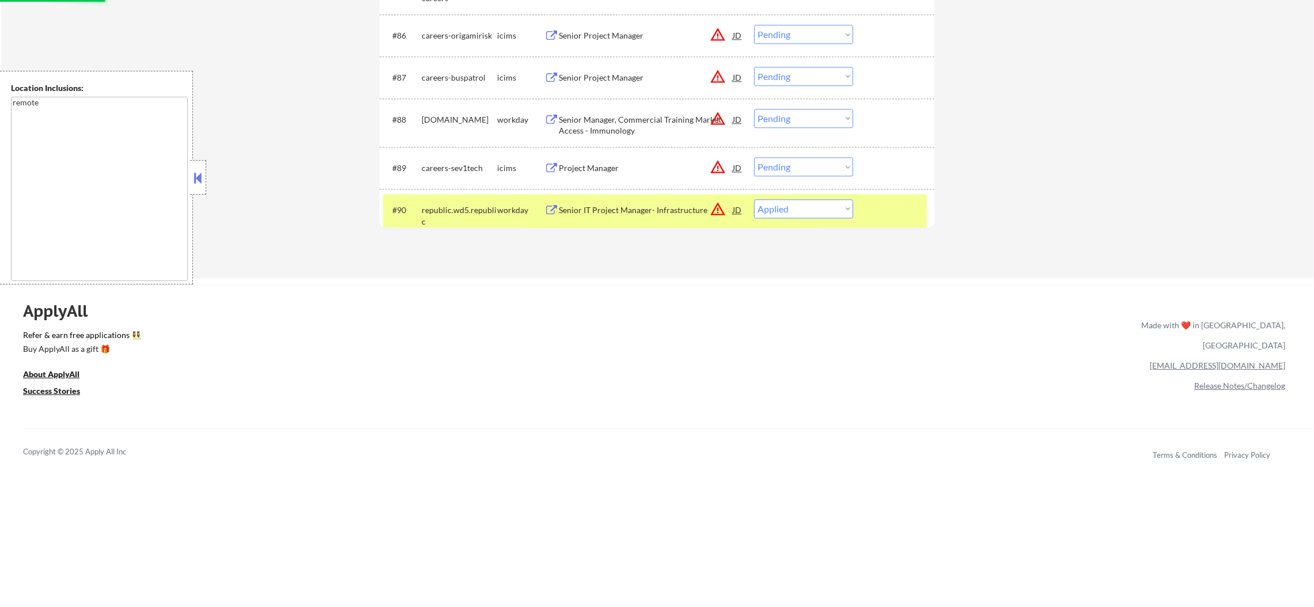
scroll to position [4357, 0]
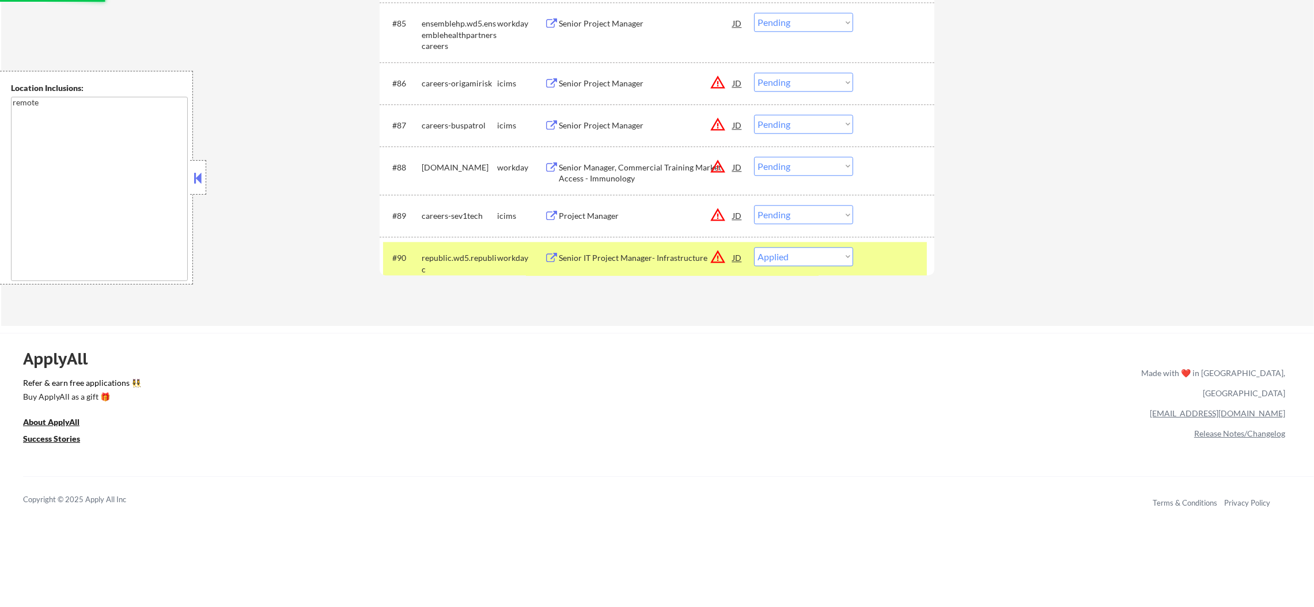
click at [450, 259] on div "republic.wd5.republic" at bounding box center [459, 263] width 75 height 22
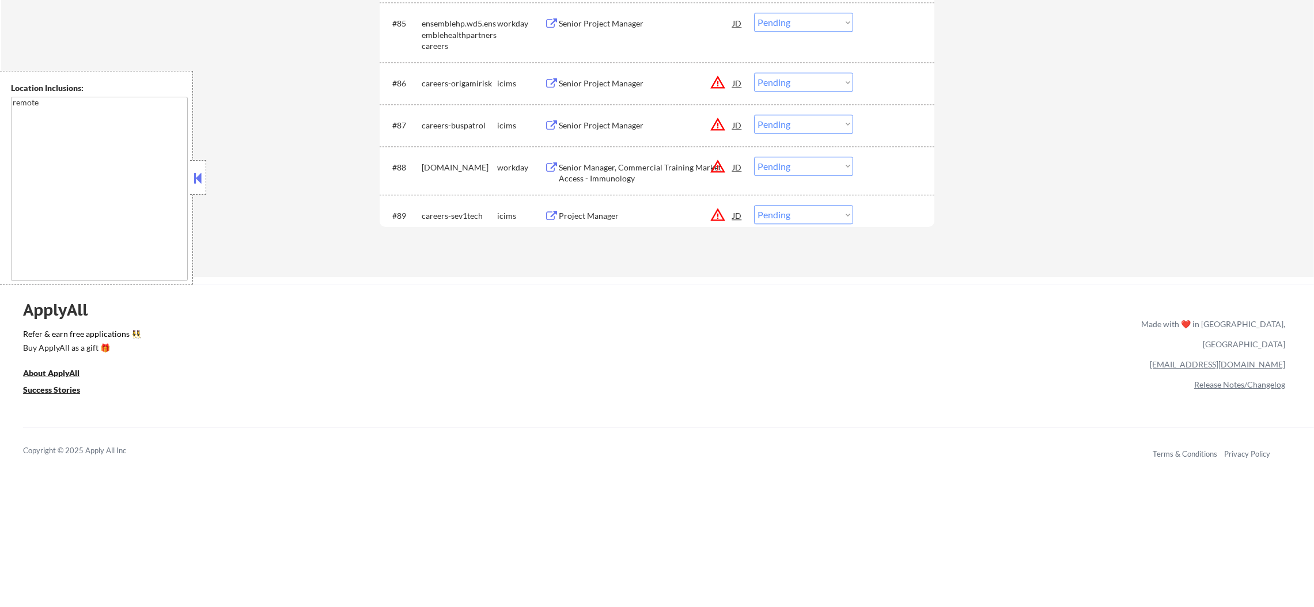
scroll to position [4300, 0]
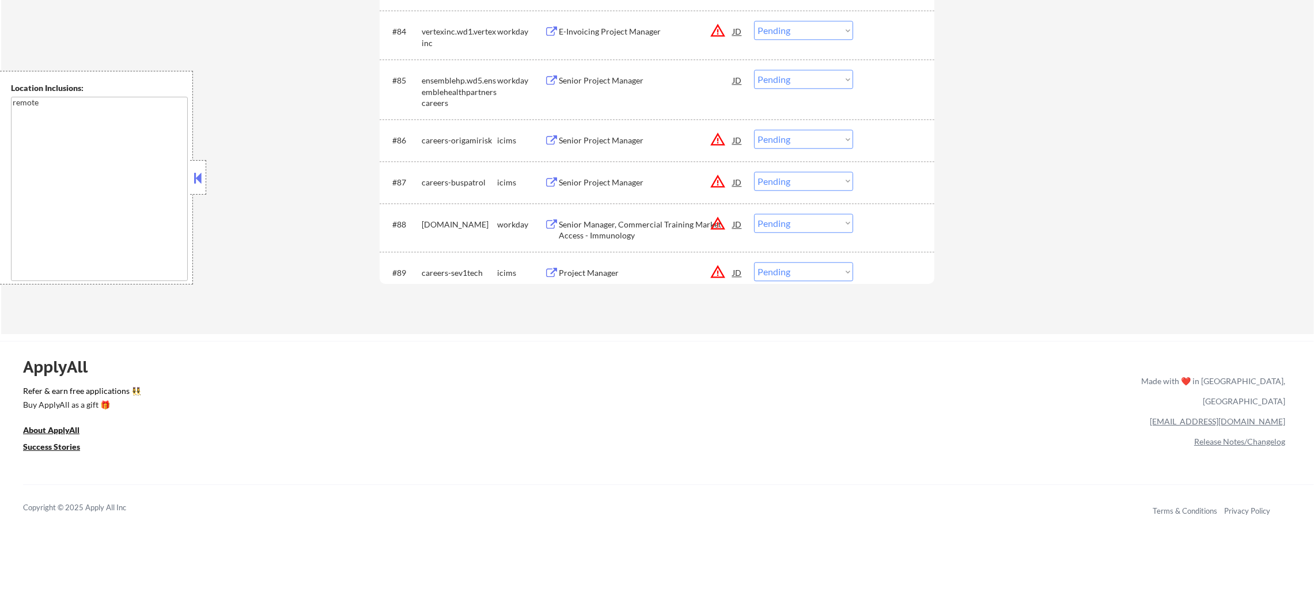
click at [715, 269] on button "warning_amber" at bounding box center [718, 272] width 16 height 16
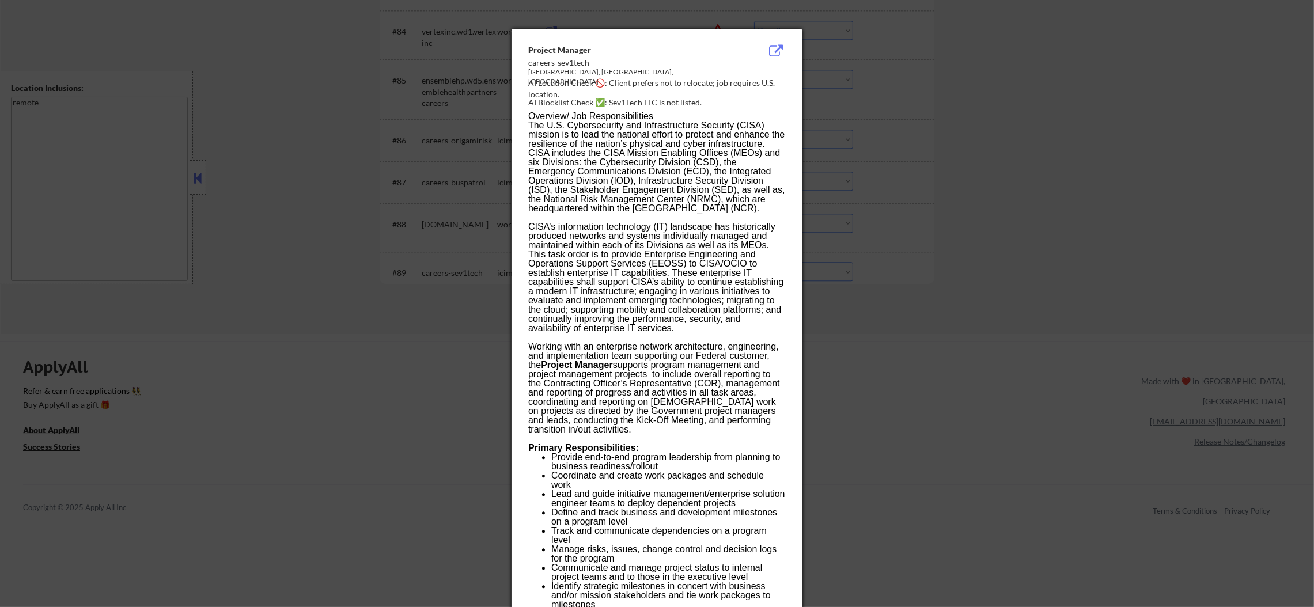
click at [883, 257] on div at bounding box center [657, 303] width 1314 height 607
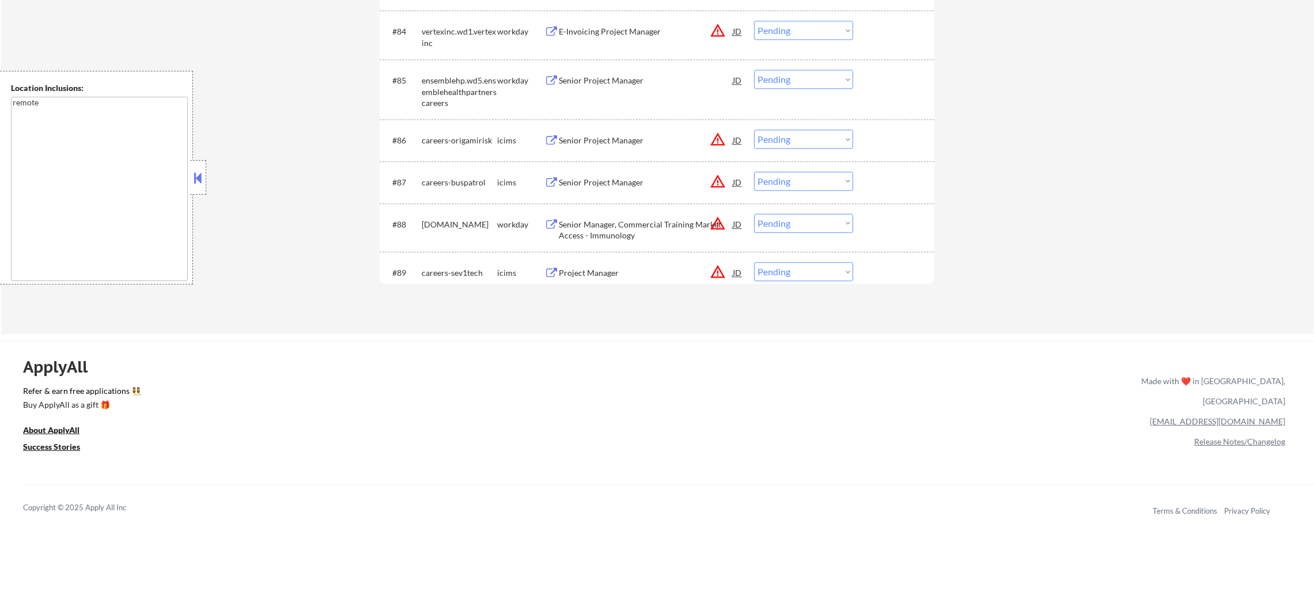
click at [783, 272] on select "Choose an option... Pending Applied Excluded (Questions) Excluded (Expired) Exc…" at bounding box center [803, 271] width 99 height 19
select select ""excluded__location_""
click at [754, 262] on select "Choose an option... Pending Applied Excluded (Questions) Excluded (Expired) Exc…" at bounding box center [803, 271] width 99 height 19
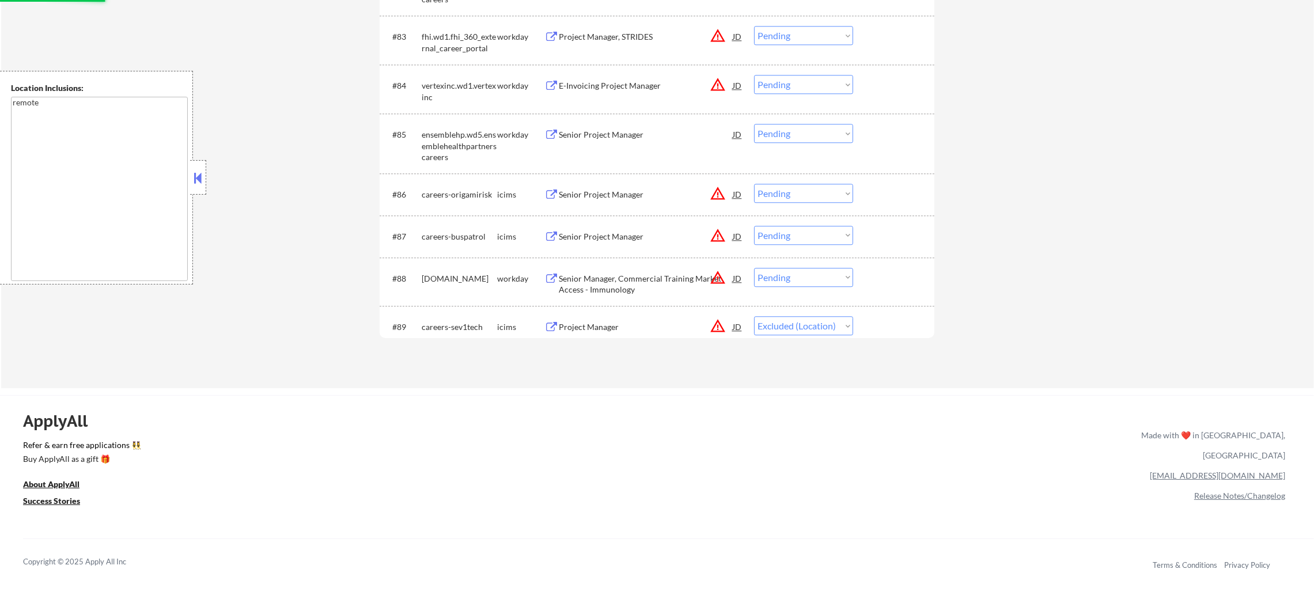
scroll to position [4242, 0]
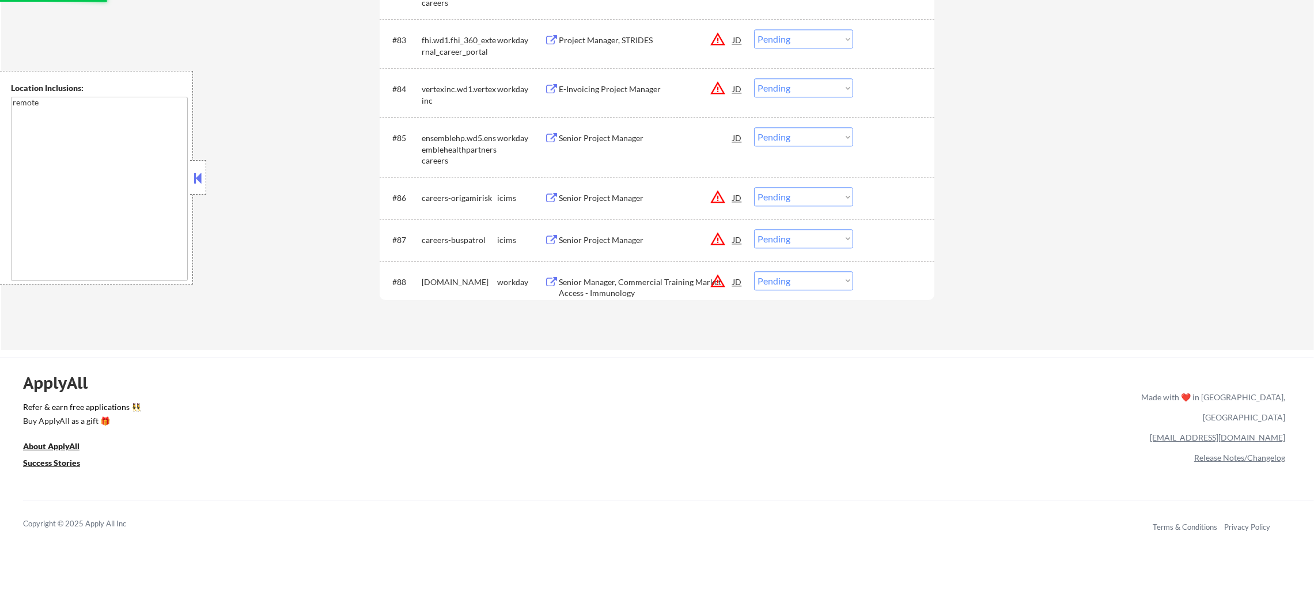
click at [715, 283] on button "warning_amber" at bounding box center [718, 281] width 16 height 16
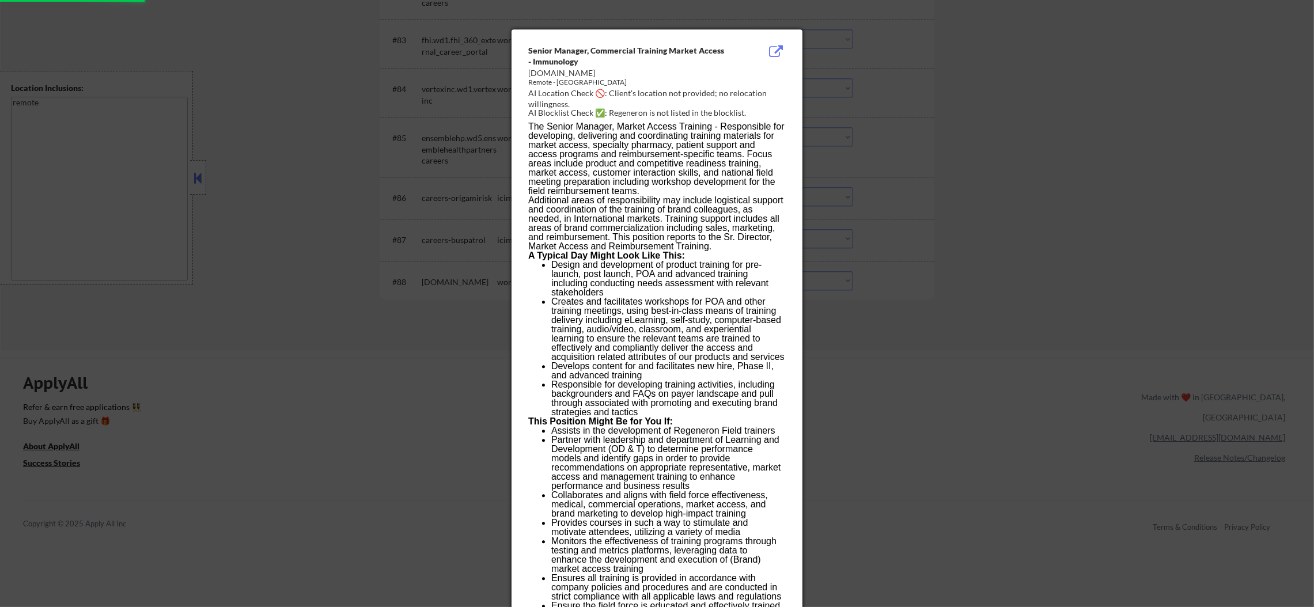
click at [849, 250] on div at bounding box center [657, 303] width 1314 height 607
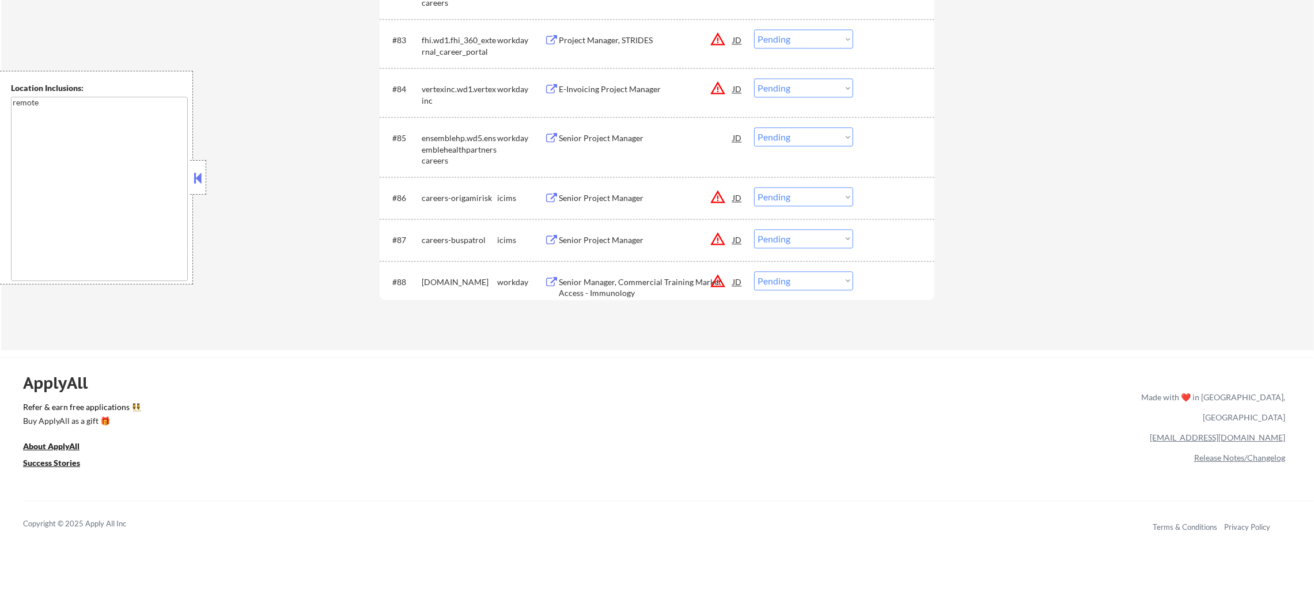
click at [623, 288] on div "Senior Manager, Commercial Training Market Access - Immunology" at bounding box center [646, 287] width 174 height 22
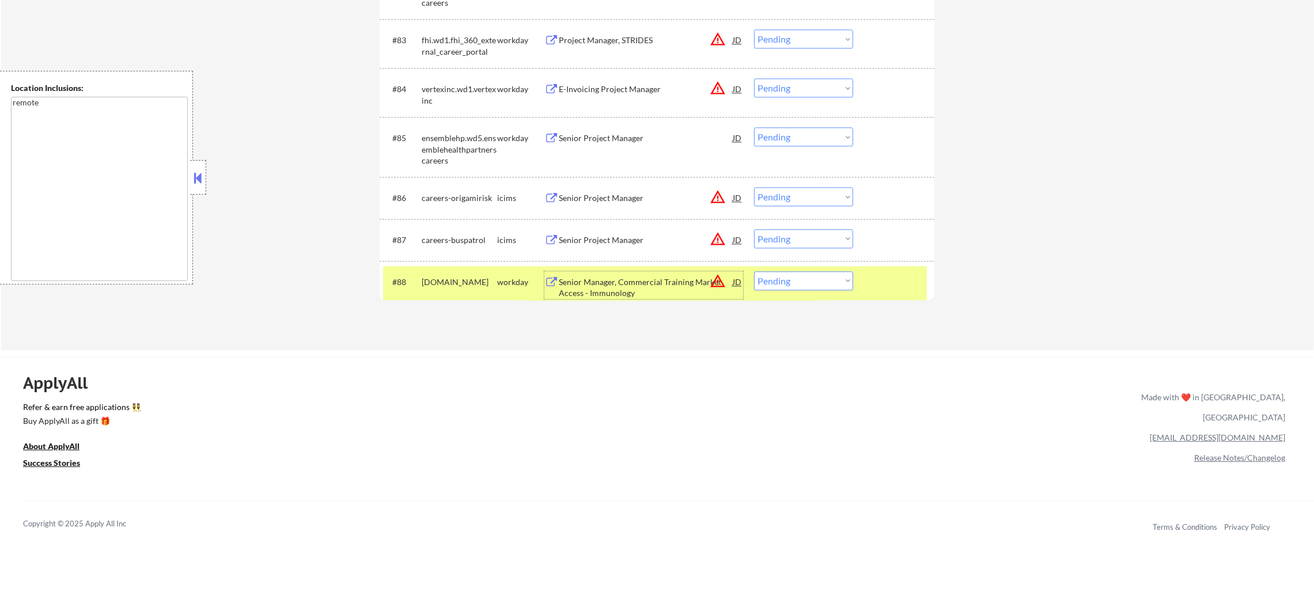
click at [772, 278] on select "Choose an option... Pending Applied Excluded (Questions) Excluded (Expired) Exc…" at bounding box center [803, 280] width 99 height 19
select select ""excluded__bad_match_""
click at [754, 271] on select "Choose an option... Pending Applied Excluded (Questions) Excluded (Expired) Exc…" at bounding box center [803, 280] width 99 height 19
click at [440, 288] on div "regeneron.wd1.careers" at bounding box center [459, 282] width 75 height 12
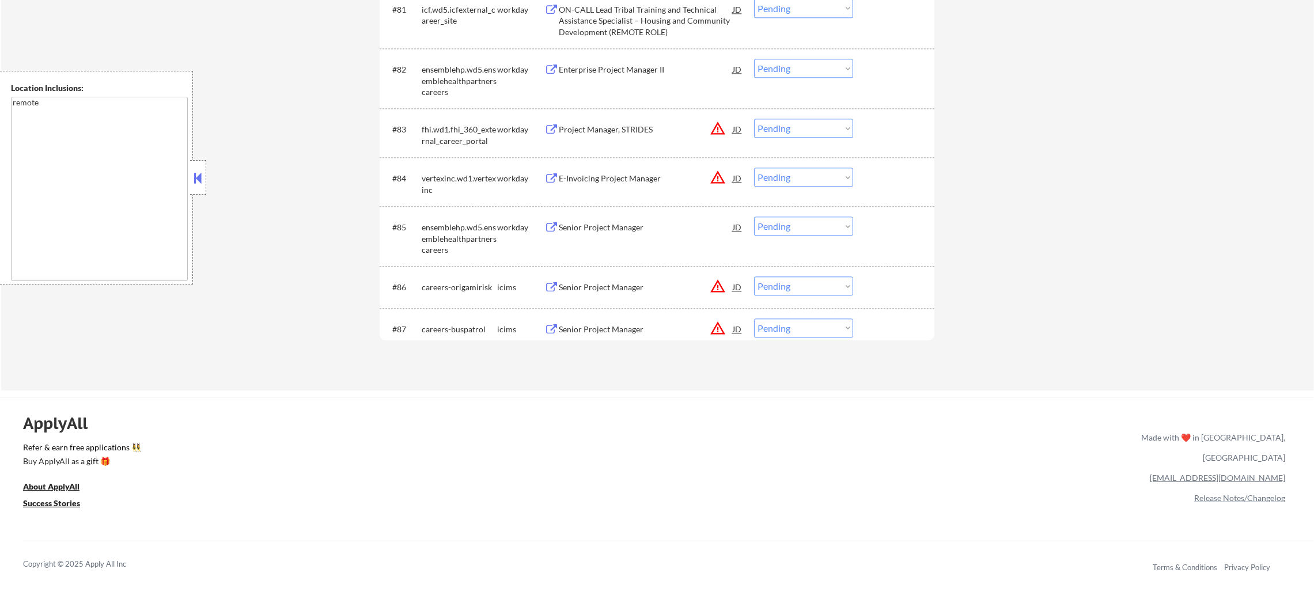
scroll to position [4127, 0]
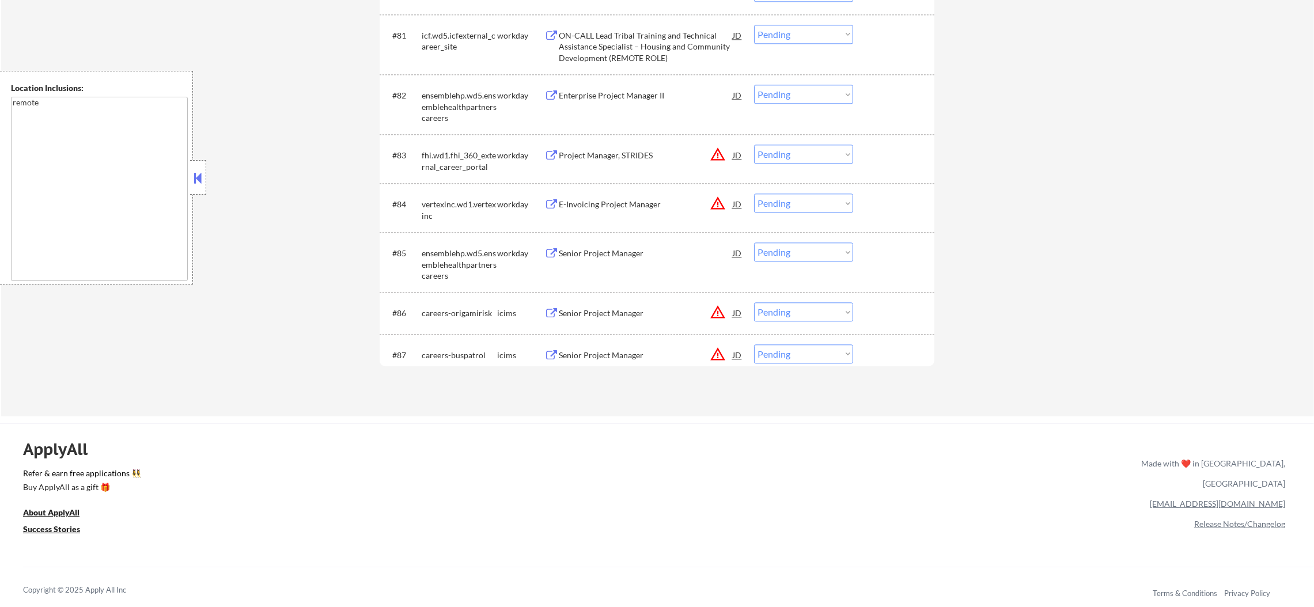
click at [717, 354] on button "warning_amber" at bounding box center [718, 354] width 16 height 16
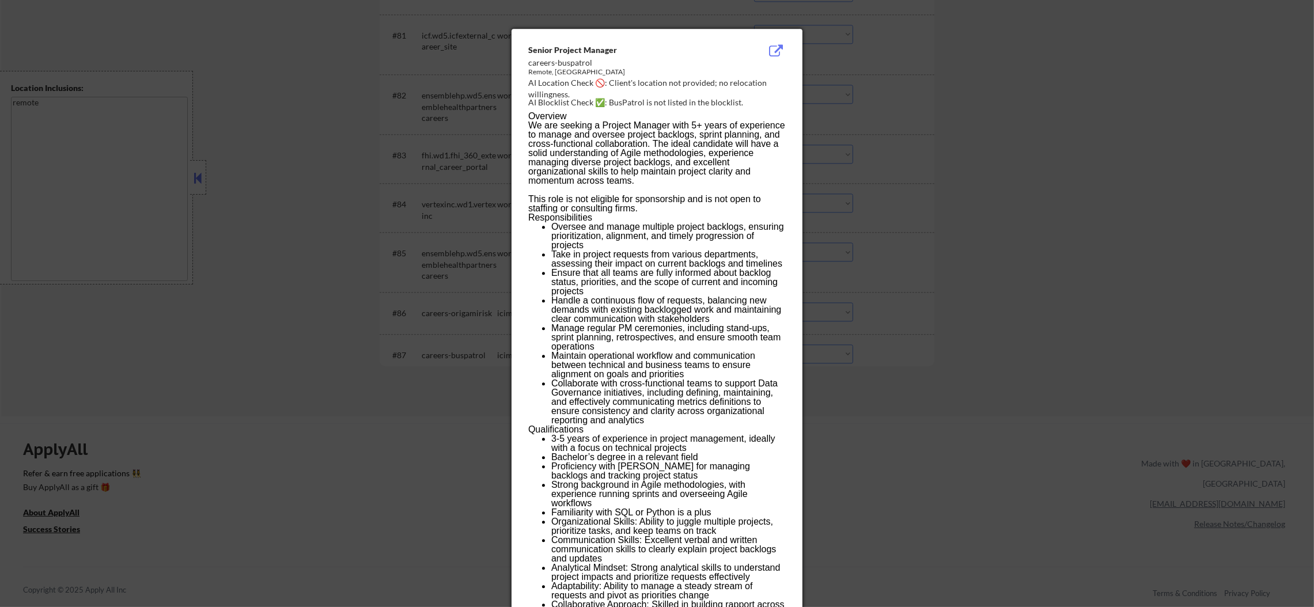
click at [897, 340] on div at bounding box center [657, 303] width 1314 height 607
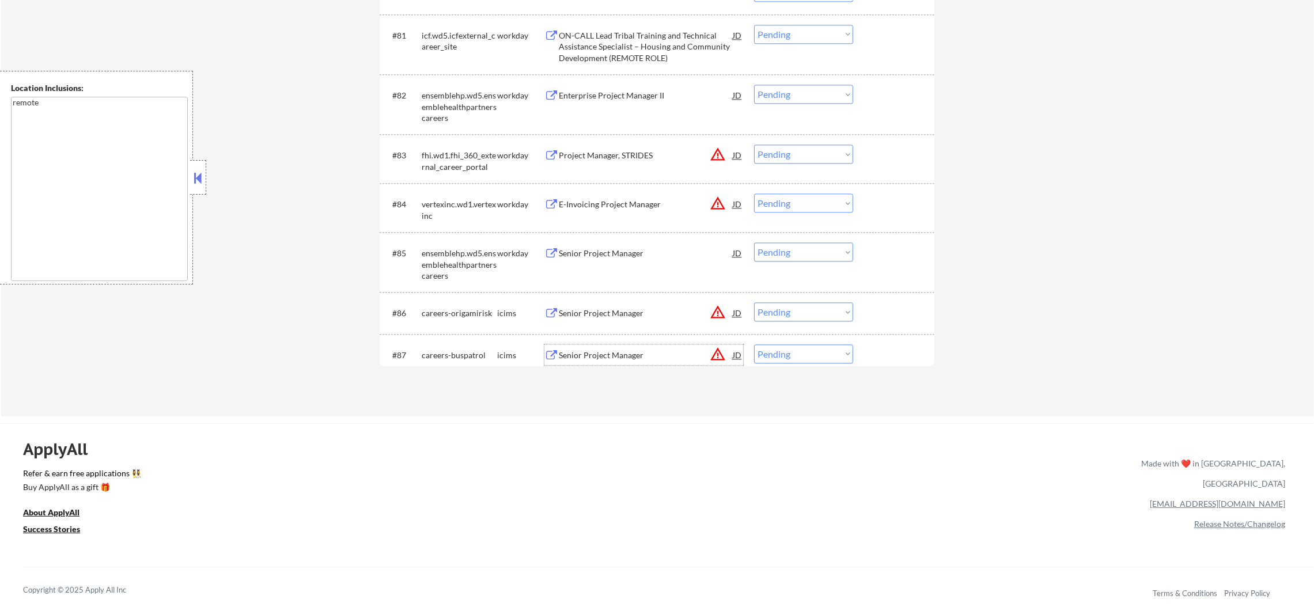
click at [627, 358] on div "Senior Project Manager" at bounding box center [646, 356] width 174 height 12
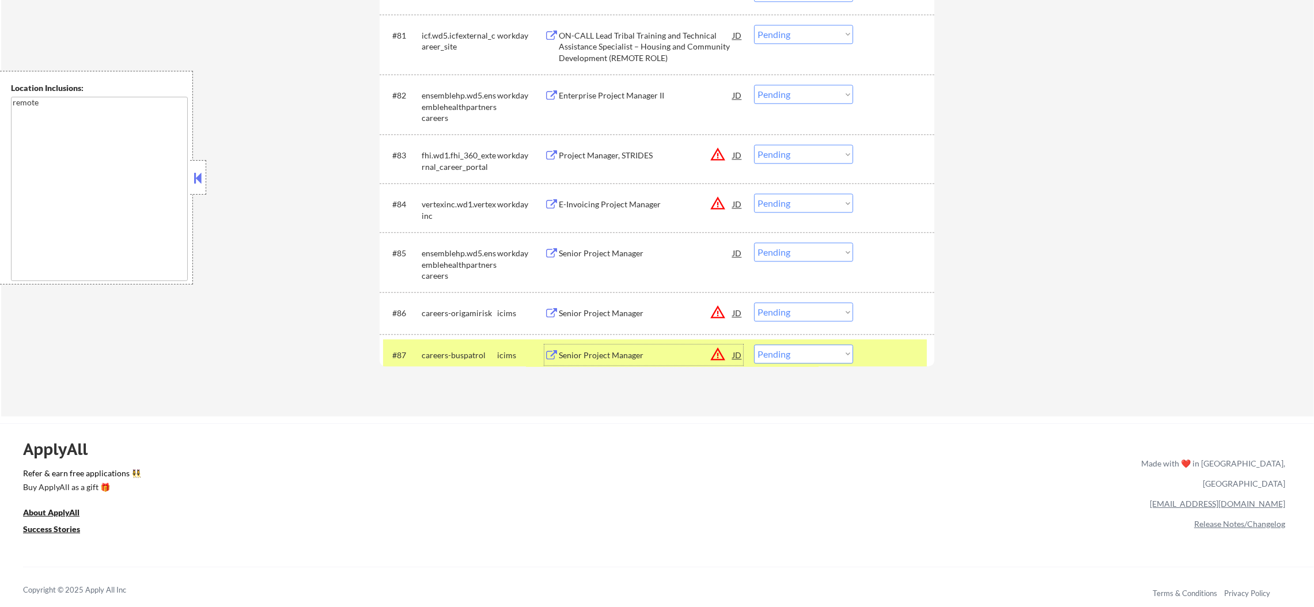
click at [784, 347] on select "Choose an option... Pending Applied Excluded (Questions) Excluded (Expired) Exc…" at bounding box center [803, 353] width 99 height 19
select select ""excluded__expired_""
click at [754, 344] on select "Choose an option... Pending Applied Excluded (Questions) Excluded (Expired) Exc…" at bounding box center [803, 353] width 99 height 19
click at [420, 356] on div "#87 careers-buspatrol icims Senior Project Manager JD warning_amber Choose an o…" at bounding box center [655, 354] width 544 height 31
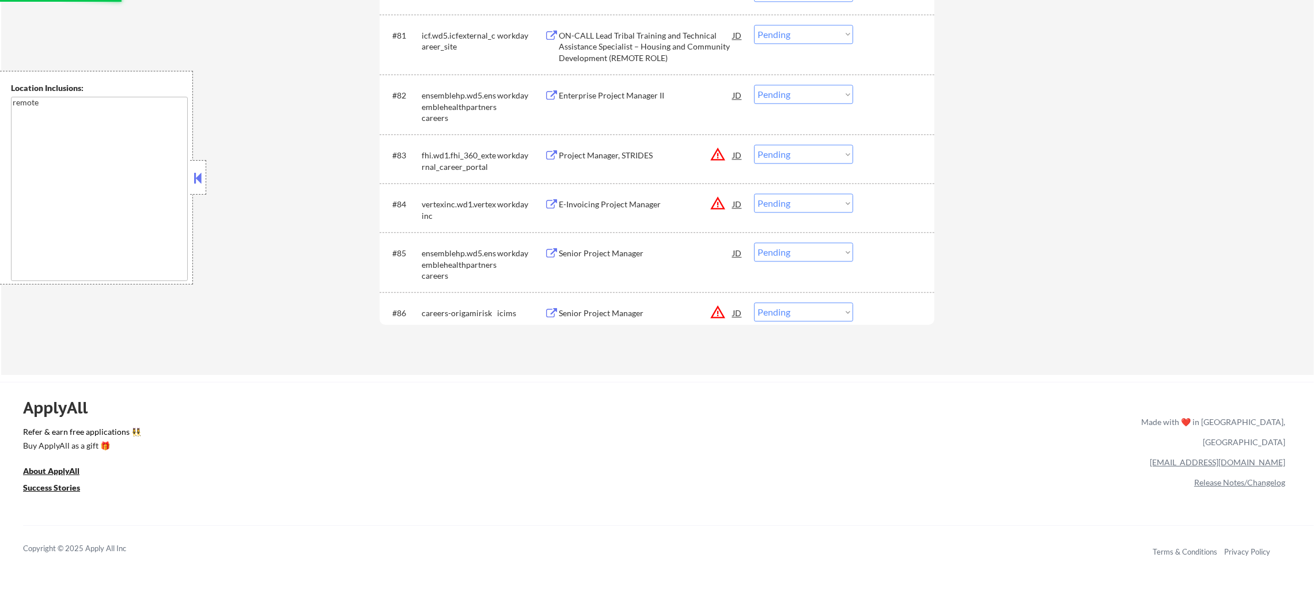
click at [652, 309] on div "Senior Project Manager" at bounding box center [646, 314] width 174 height 12
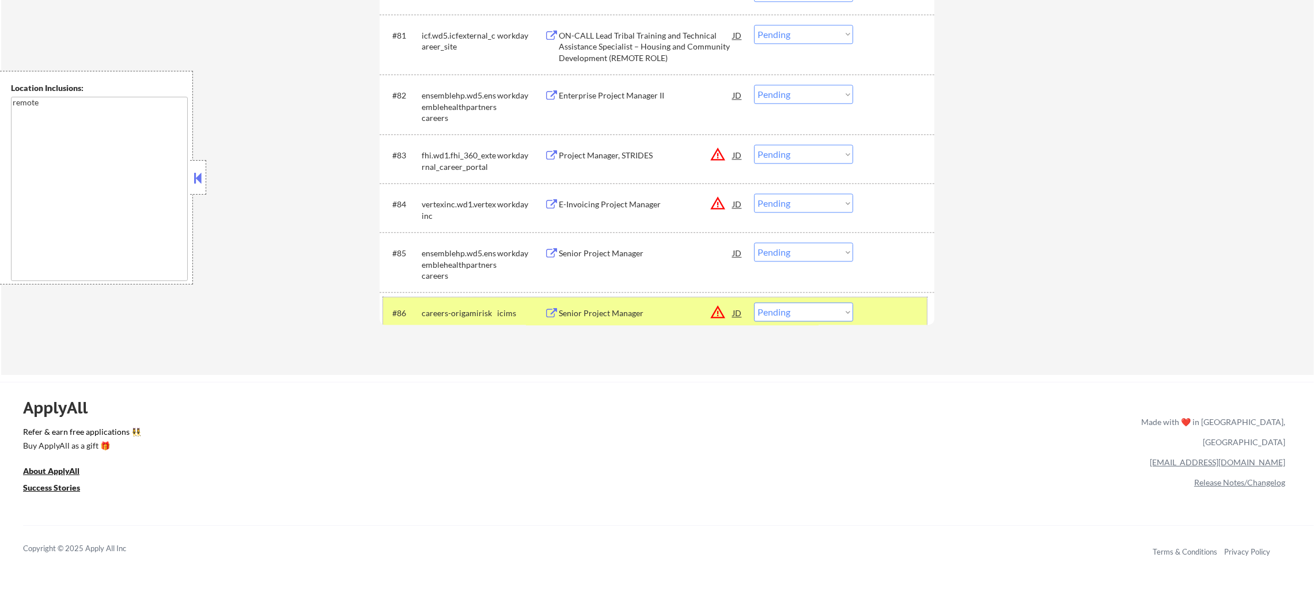
click at [442, 308] on div "careers-origamirisk" at bounding box center [459, 314] width 75 height 12
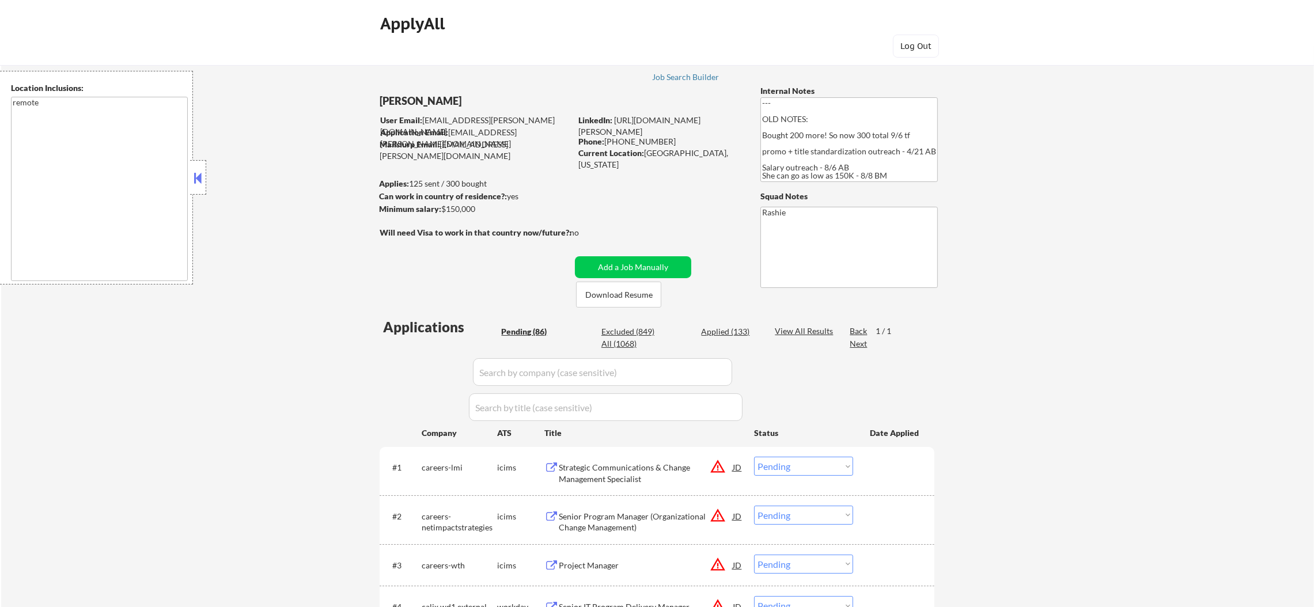
scroll to position [546, 0]
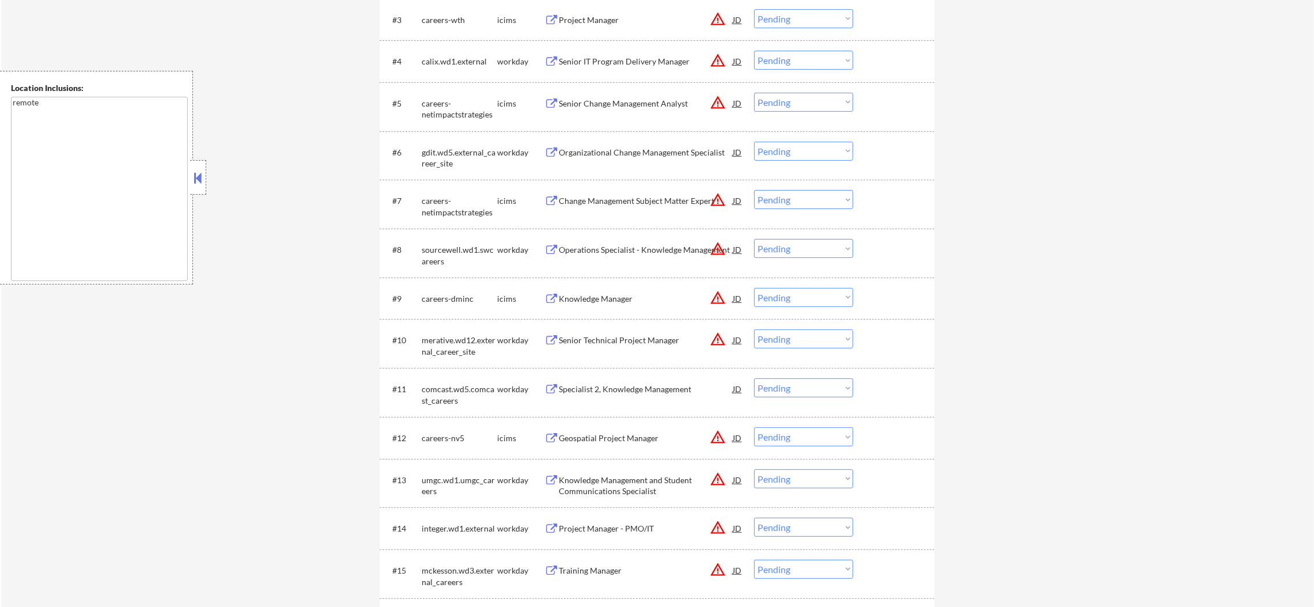
click at [717, 241] on button "warning_amber" at bounding box center [718, 249] width 16 height 16
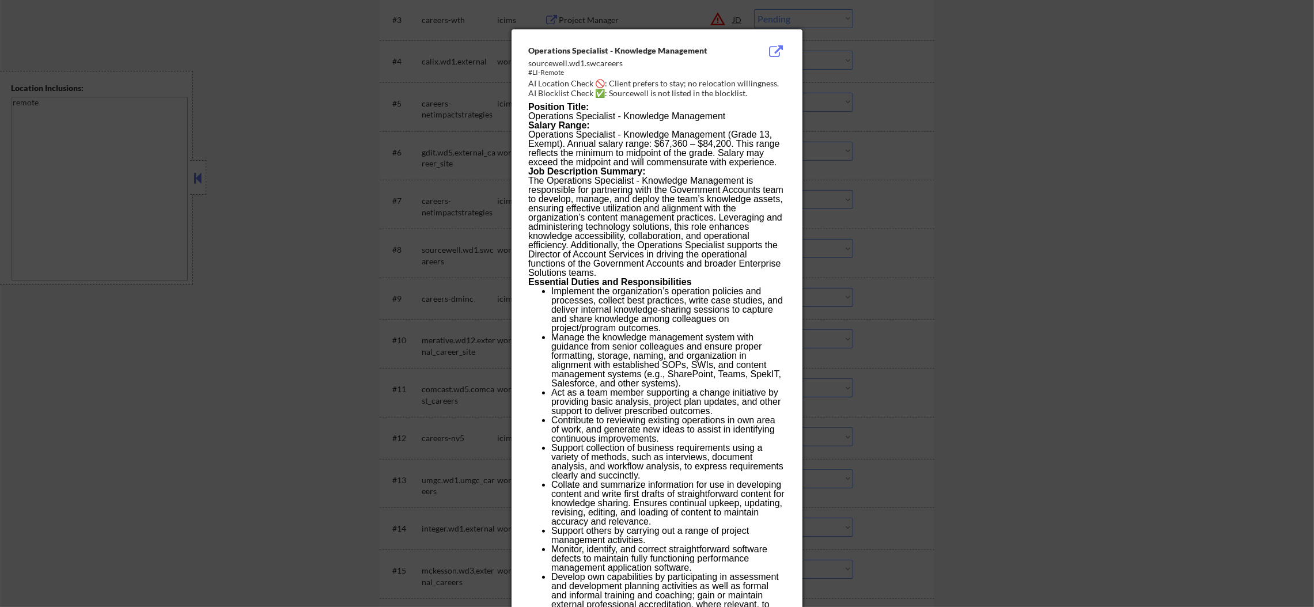
click at [885, 237] on div at bounding box center [657, 303] width 1314 height 607
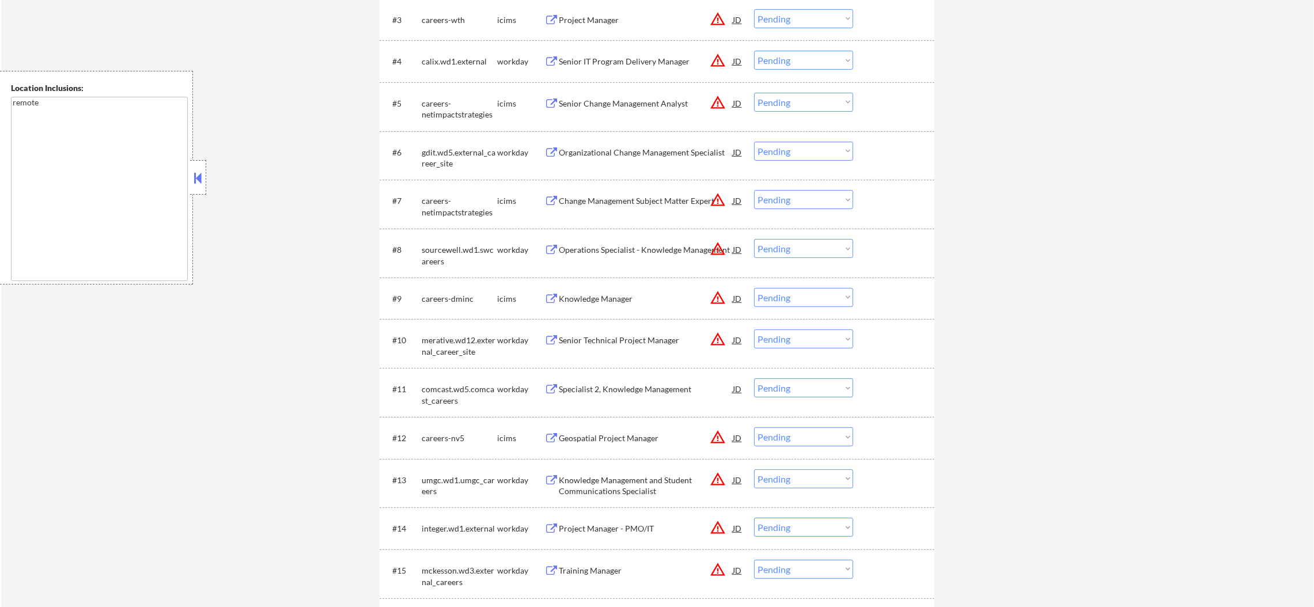
click at [631, 248] on div "Operations Specialist - Knowledge Management" at bounding box center [646, 250] width 174 height 12
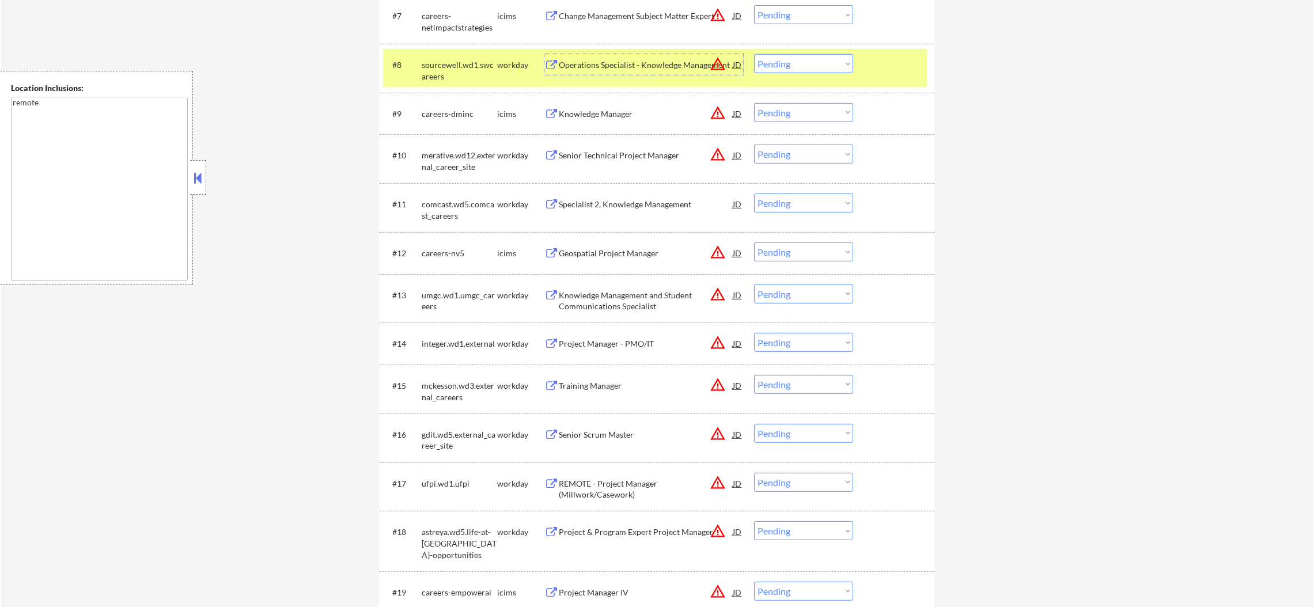
scroll to position [748, 0]
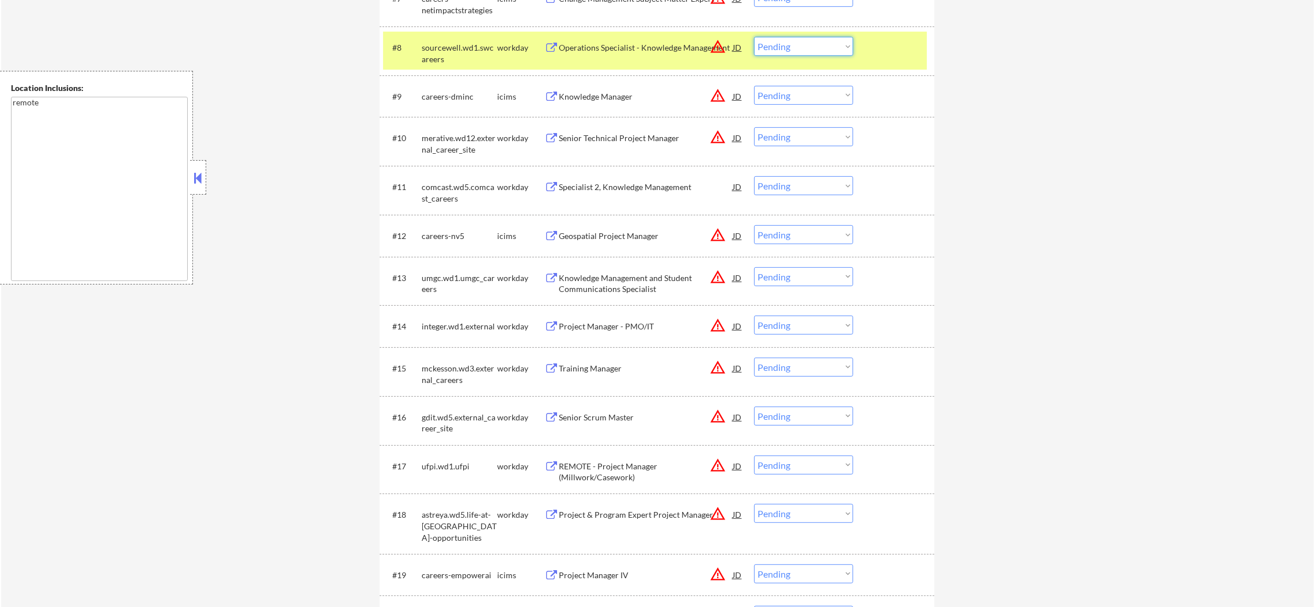
click at [796, 50] on select "Choose an option... Pending Applied Excluded (Questions) Excluded (Expired) Exc…" at bounding box center [803, 46] width 99 height 19
click at [754, 37] on select "Choose an option... Pending Applied Excluded (Questions) Excluded (Expired) Exc…" at bounding box center [803, 46] width 99 height 19
click at [440, 50] on div "sourcewell.wd1.swcareers" at bounding box center [459, 53] width 75 height 22
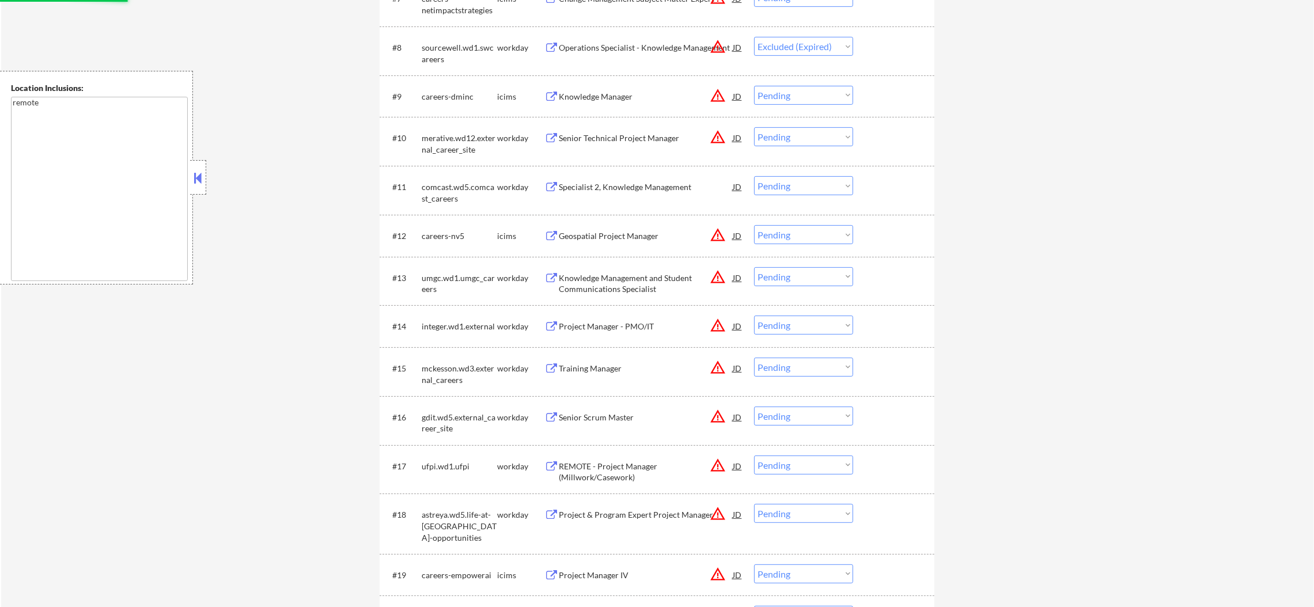
scroll to position [690, 0]
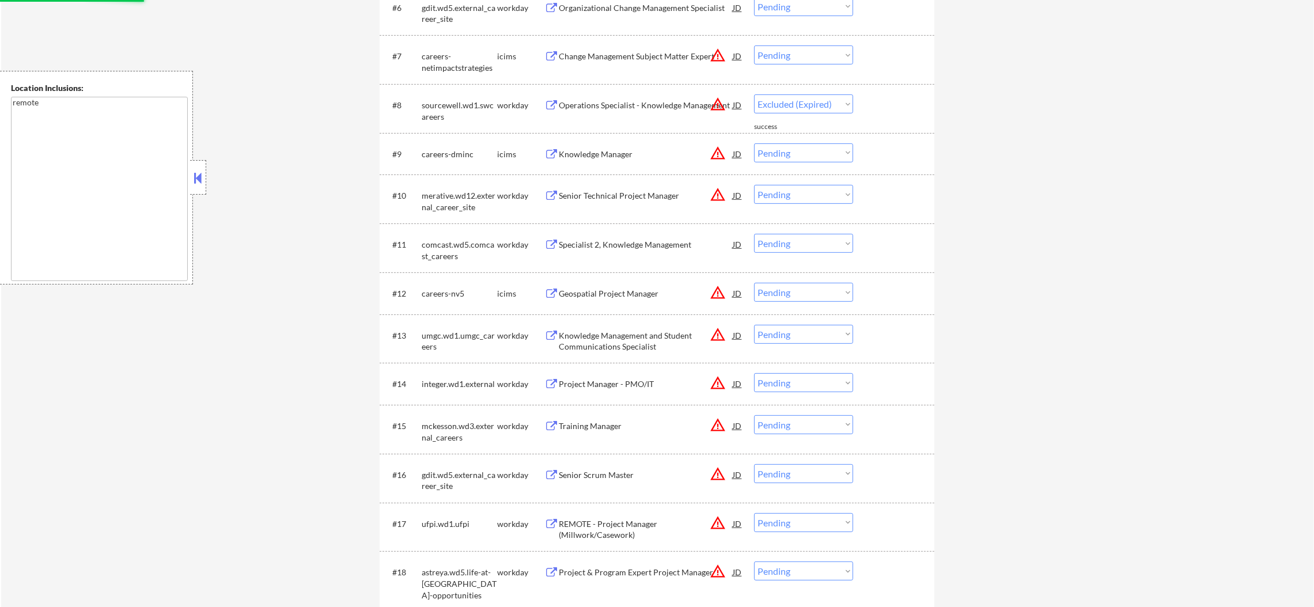
select select ""pending""
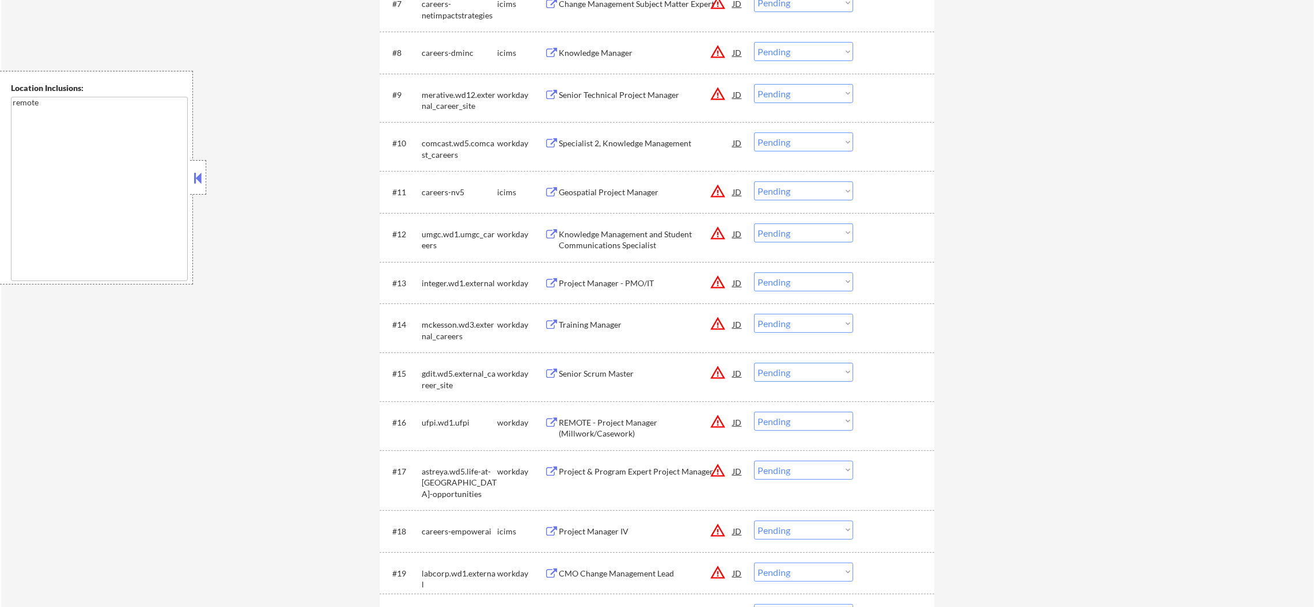
scroll to position [748, 0]
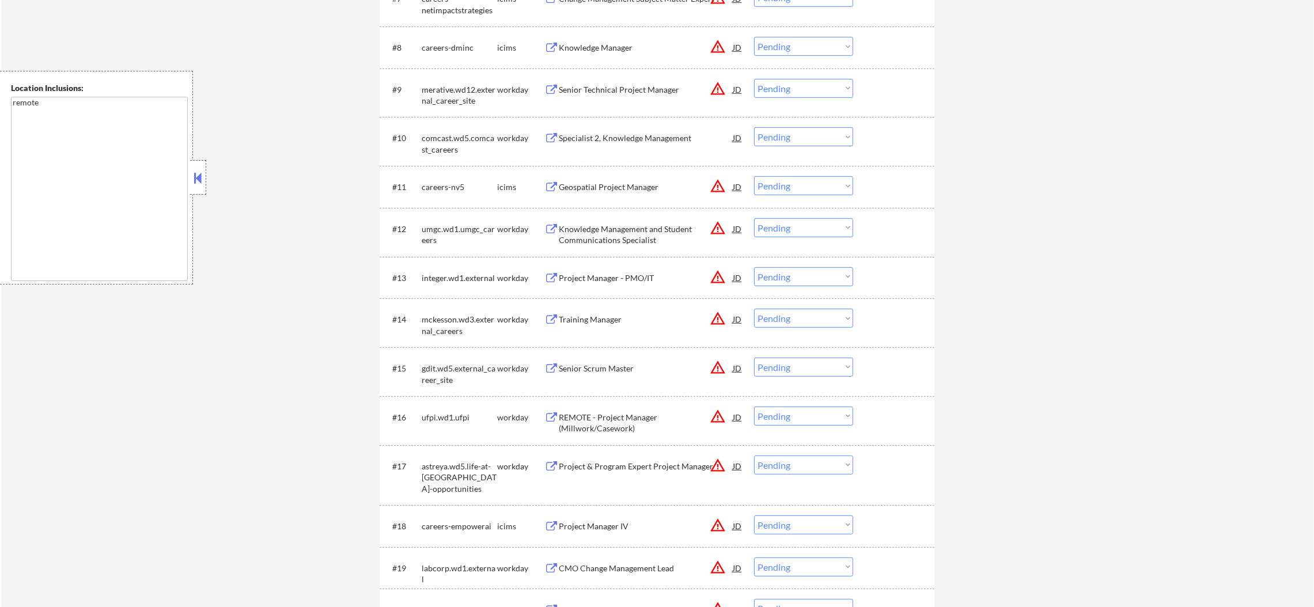
click at [713, 85] on button "warning_amber" at bounding box center [718, 89] width 16 height 16
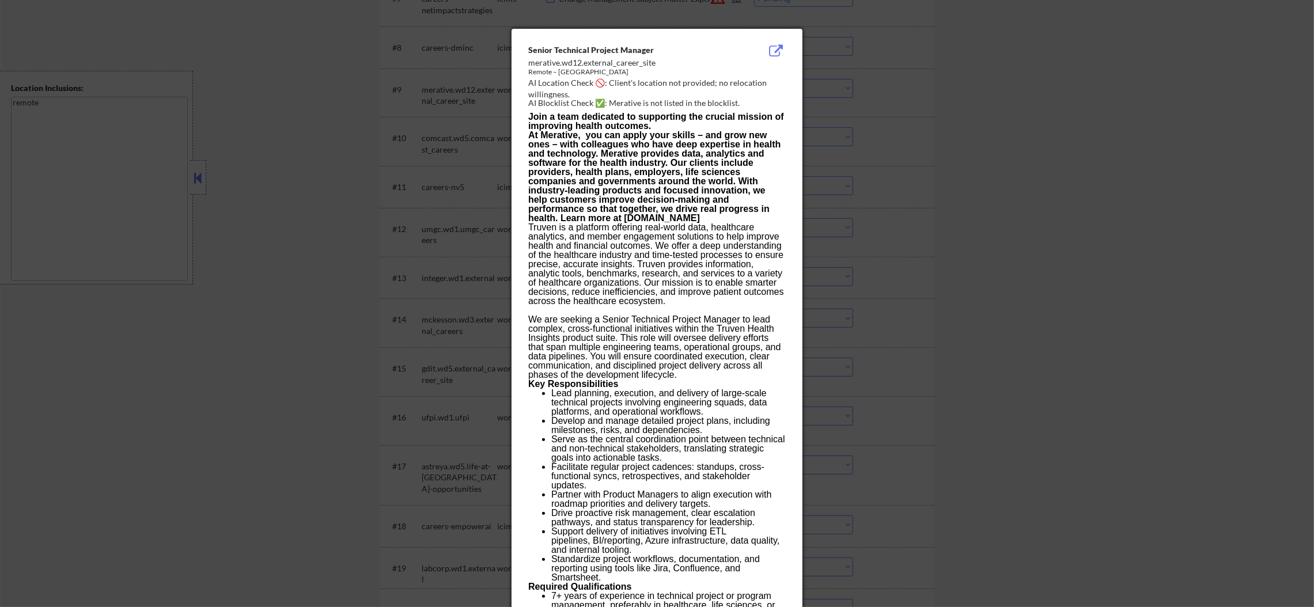
click at [825, 89] on div at bounding box center [657, 303] width 1314 height 607
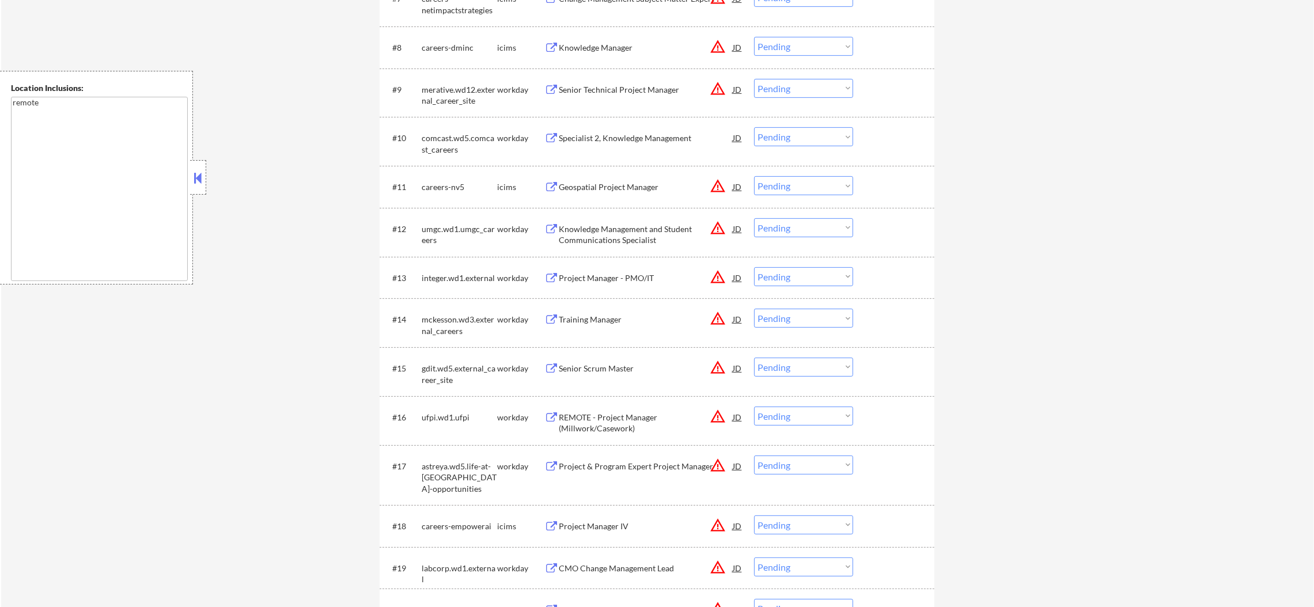
click at [620, 91] on div "Senior Technical Project Manager" at bounding box center [646, 90] width 174 height 12
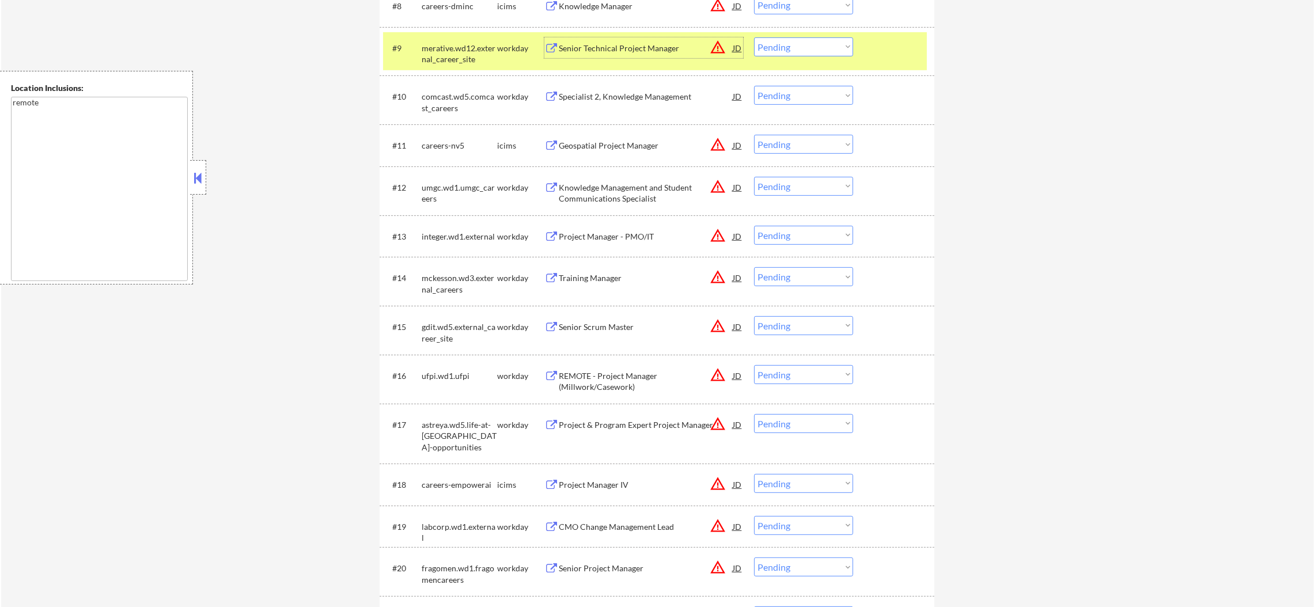
scroll to position [805, 0]
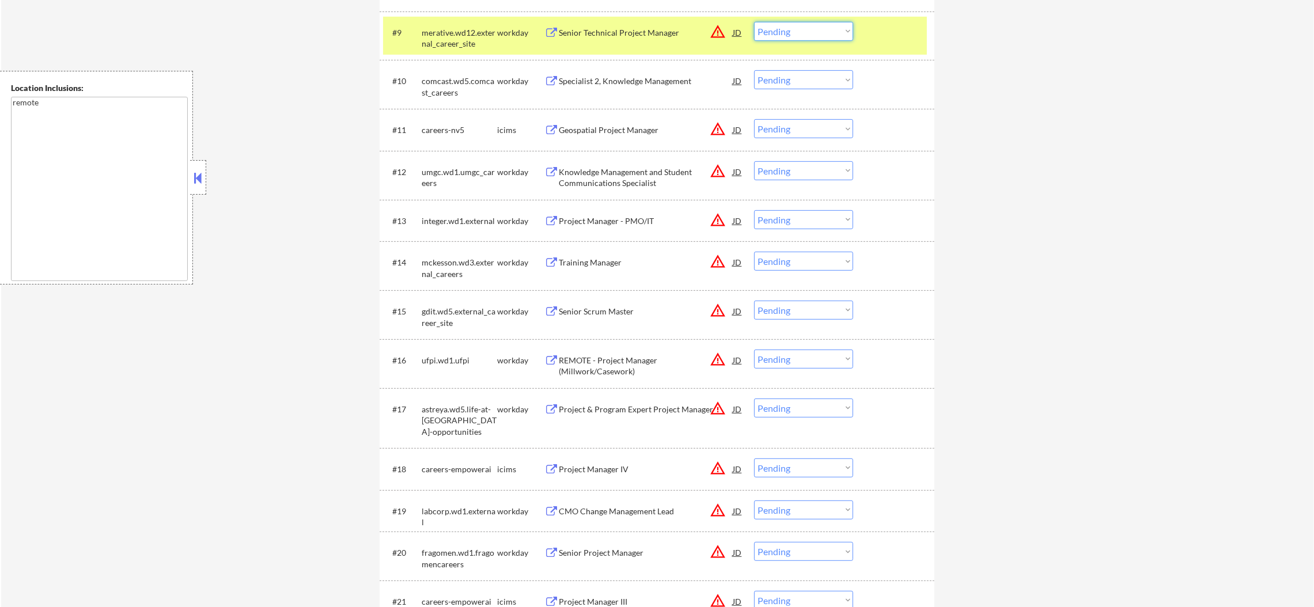
drag, startPoint x: 794, startPoint y: 26, endPoint x: 799, endPoint y: 36, distance: 10.8
click at [794, 26] on select "Choose an option... Pending Applied Excluded (Questions) Excluded (Expired) Exc…" at bounding box center [803, 31] width 99 height 19
click at [754, 22] on select "Choose an option... Pending Applied Excluded (Questions) Excluded (Expired) Exc…" at bounding box center [803, 31] width 99 height 19
click at [450, 39] on div "merative.wd12.external_career_site" at bounding box center [459, 38] width 75 height 22
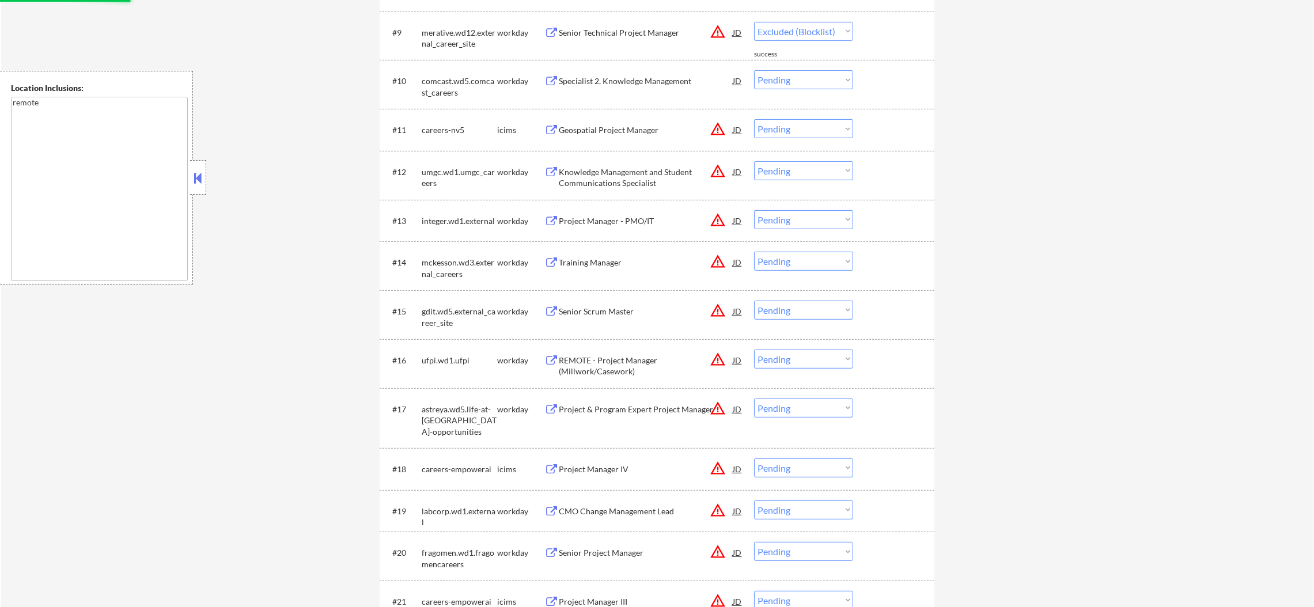
select select ""pending""
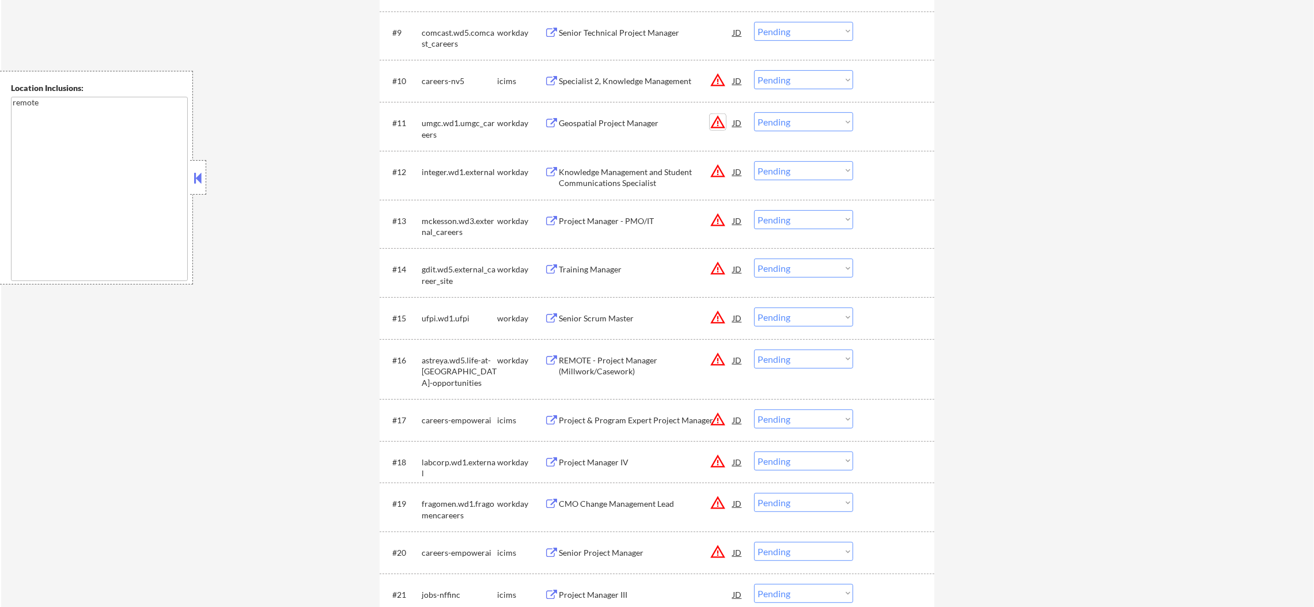
click at [715, 116] on button "warning_amber" at bounding box center [718, 122] width 16 height 16
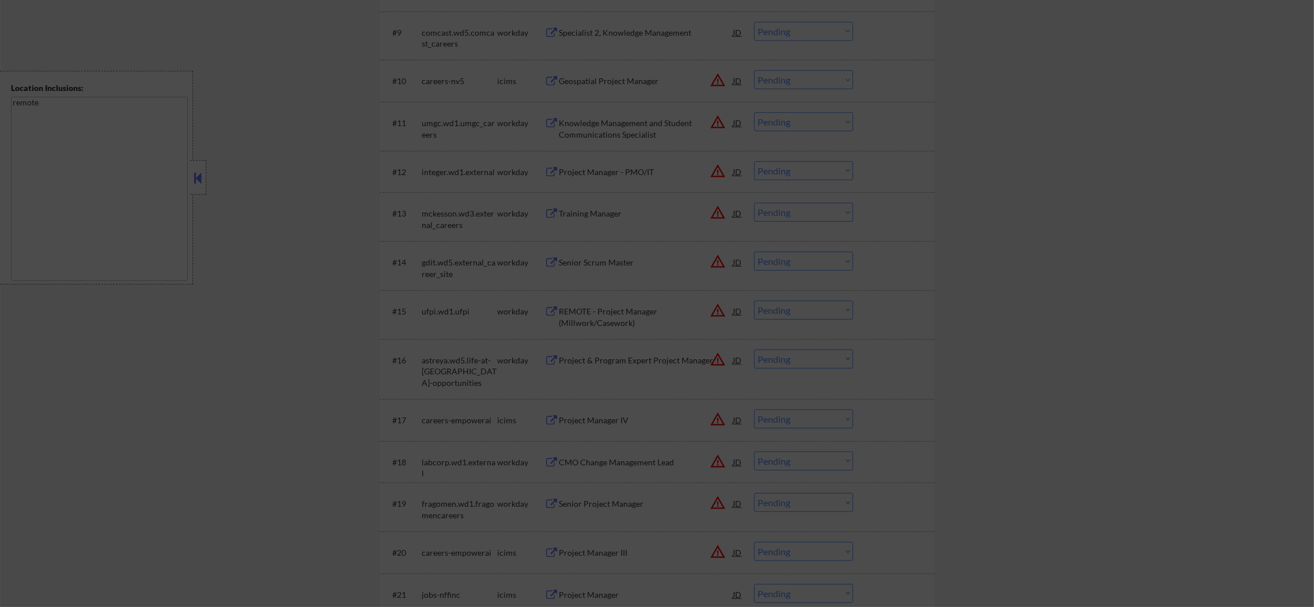
click at [832, 107] on div at bounding box center [657, 303] width 1314 height 607
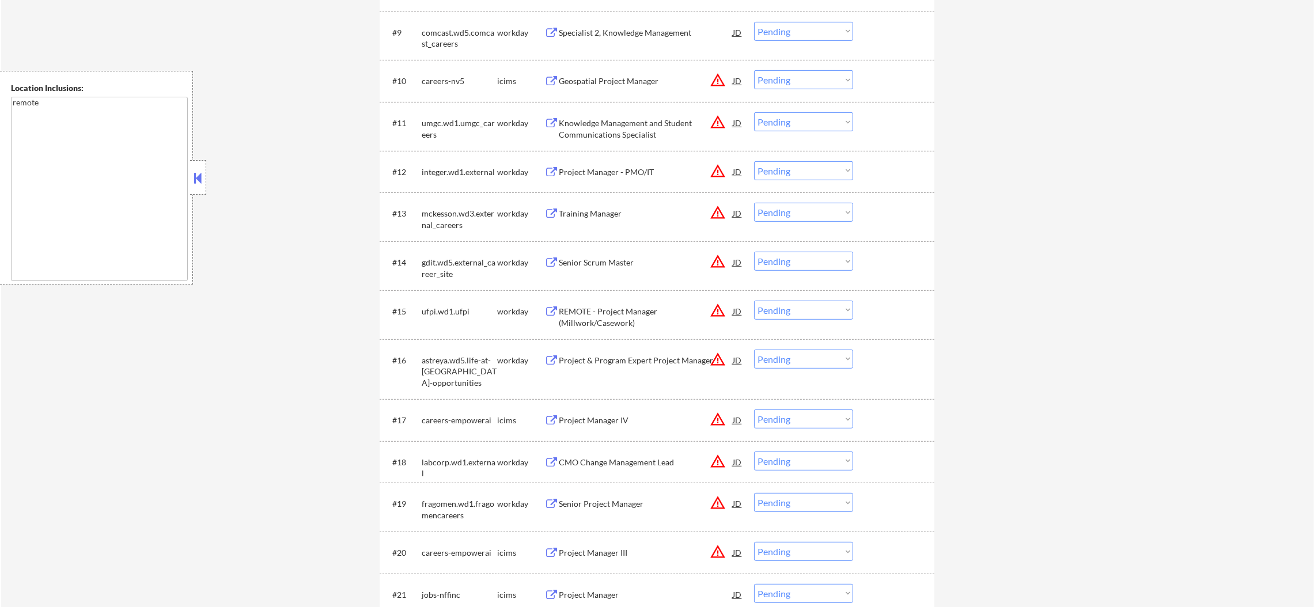
click at [717, 120] on button "warning_amber" at bounding box center [718, 122] width 16 height 16
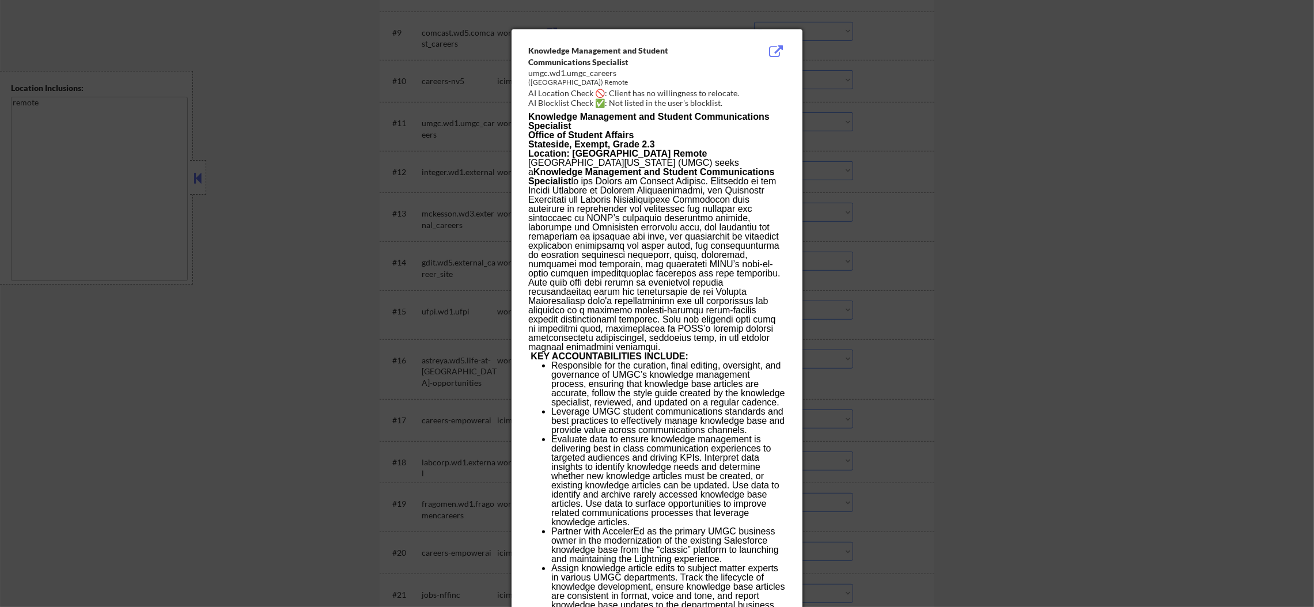
click at [855, 118] on div at bounding box center [657, 303] width 1314 height 607
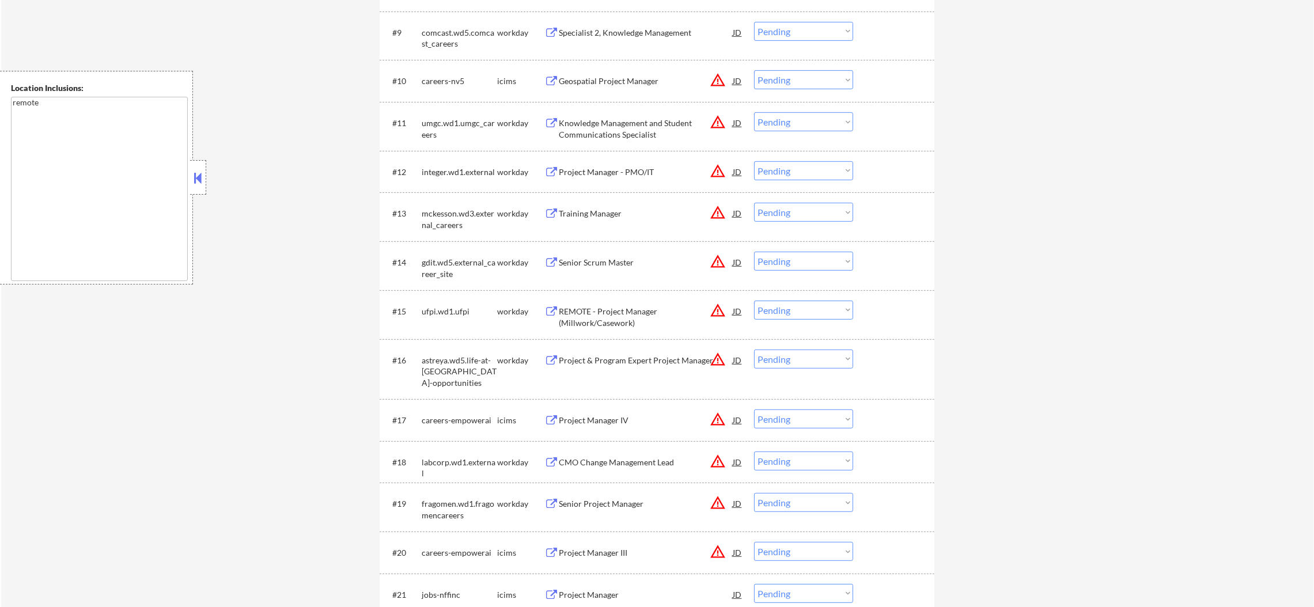
click at [641, 115] on div "Knowledge Management and Student Communications Specialist" at bounding box center [646, 126] width 174 height 28
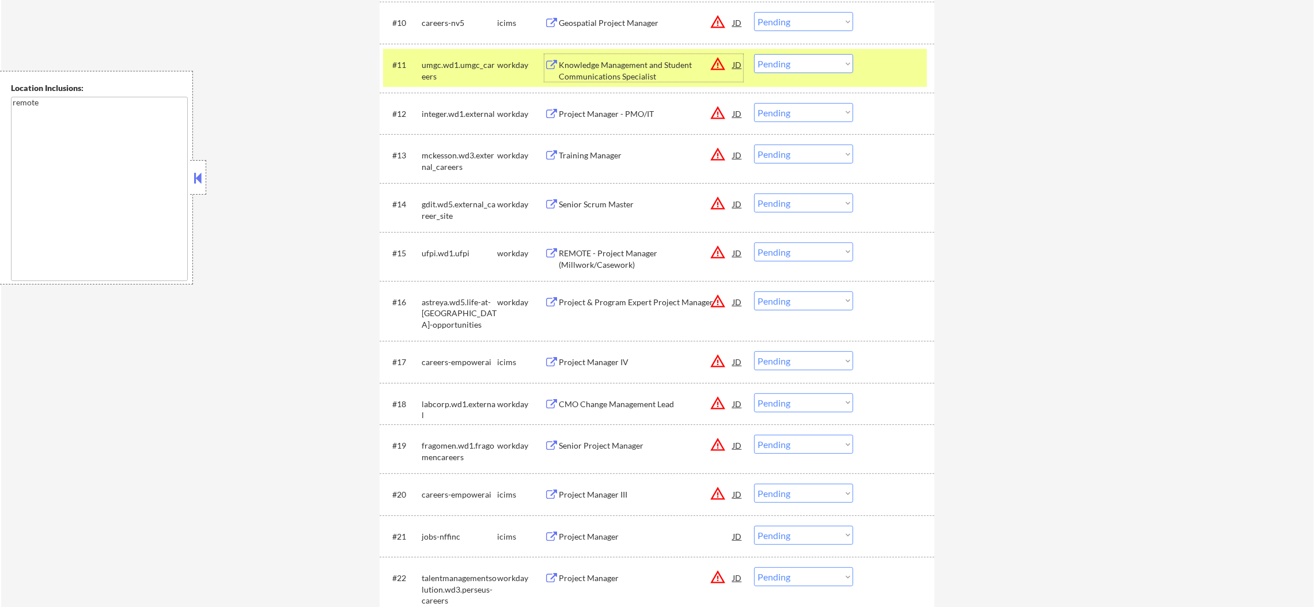
scroll to position [891, 0]
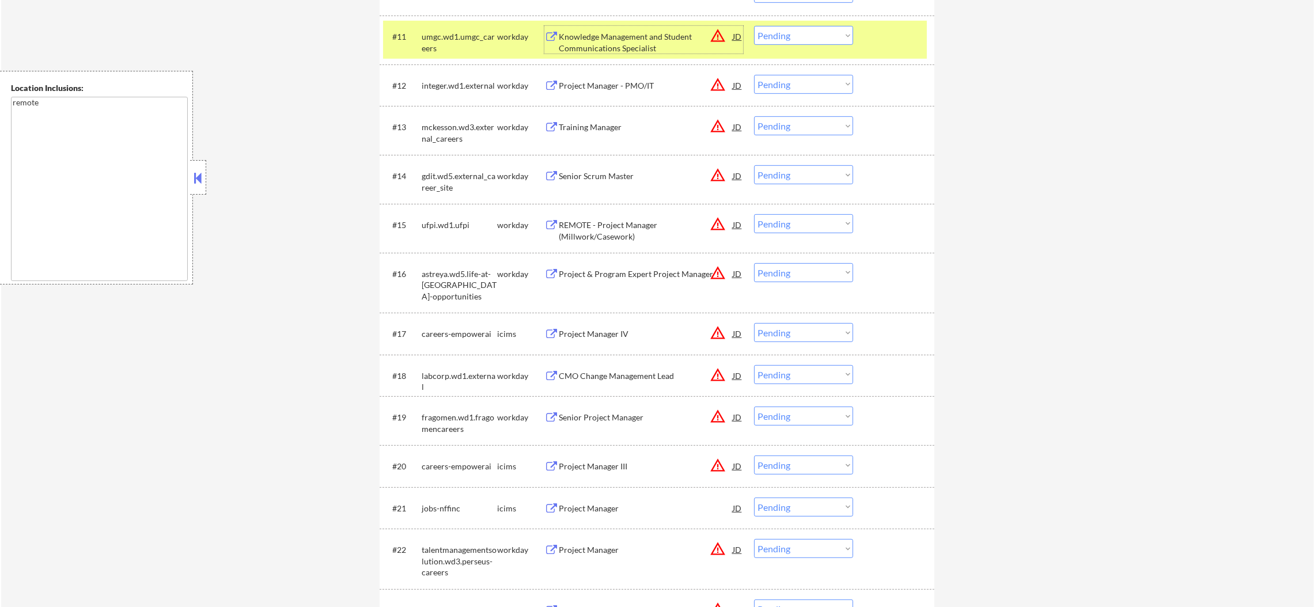
click at [775, 33] on select "Choose an option... Pending Applied Excluded (Questions) Excluded (Expired) Exc…" at bounding box center [803, 35] width 99 height 19
click at [754, 26] on select "Choose an option... Pending Applied Excluded (Questions) Excluded (Expired) Exc…" at bounding box center [803, 35] width 99 height 19
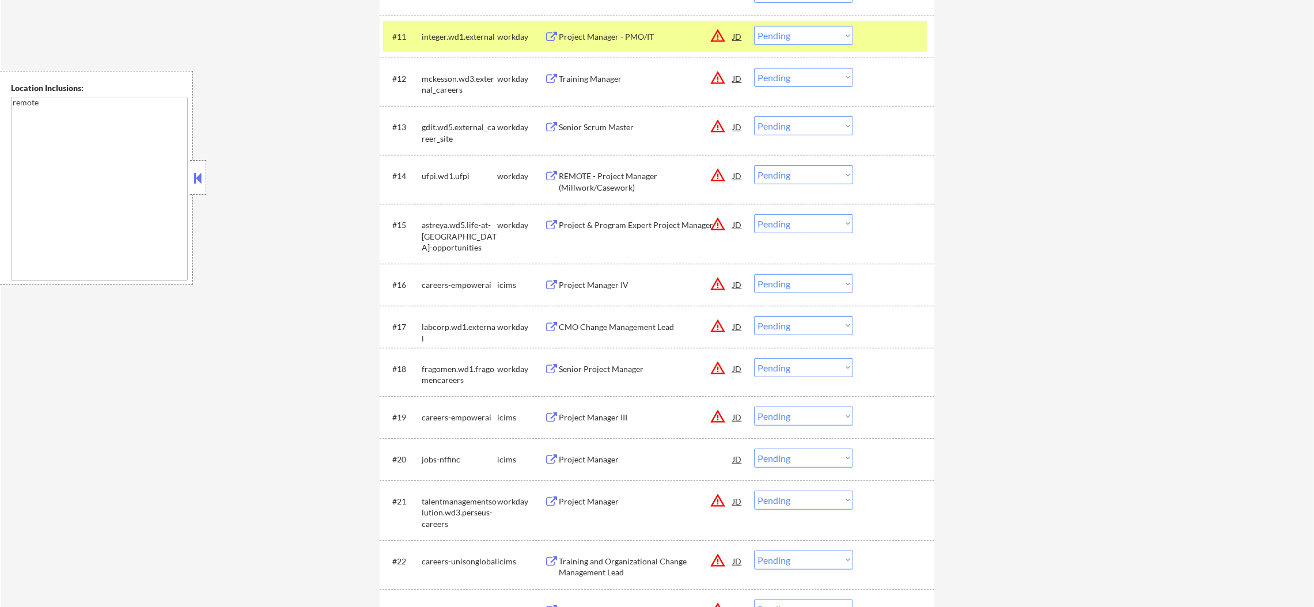
click at [453, 45] on div "integer.wd1.external" at bounding box center [459, 36] width 75 height 21
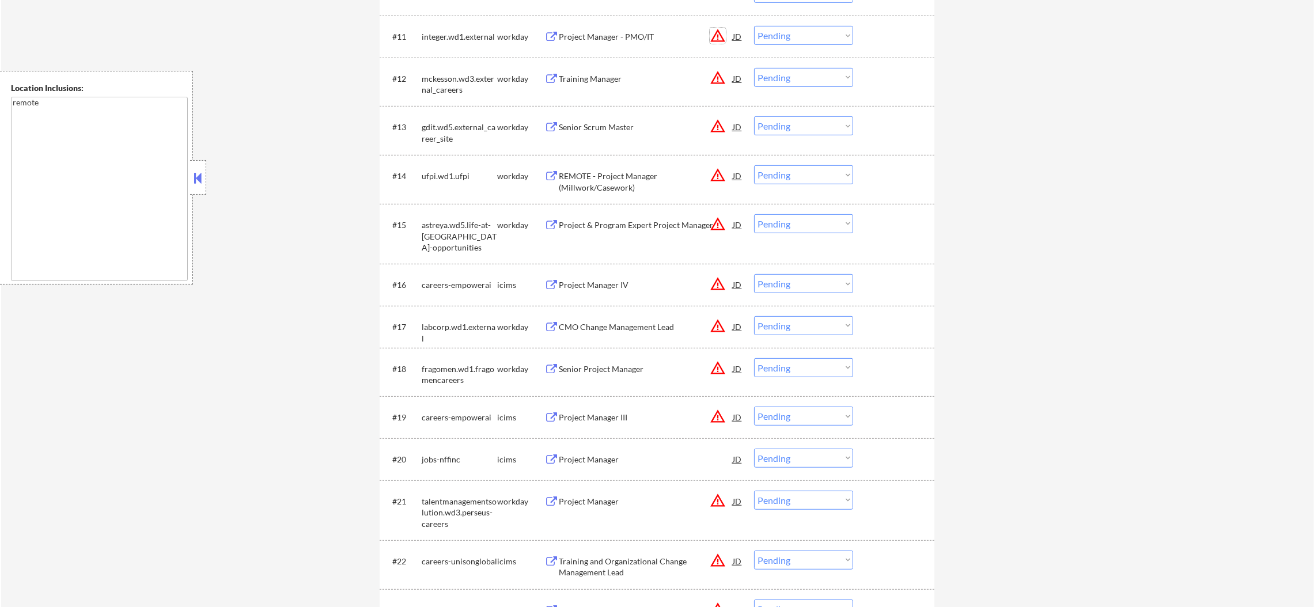
click at [713, 38] on button "warning_amber" at bounding box center [718, 36] width 16 height 16
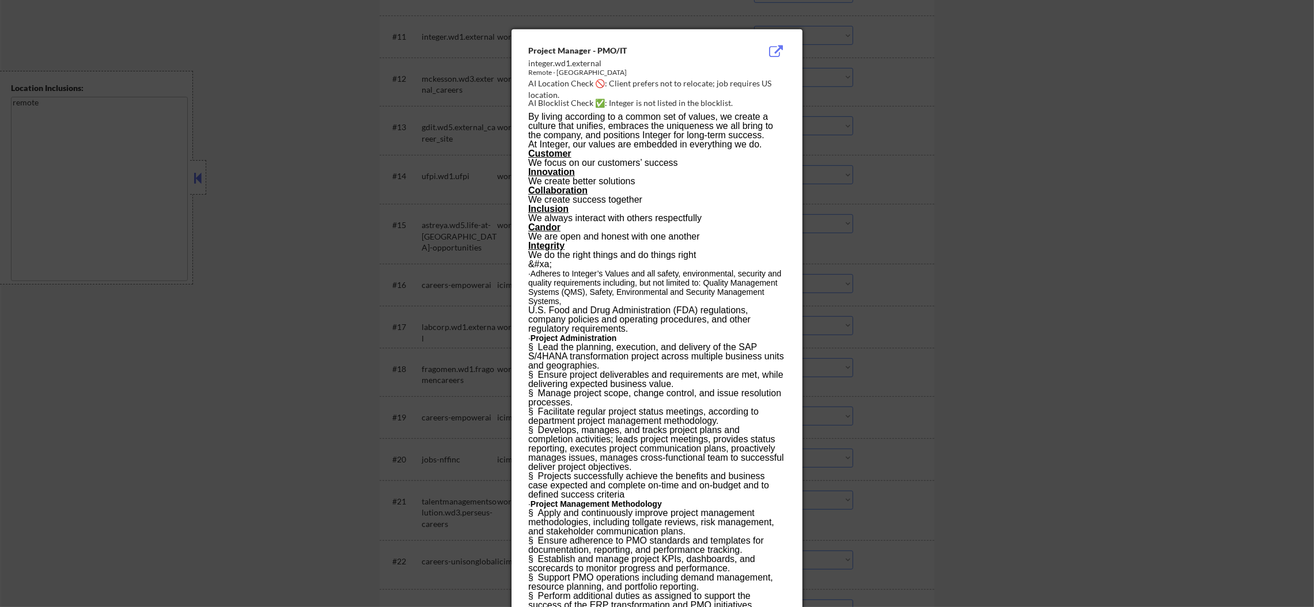
click at [946, 30] on div at bounding box center [657, 303] width 1314 height 607
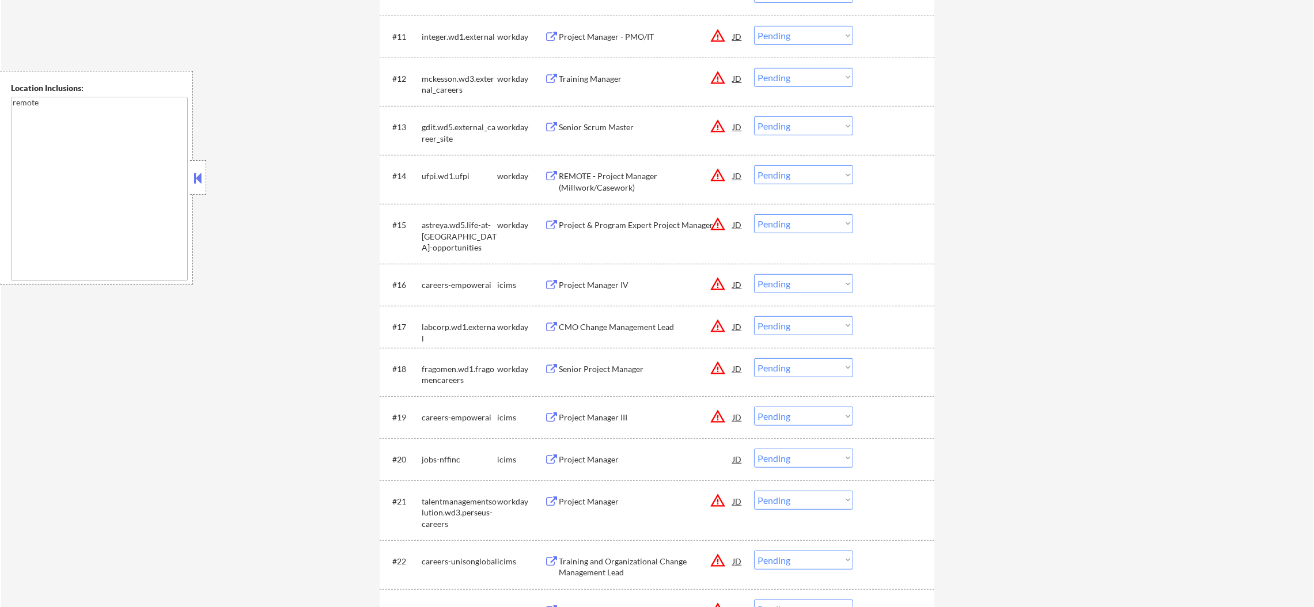
click at [623, 33] on div "Project Manager - PMO/IT" at bounding box center [646, 37] width 174 height 12
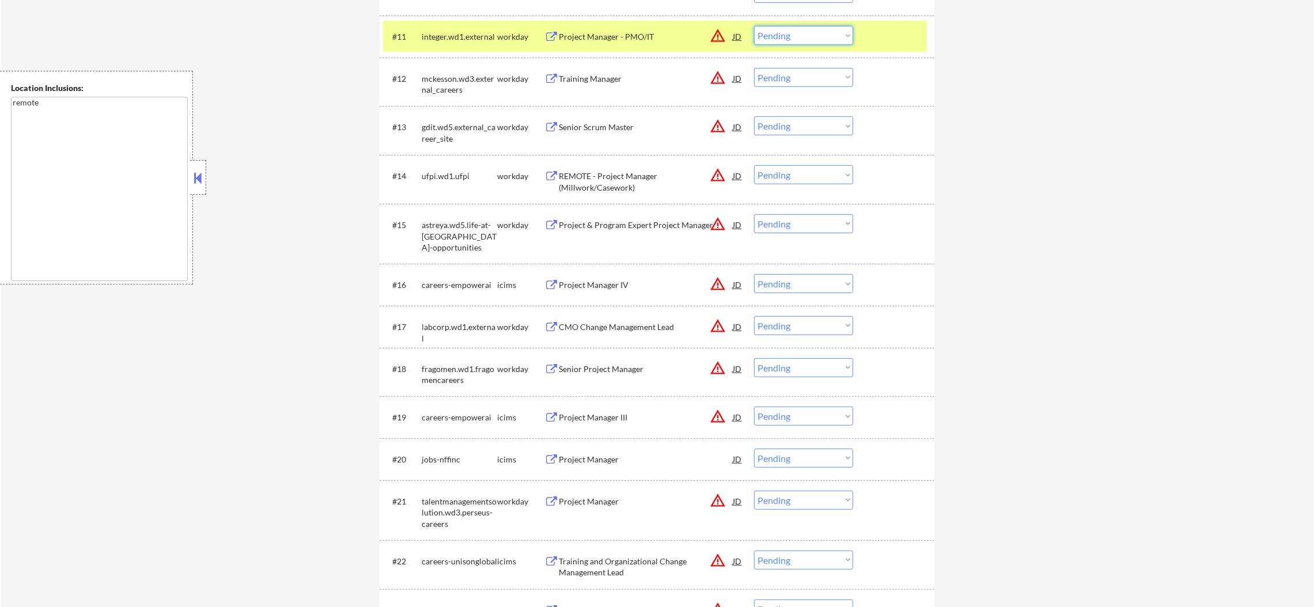
drag, startPoint x: 774, startPoint y: 34, endPoint x: 780, endPoint y: 41, distance: 9.4
click at [775, 33] on select "Choose an option... Pending Applied Excluded (Questions) Excluded (Expired) Exc…" at bounding box center [803, 35] width 99 height 19
click at [754, 26] on select "Choose an option... Pending Applied Excluded (Questions) Excluded (Expired) Exc…" at bounding box center [803, 35] width 99 height 19
click at [488, 37] on div "integer.wd1.external" at bounding box center [459, 37] width 75 height 12
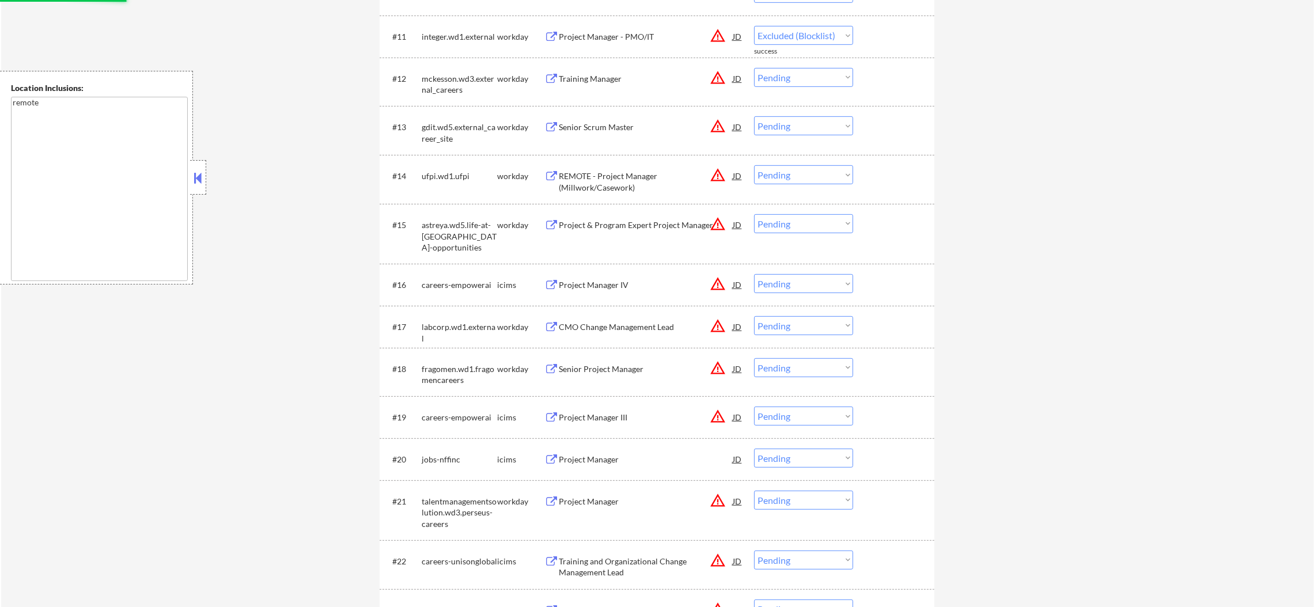
select select ""pending""
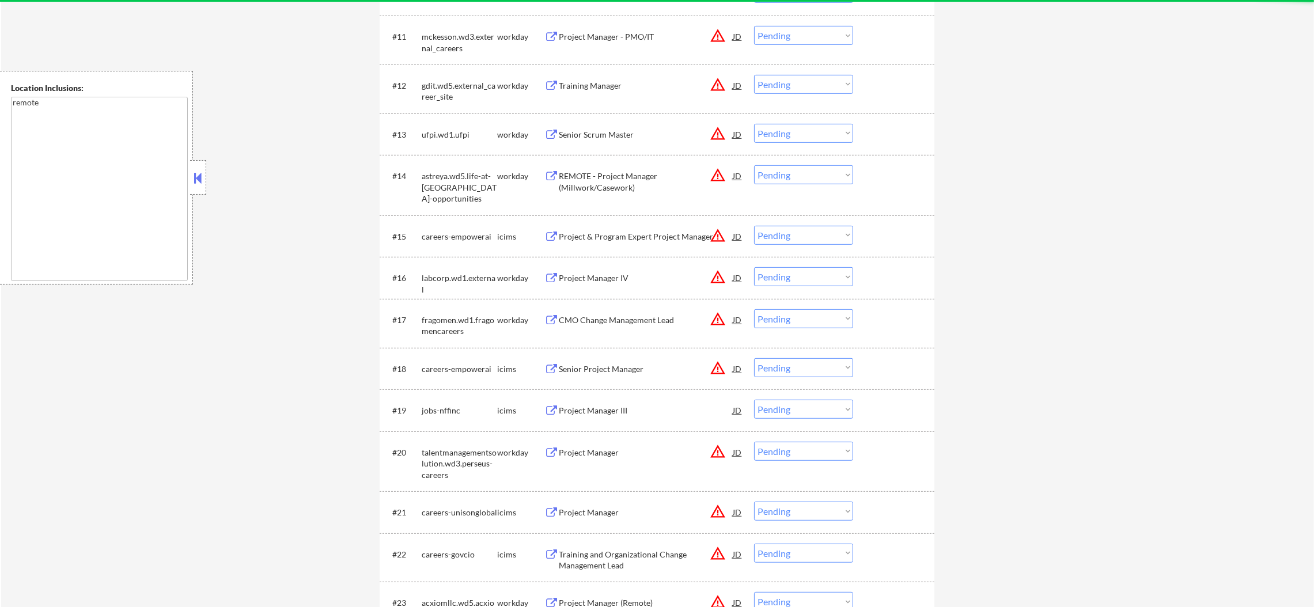
click at [717, 86] on button "warning_amber" at bounding box center [718, 85] width 16 height 16
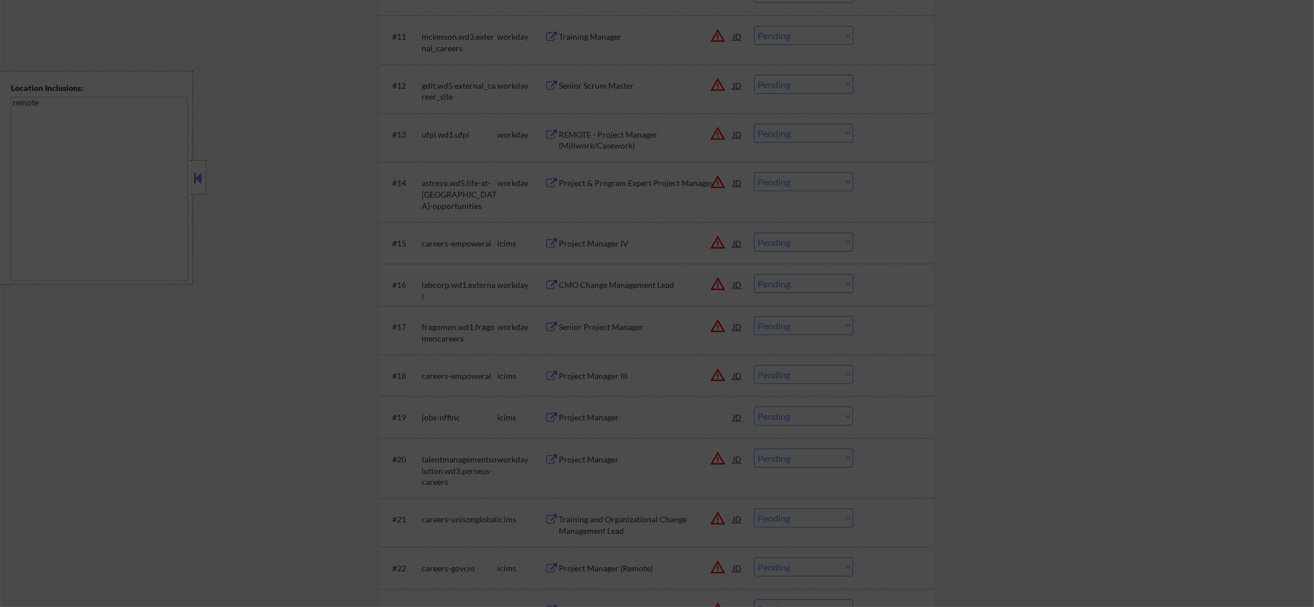
click at [927, 83] on div at bounding box center [657, 303] width 1314 height 607
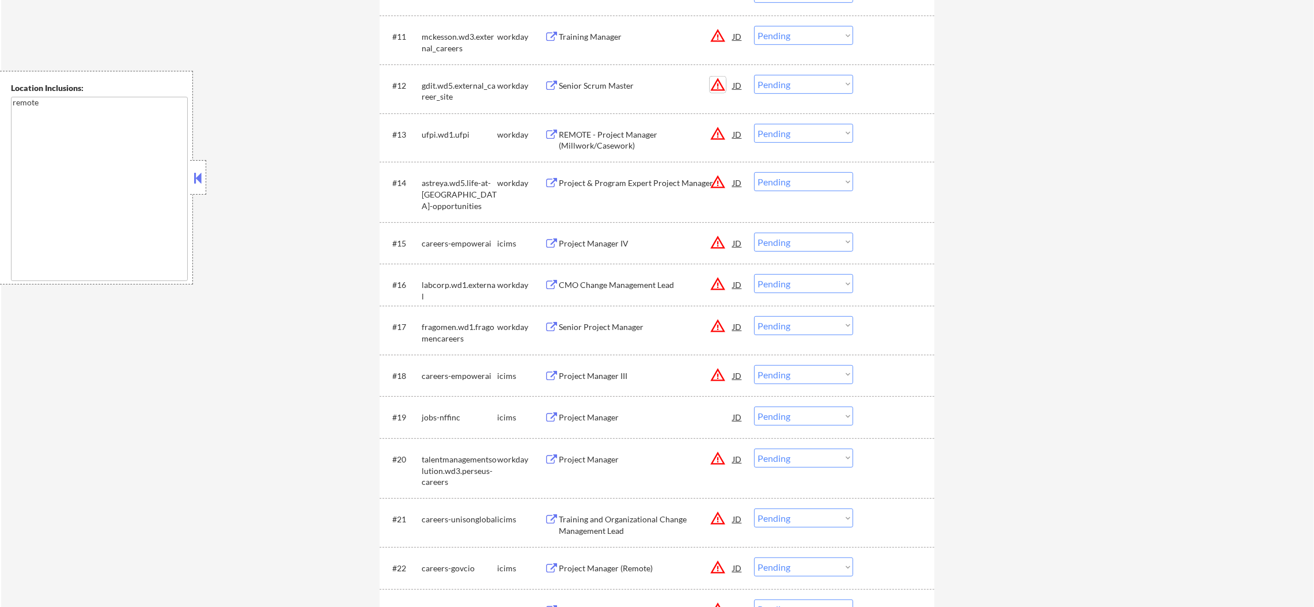
click at [714, 83] on button "warning_amber" at bounding box center [718, 85] width 16 height 16
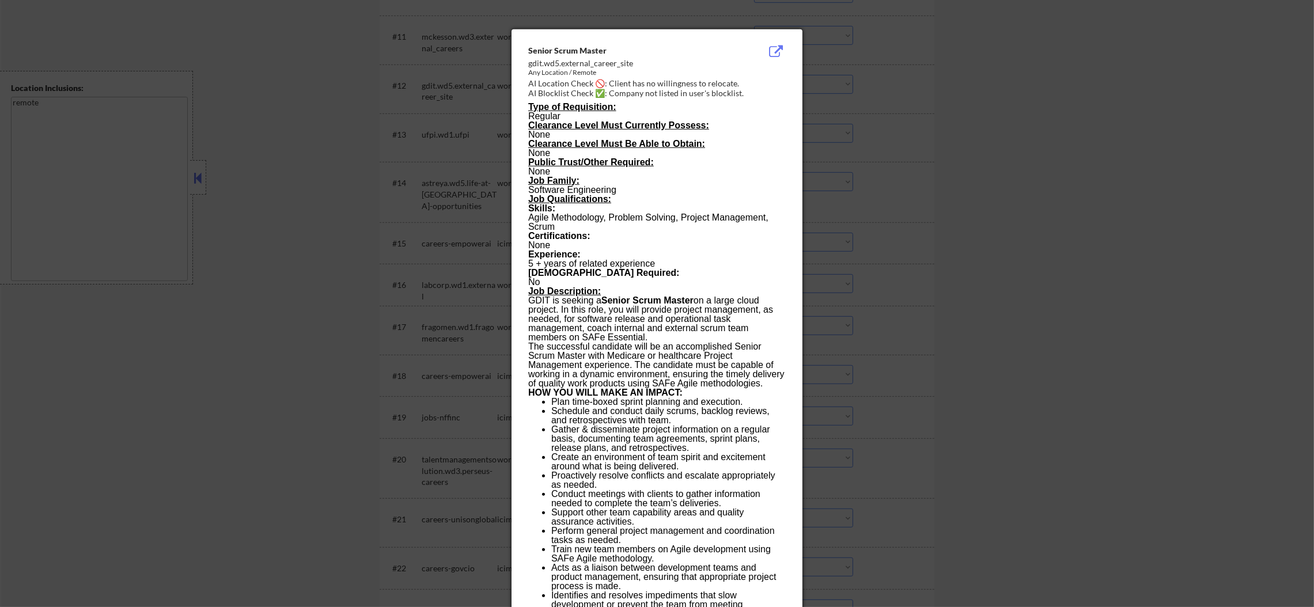
click at [862, 89] on div at bounding box center [657, 303] width 1314 height 607
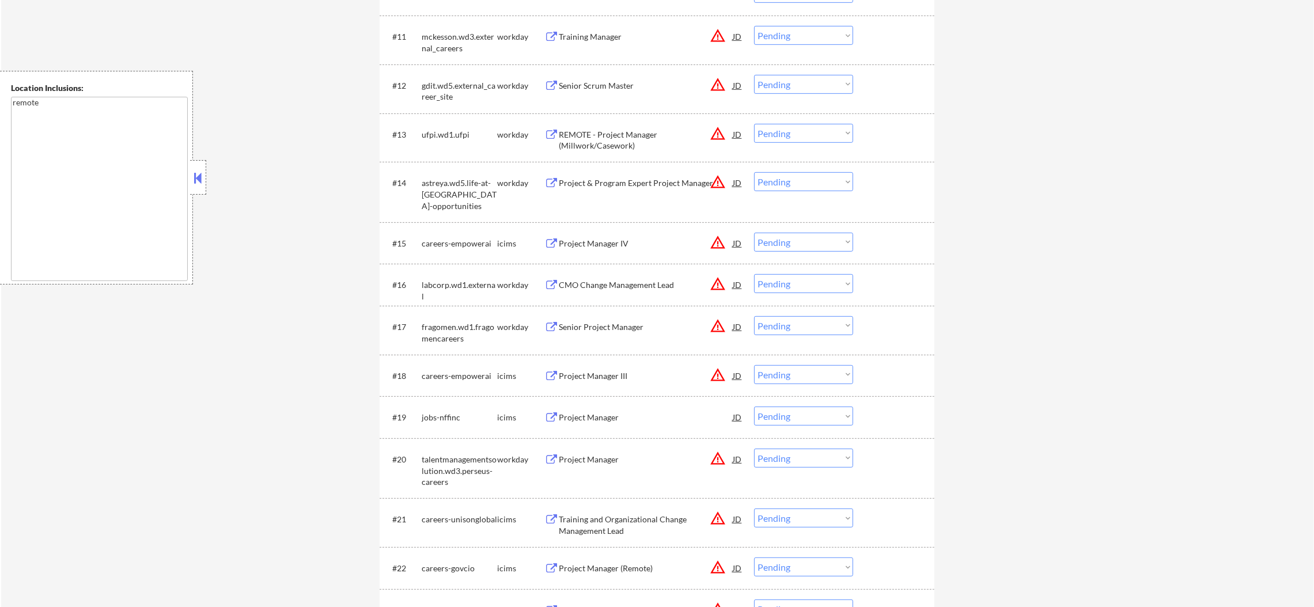
click at [662, 86] on div "Senior Scrum Master" at bounding box center [646, 86] width 174 height 12
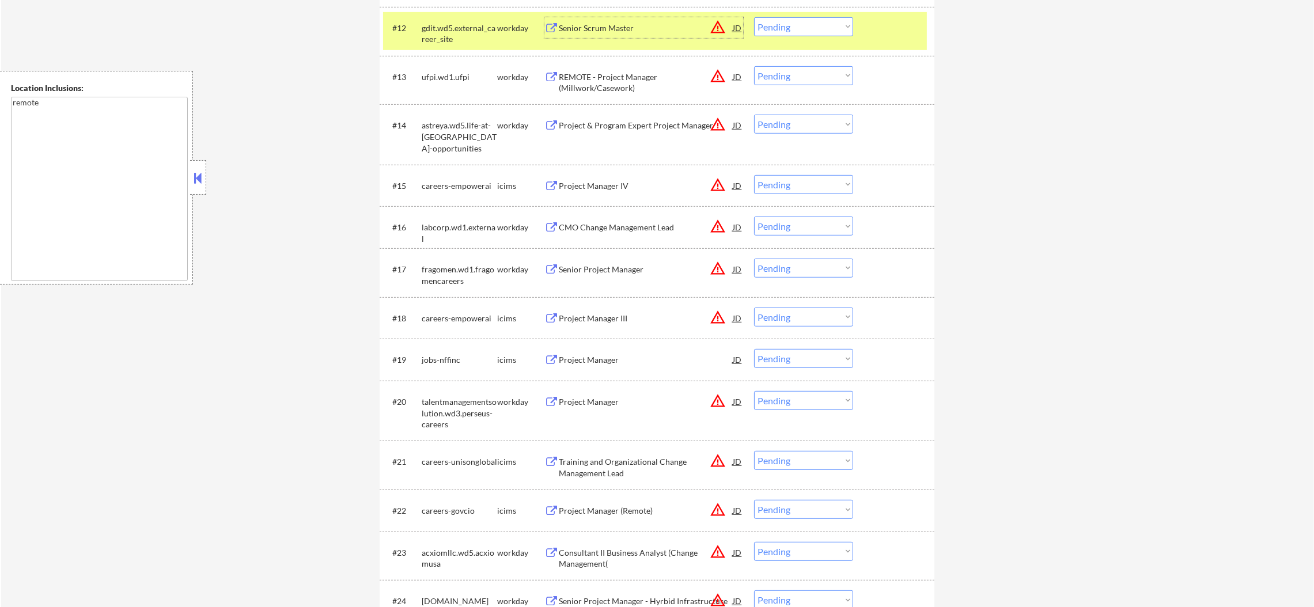
scroll to position [949, 0]
click at [762, 31] on select "Choose an option... Pending Applied Excluded (Questions) Excluded (Expired) Exc…" at bounding box center [803, 26] width 99 height 19
click at [754, 17] on select "Choose an option... Pending Applied Excluded (Questions) Excluded (Expired) Exc…" at bounding box center [803, 26] width 99 height 19
click at [438, 34] on div "gdit.wd5.external_career_site" at bounding box center [459, 33] width 75 height 22
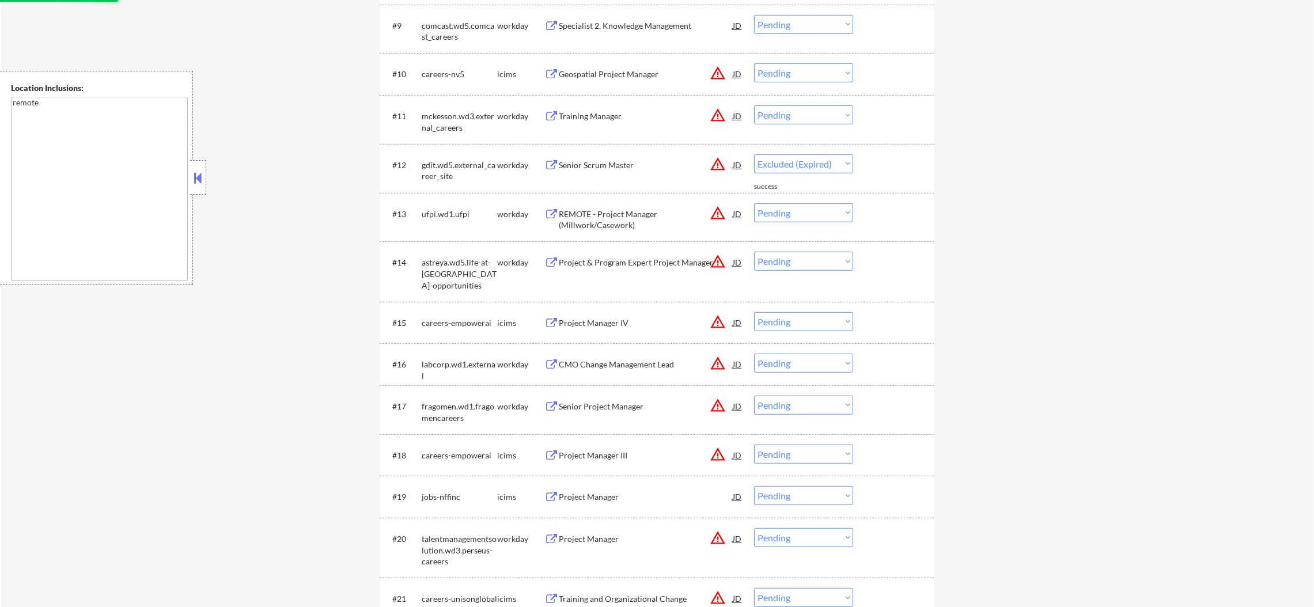
select select ""pending""
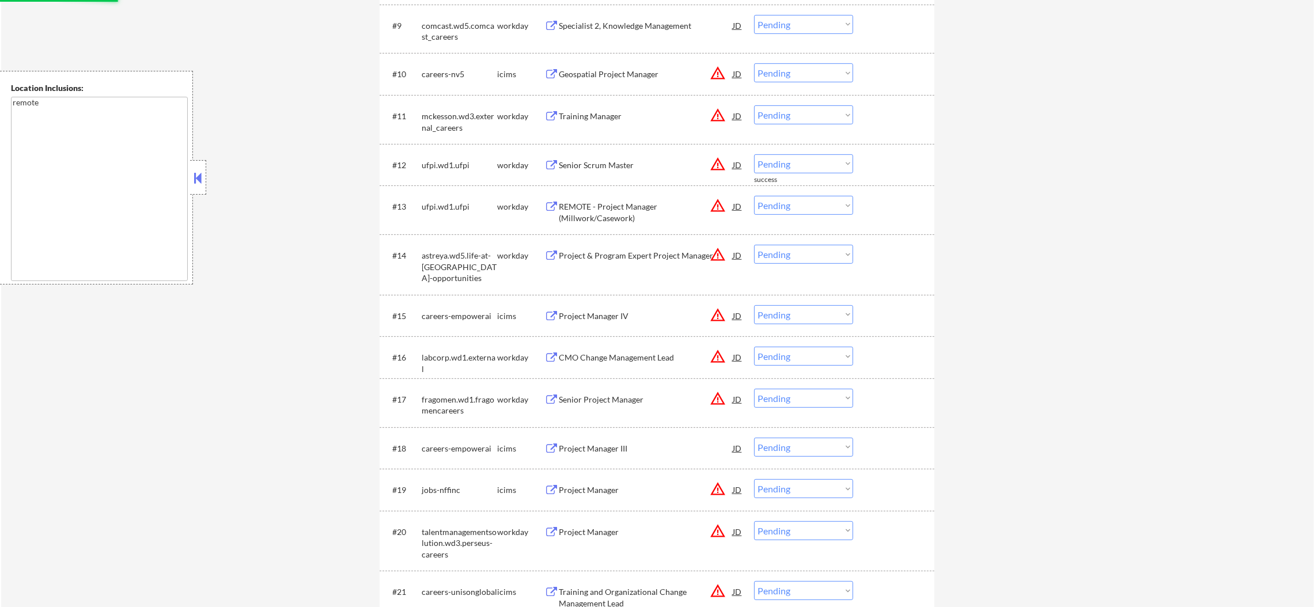
scroll to position [776, 0]
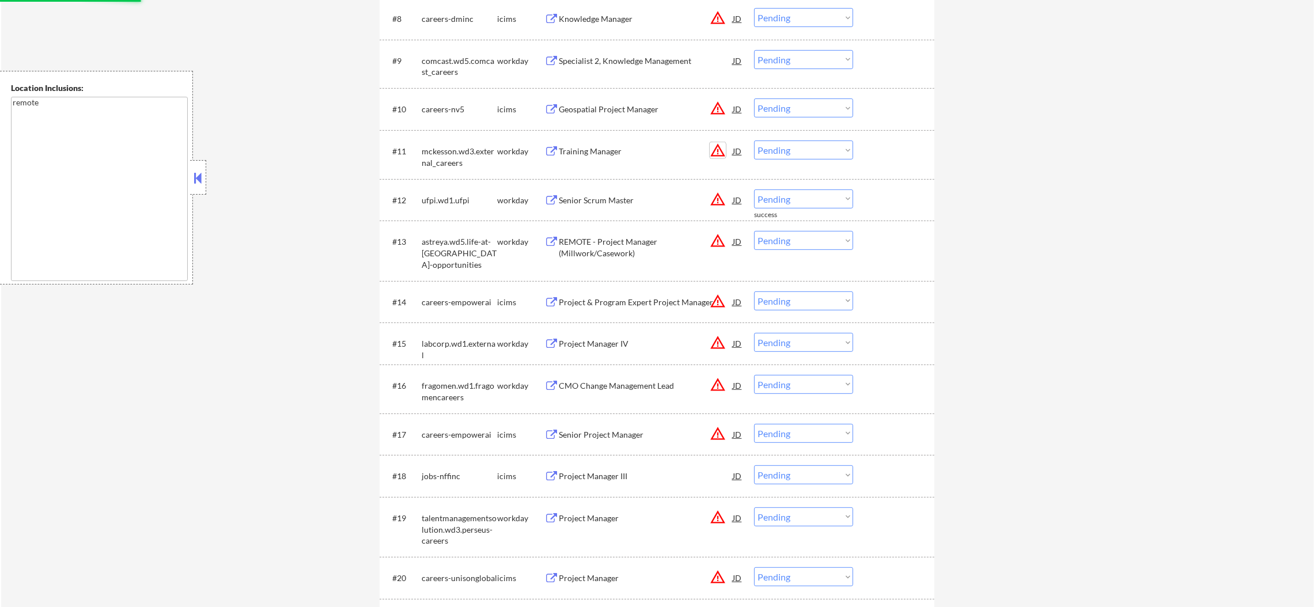
click at [714, 151] on button "warning_amber" at bounding box center [718, 150] width 16 height 16
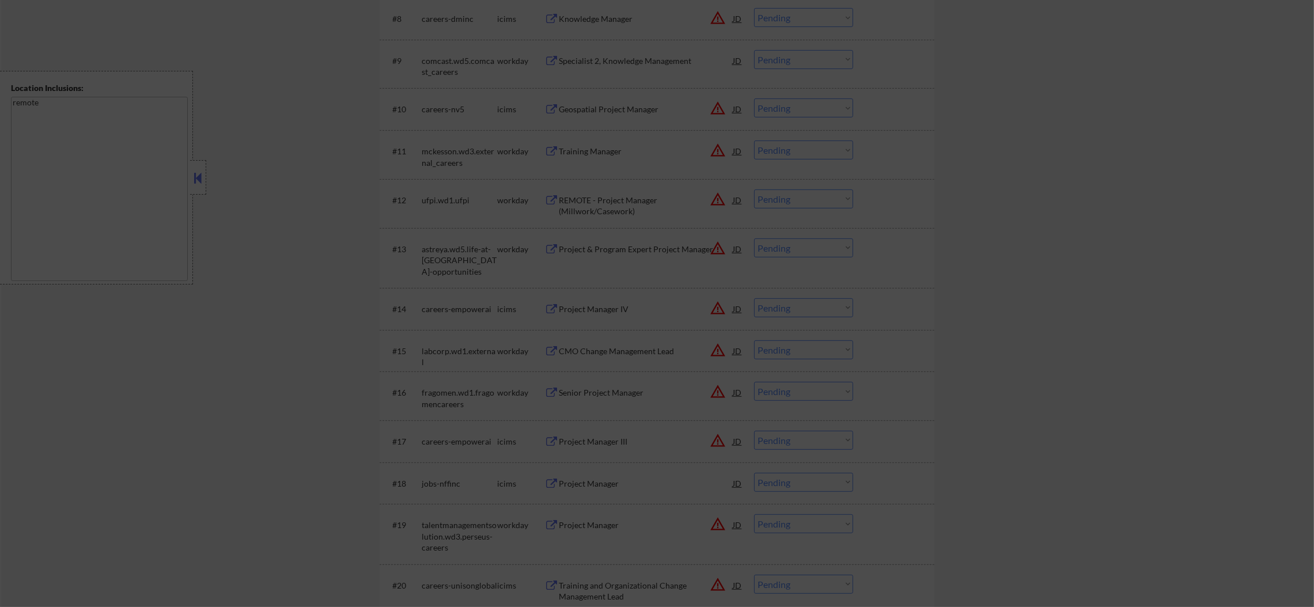
drag, startPoint x: 832, startPoint y: 161, endPoint x: 804, endPoint y: 161, distance: 27.6
click at [829, 161] on div at bounding box center [657, 303] width 1314 height 607
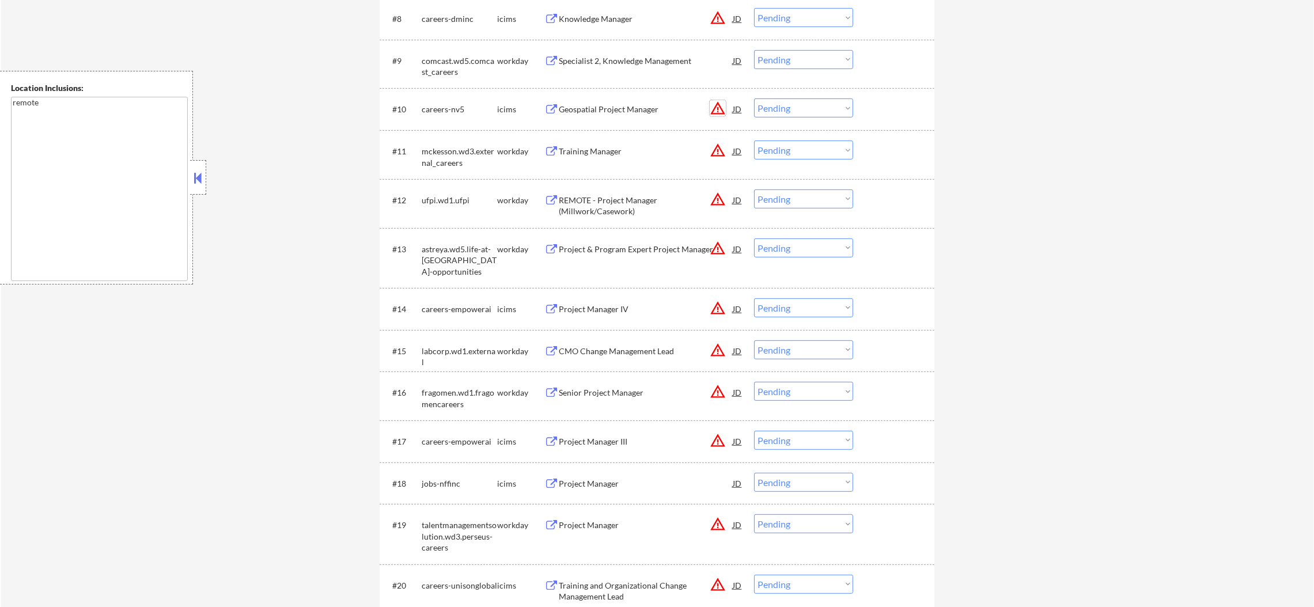
click at [718, 107] on button "warning_amber" at bounding box center [718, 108] width 16 height 16
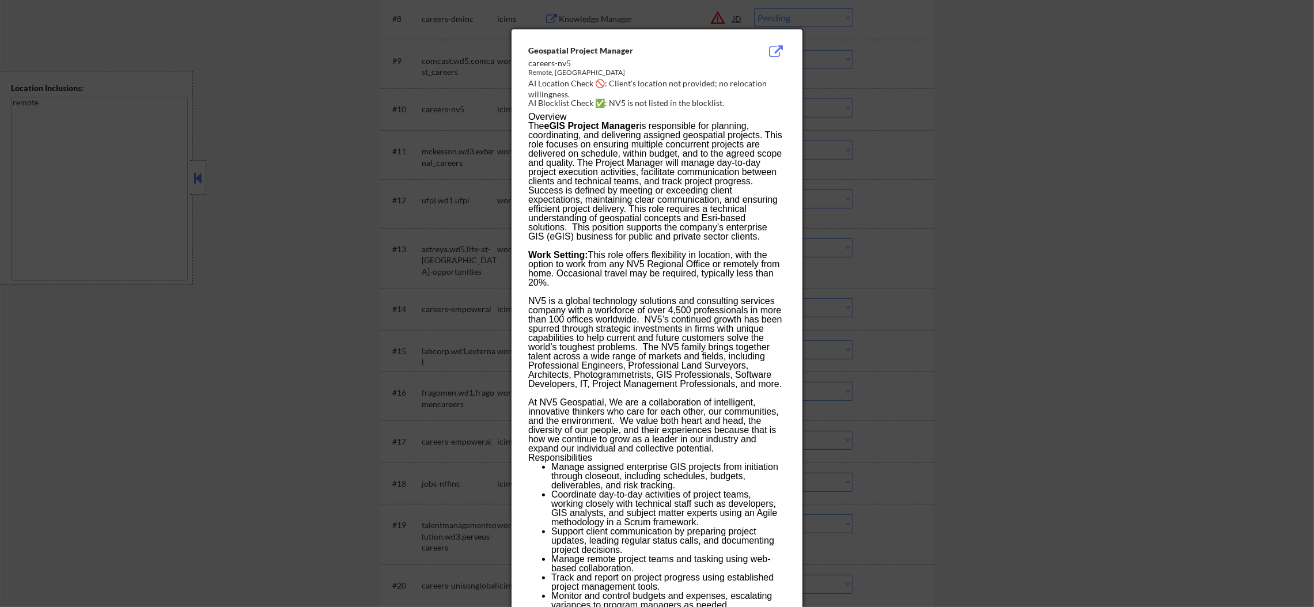
click at [886, 112] on div at bounding box center [657, 303] width 1314 height 607
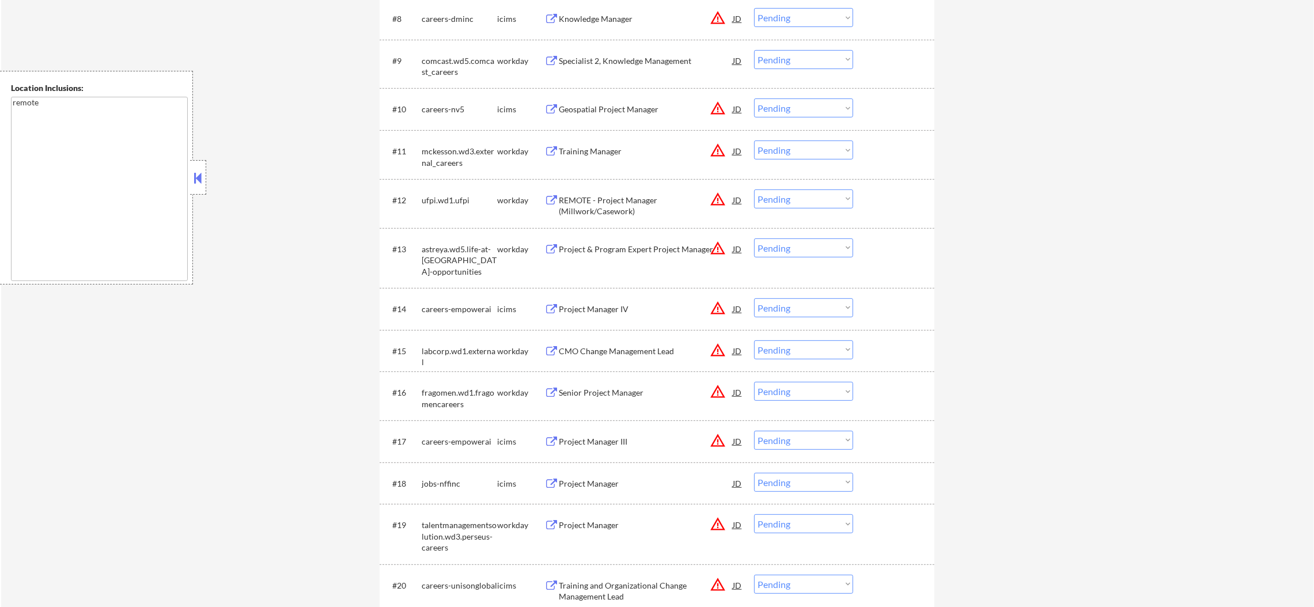
click at [639, 104] on div "Geospatial Project Manager" at bounding box center [646, 110] width 174 height 12
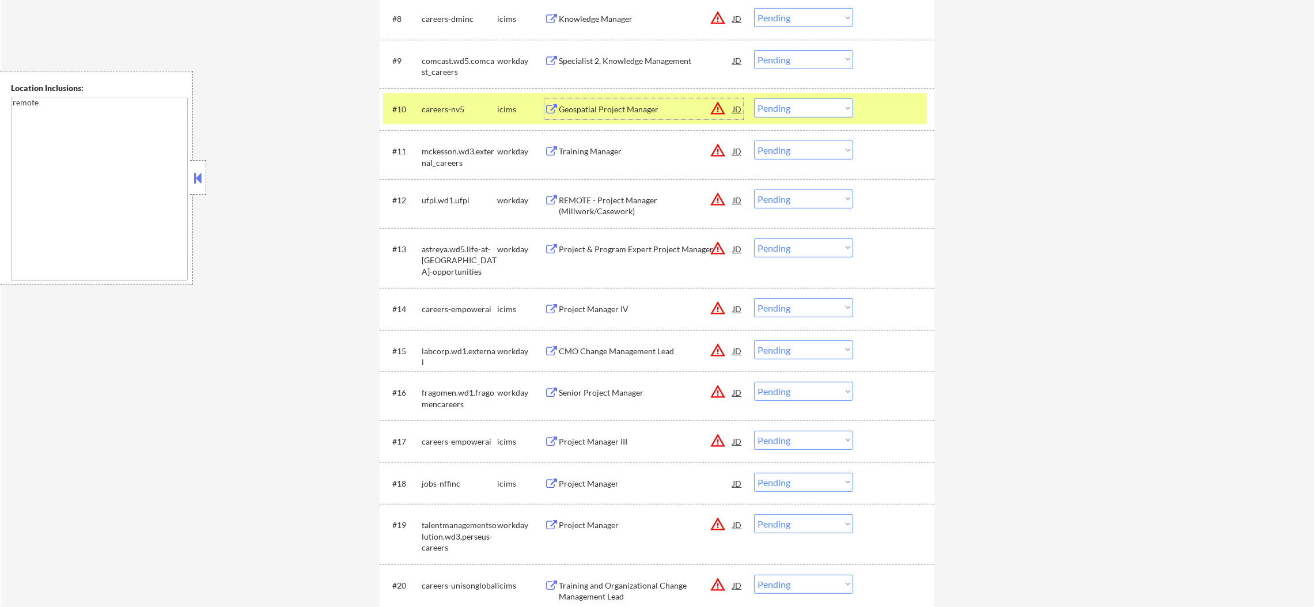
click at [452, 112] on div "careers-nv5" at bounding box center [459, 110] width 75 height 12
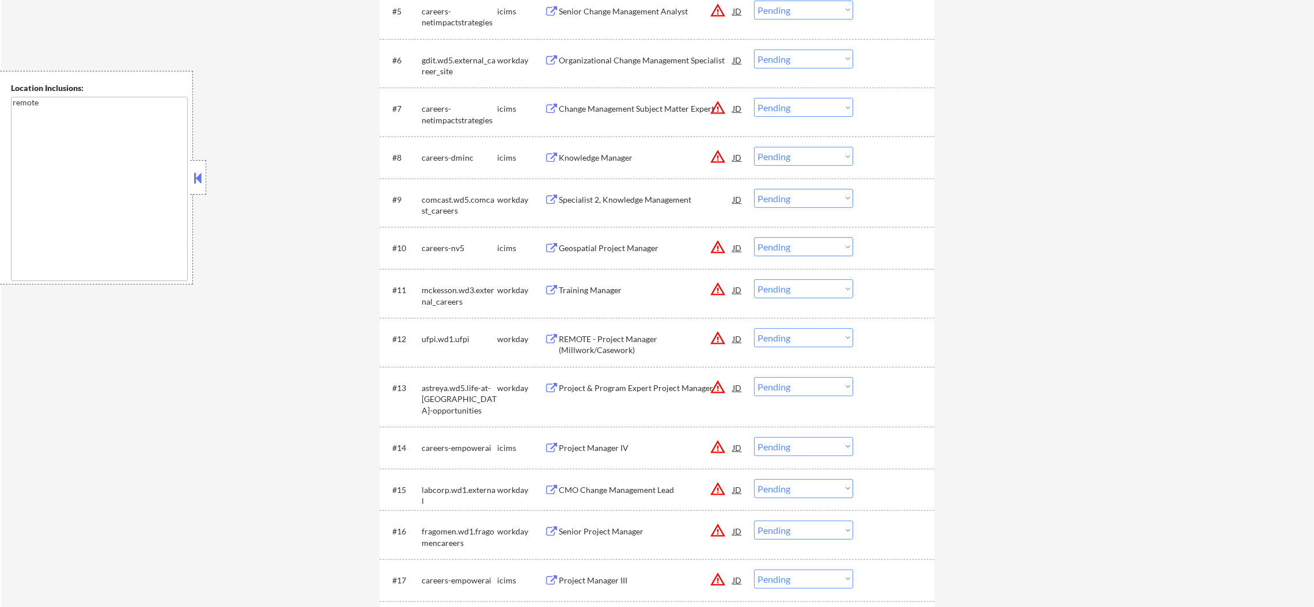
scroll to position [632, 0]
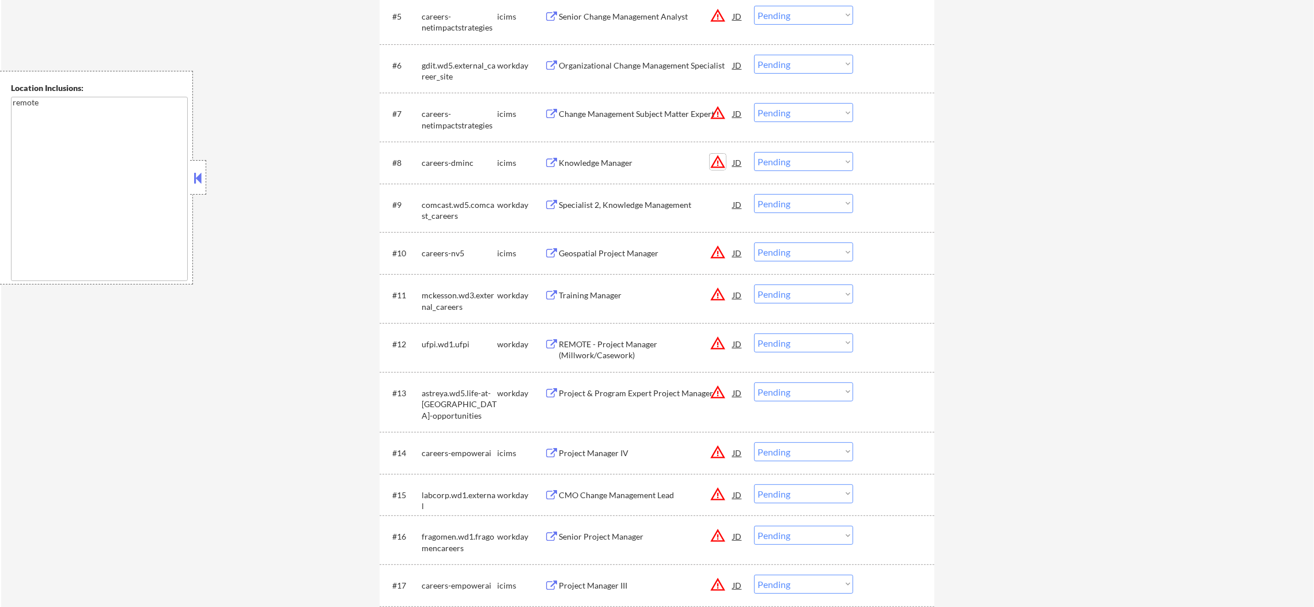
click at [717, 161] on button "warning_amber" at bounding box center [718, 162] width 16 height 16
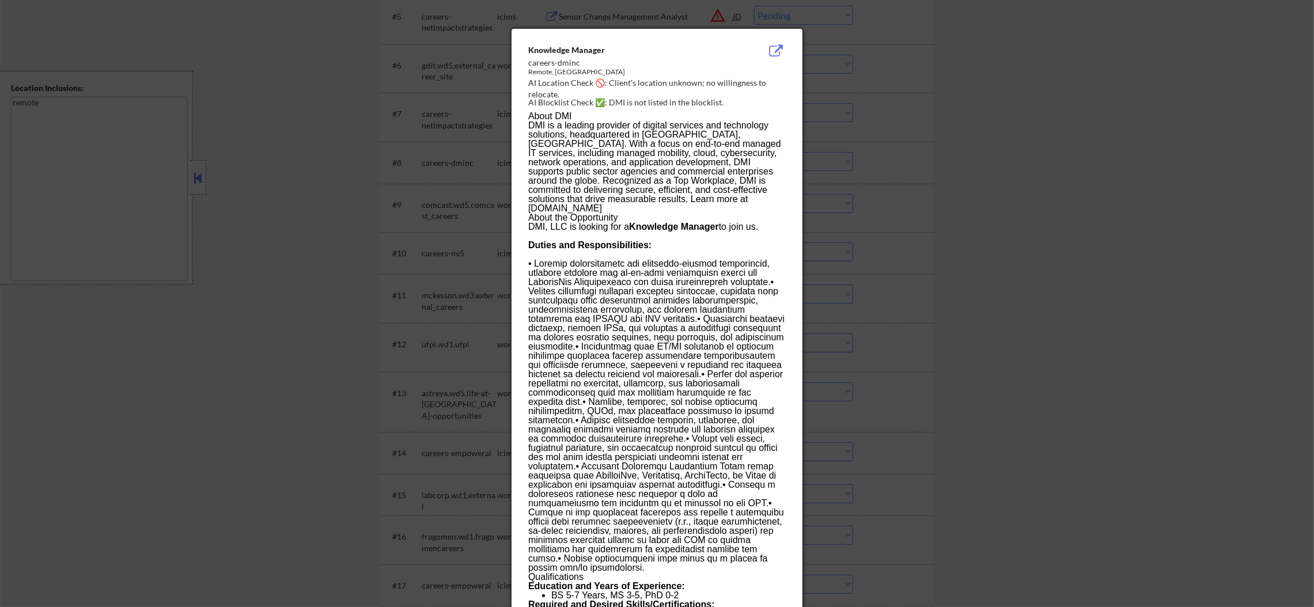
click at [855, 142] on div at bounding box center [657, 303] width 1314 height 607
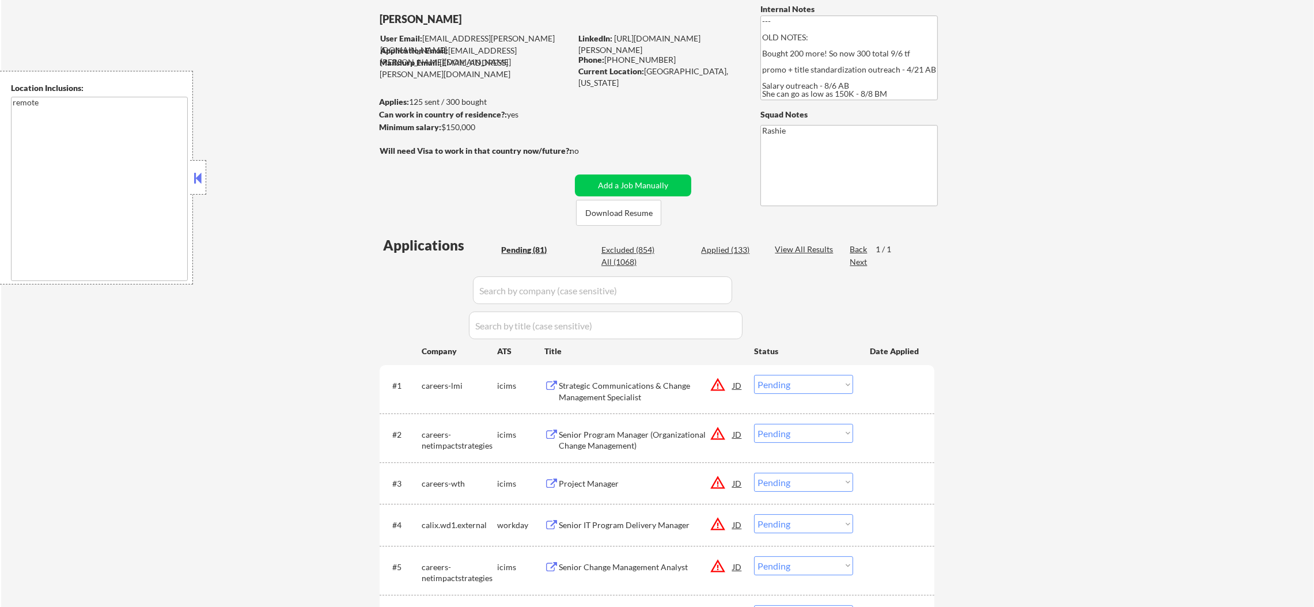
scroll to position [86, 0]
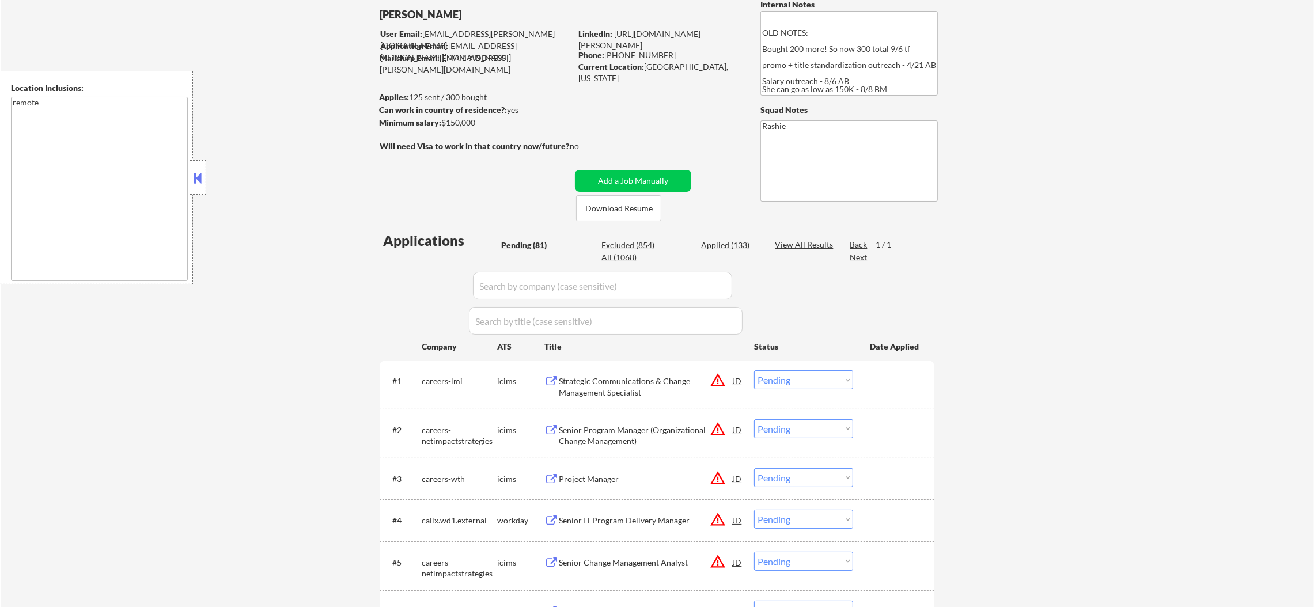
click at [737, 245] on div "Applied (133)" at bounding box center [730, 246] width 58 height 12
select select ""applied""
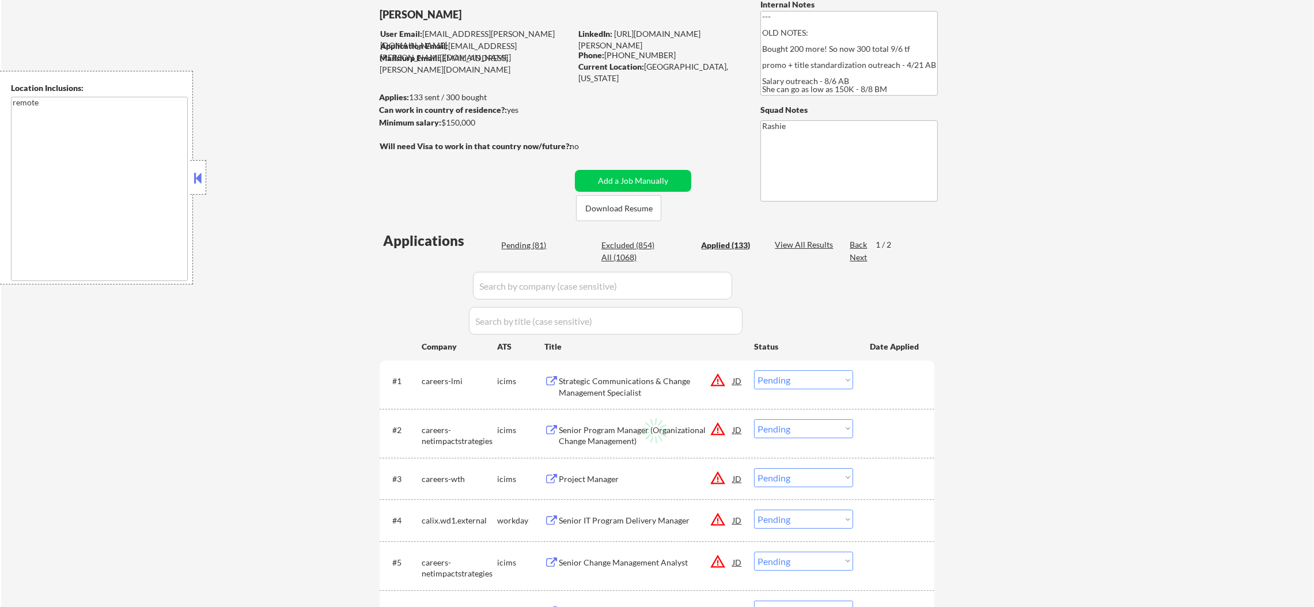
select select ""applied""
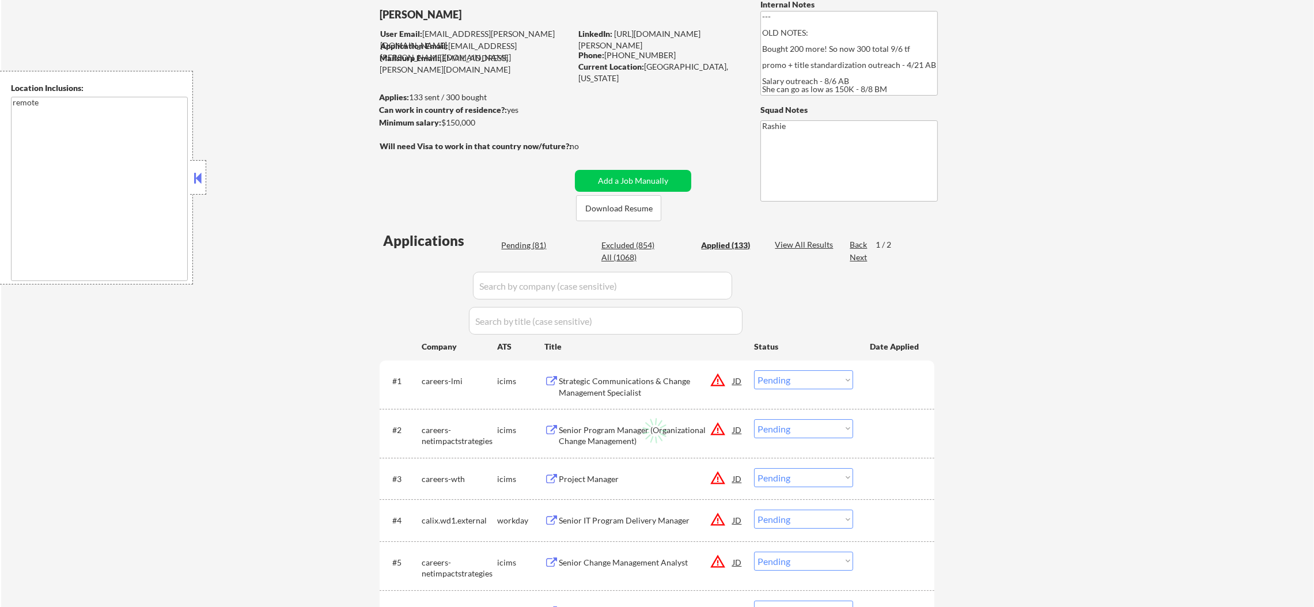
select select ""applied""
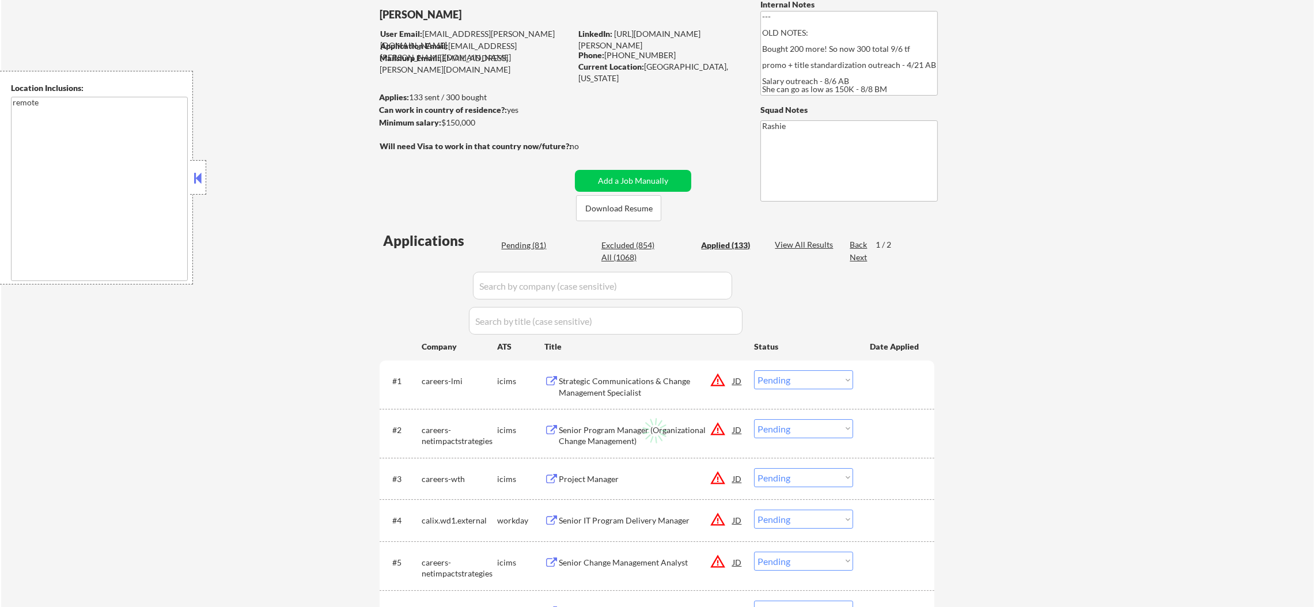
select select ""applied""
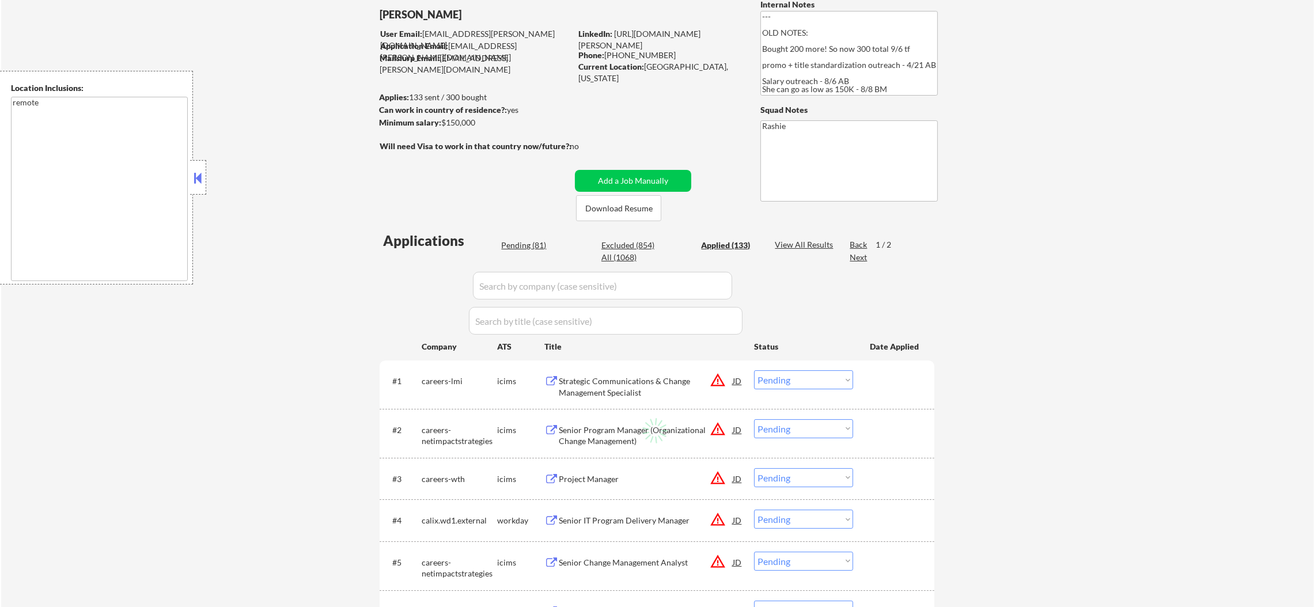
select select ""applied""
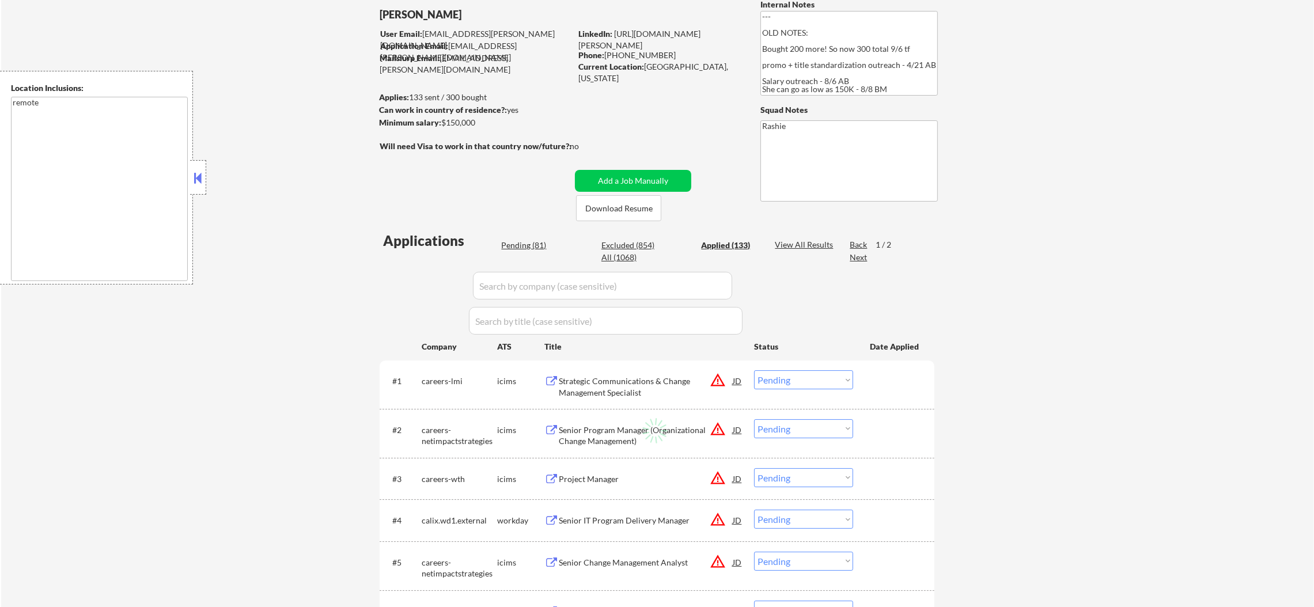
select select ""applied""
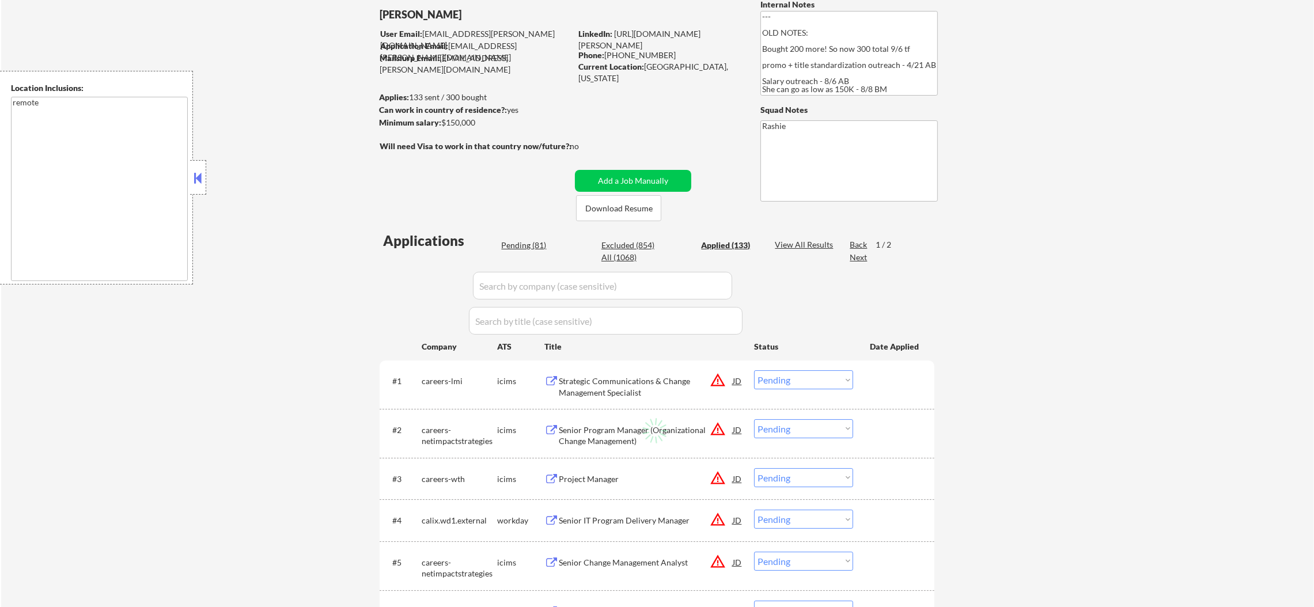
select select ""applied""
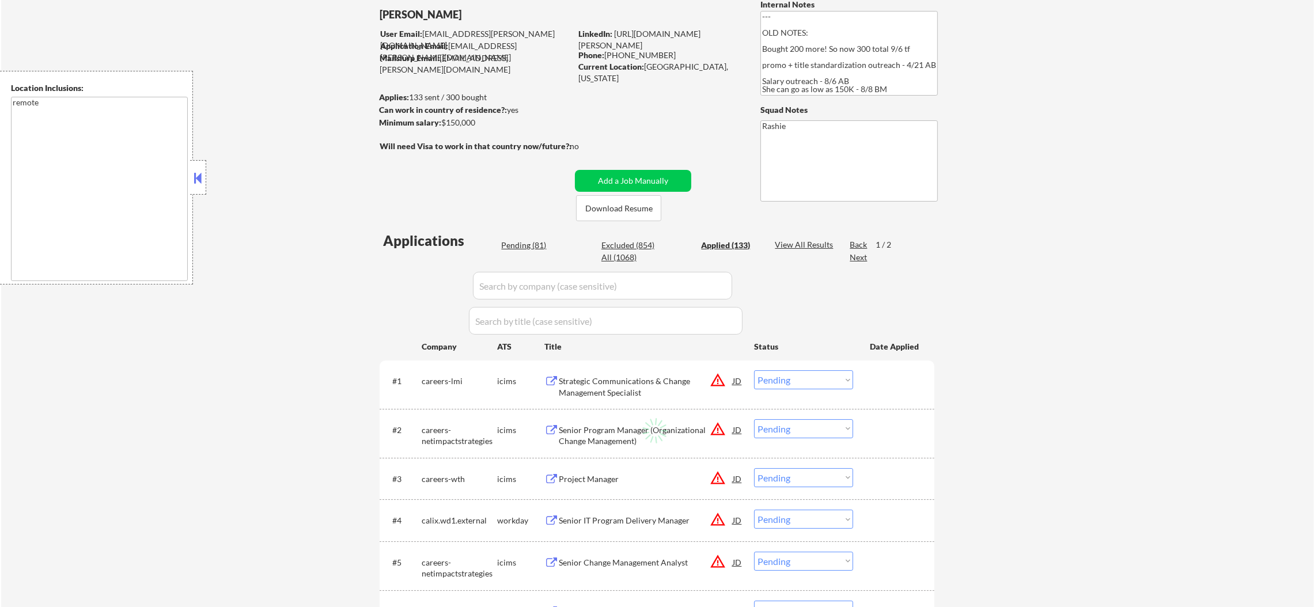
select select ""applied""
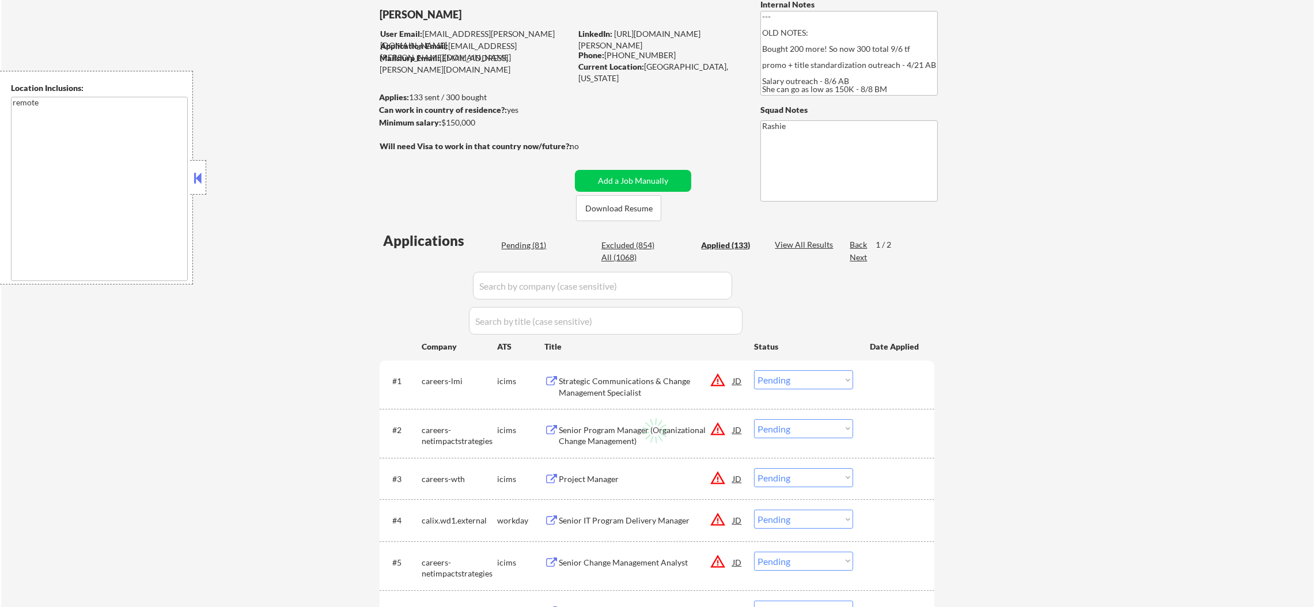
select select ""applied""
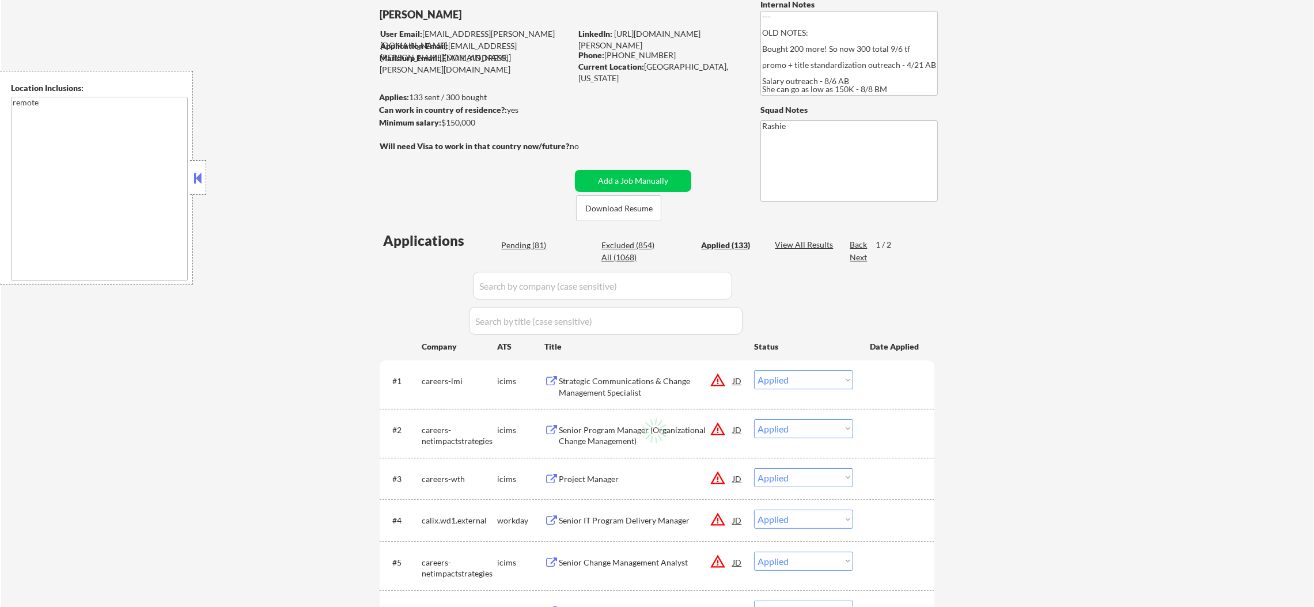
select select ""applied""
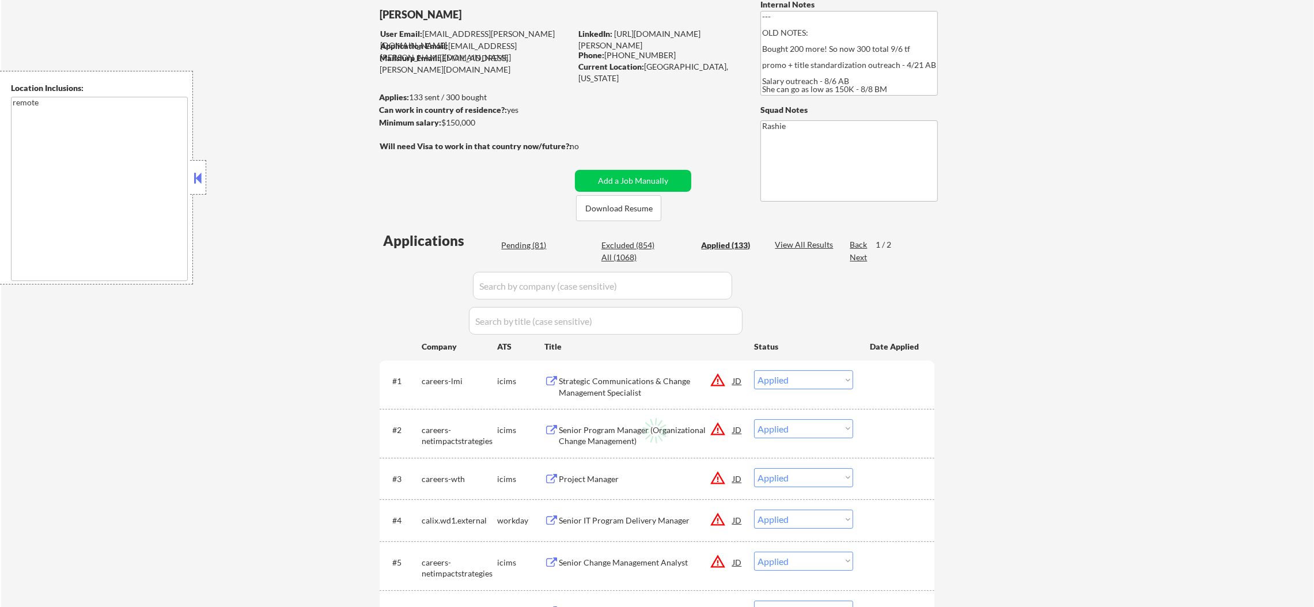
select select ""applied""
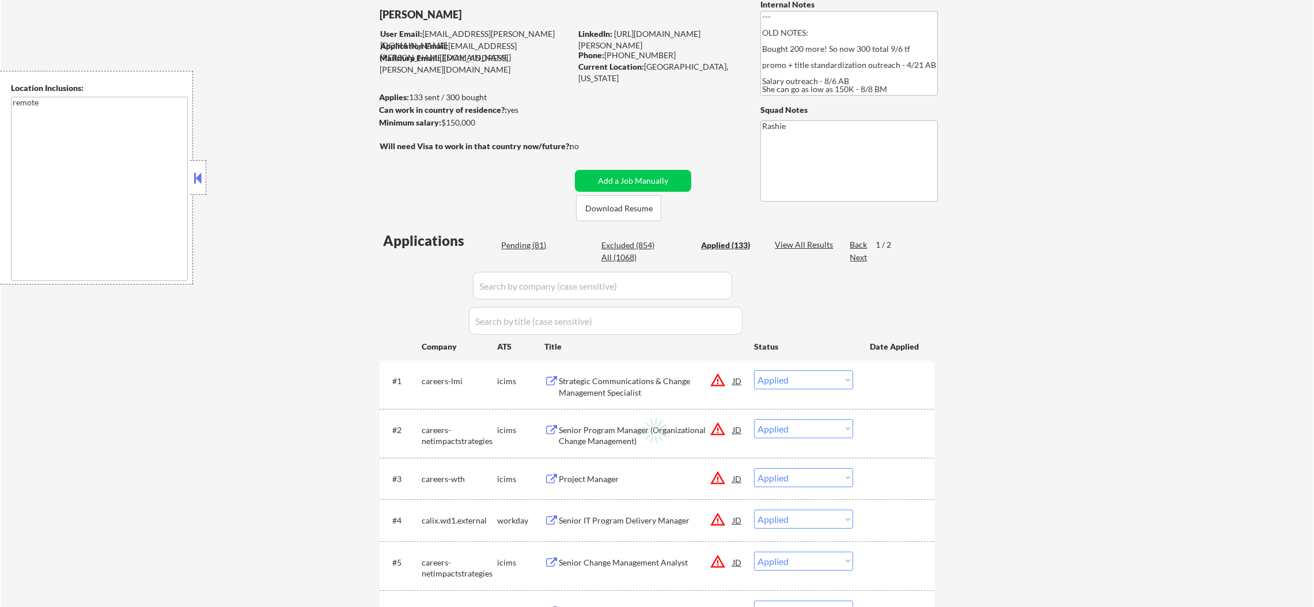
select select ""applied""
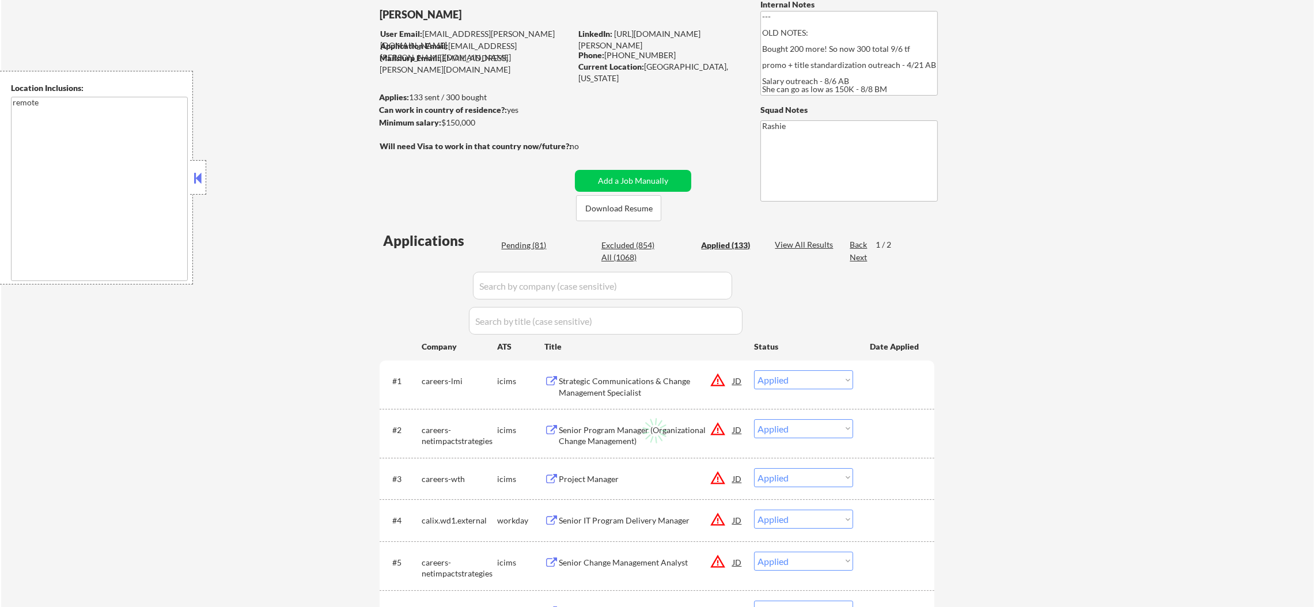
select select ""applied""
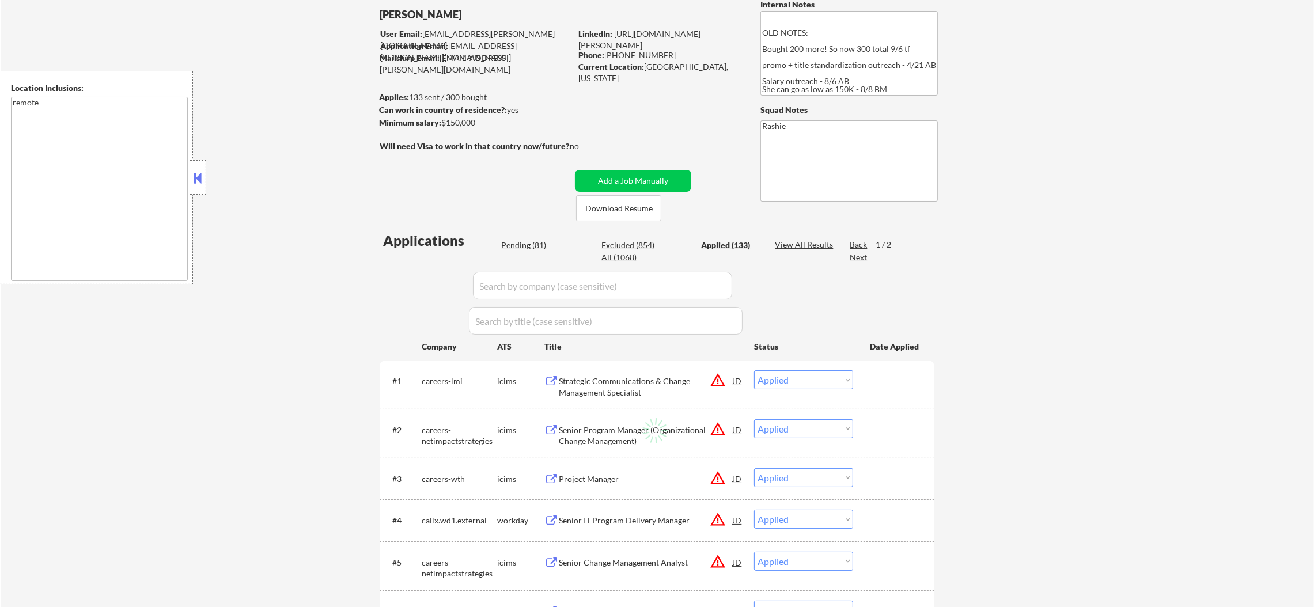
select select ""applied""
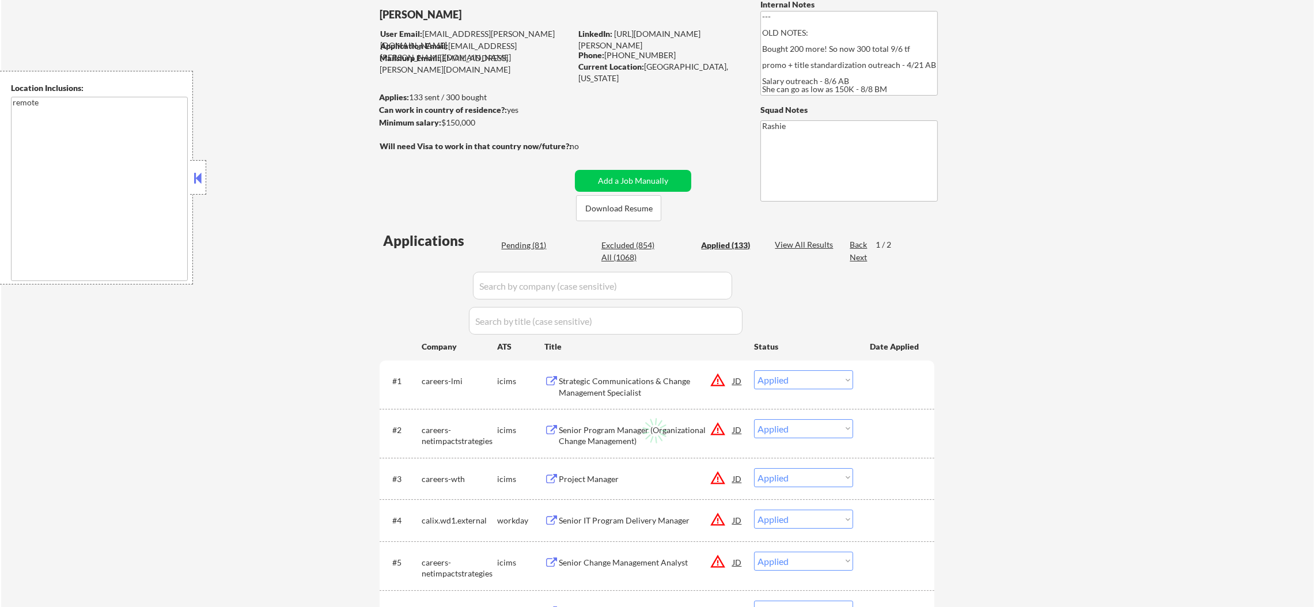
select select ""applied""
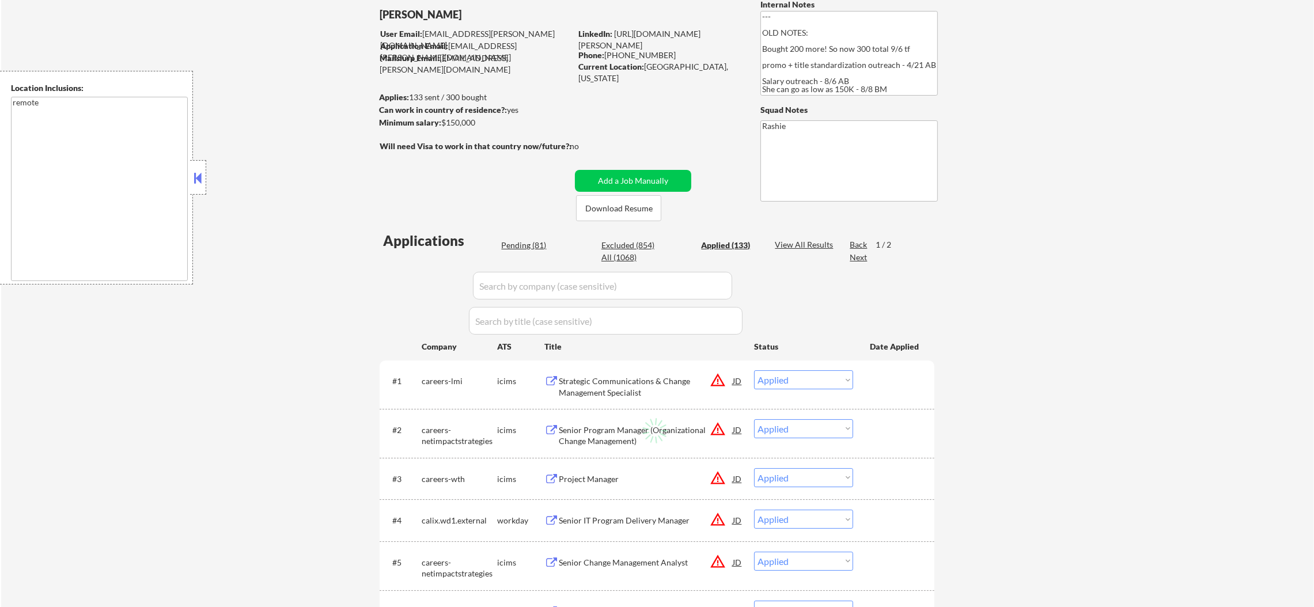
select select ""applied""
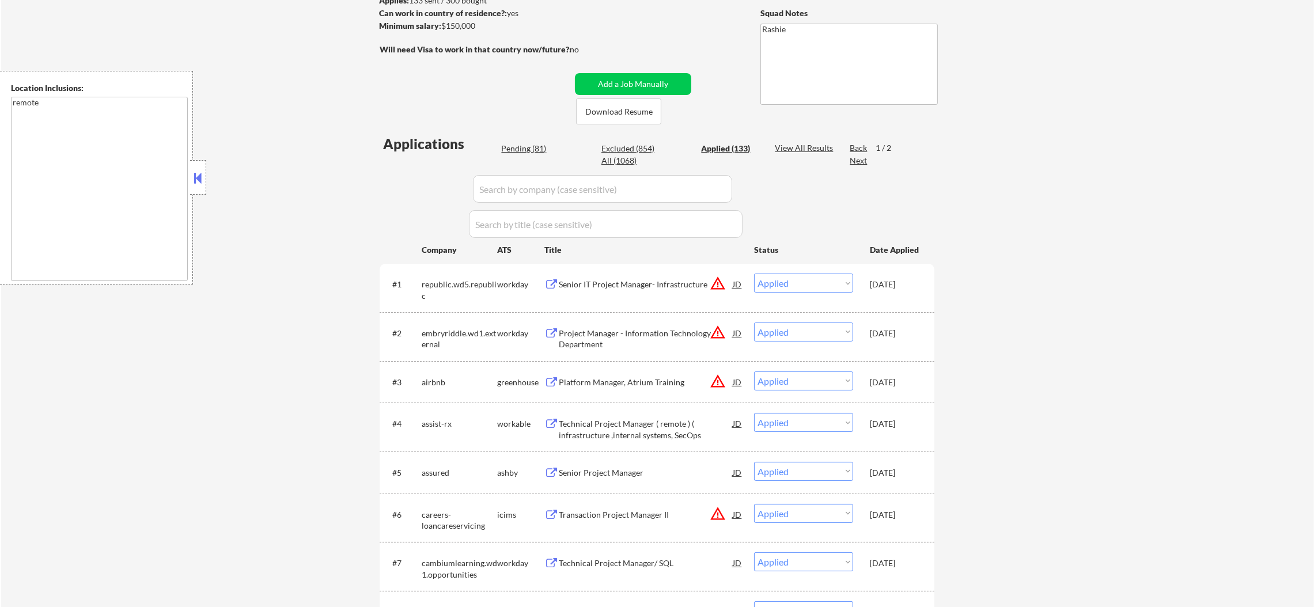
scroll to position [202, 0]
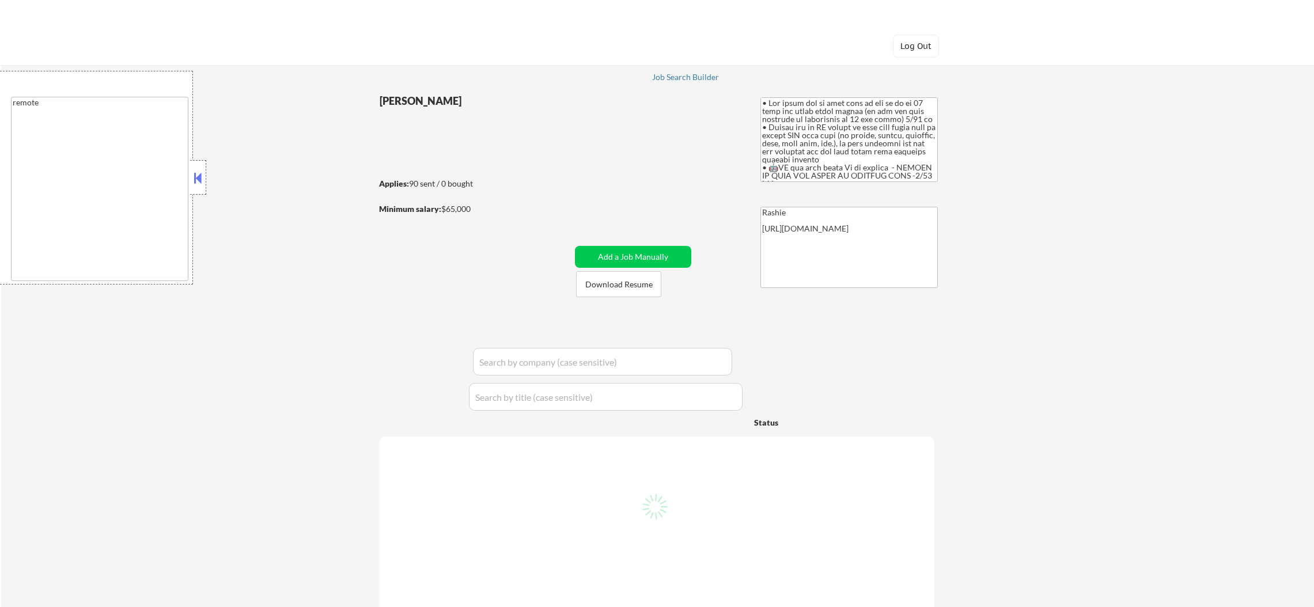
select select ""pending""
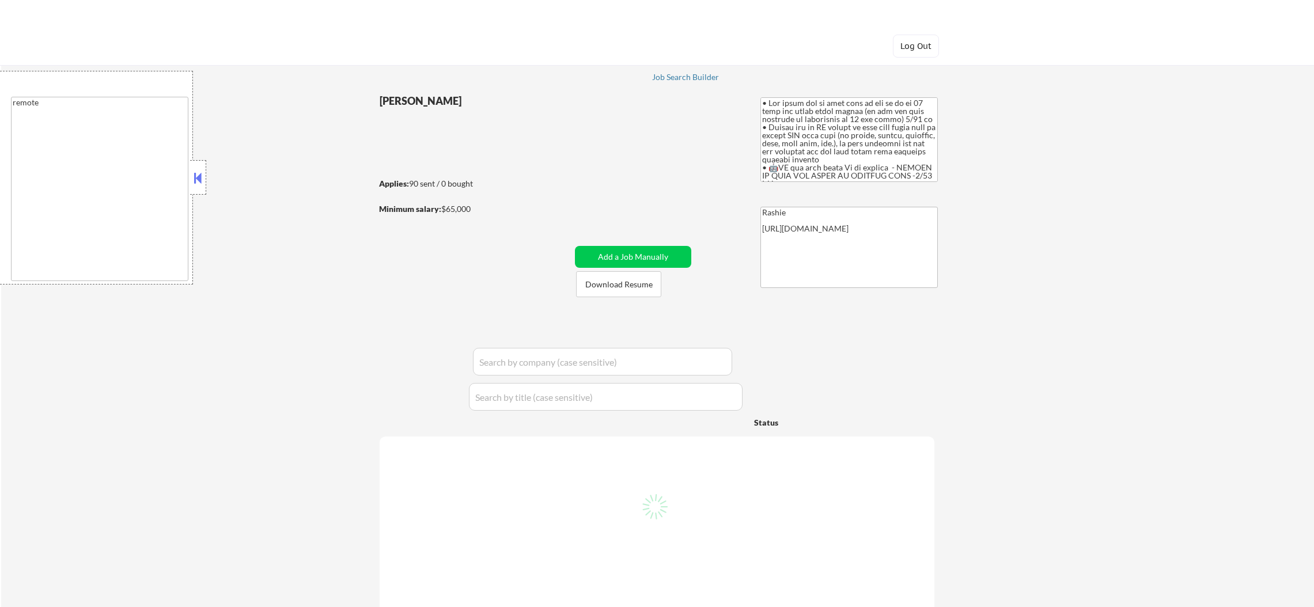
select select ""pending""
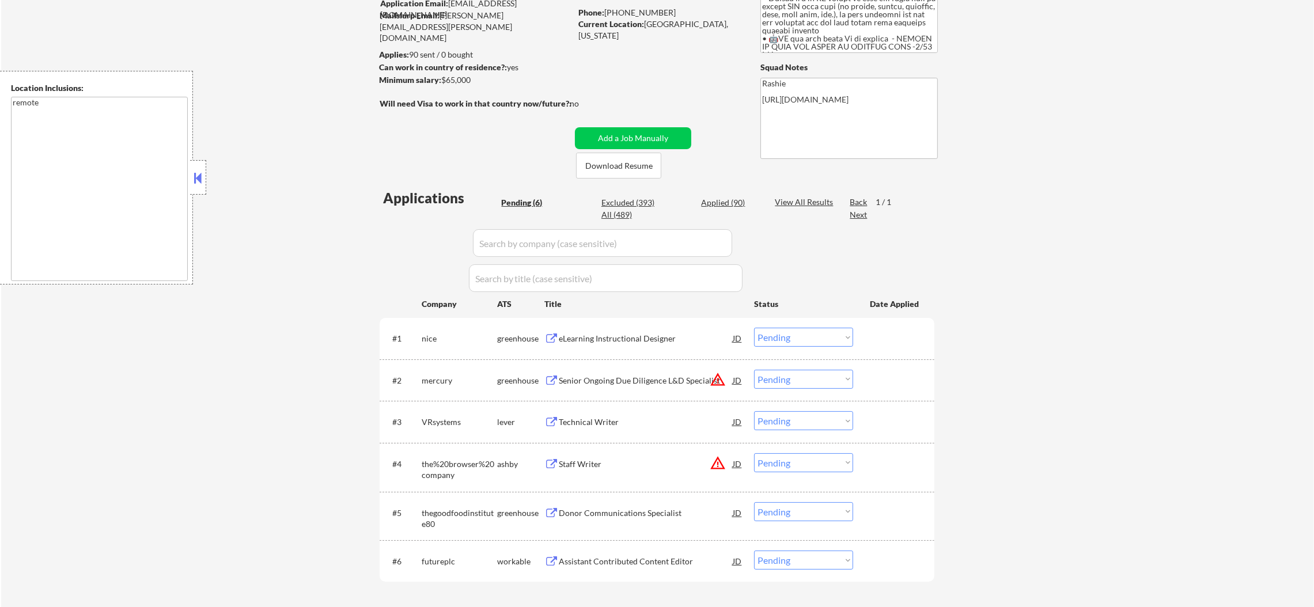
scroll to position [143, 0]
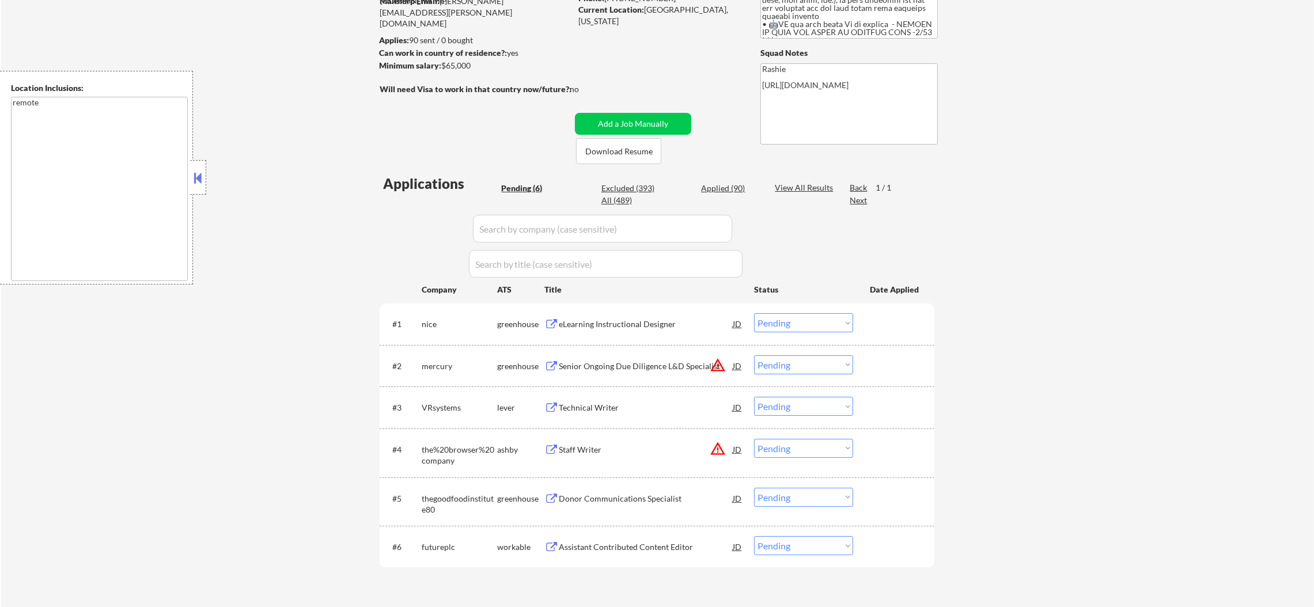
click at [721, 448] on button "warning_amber" at bounding box center [718, 449] width 16 height 16
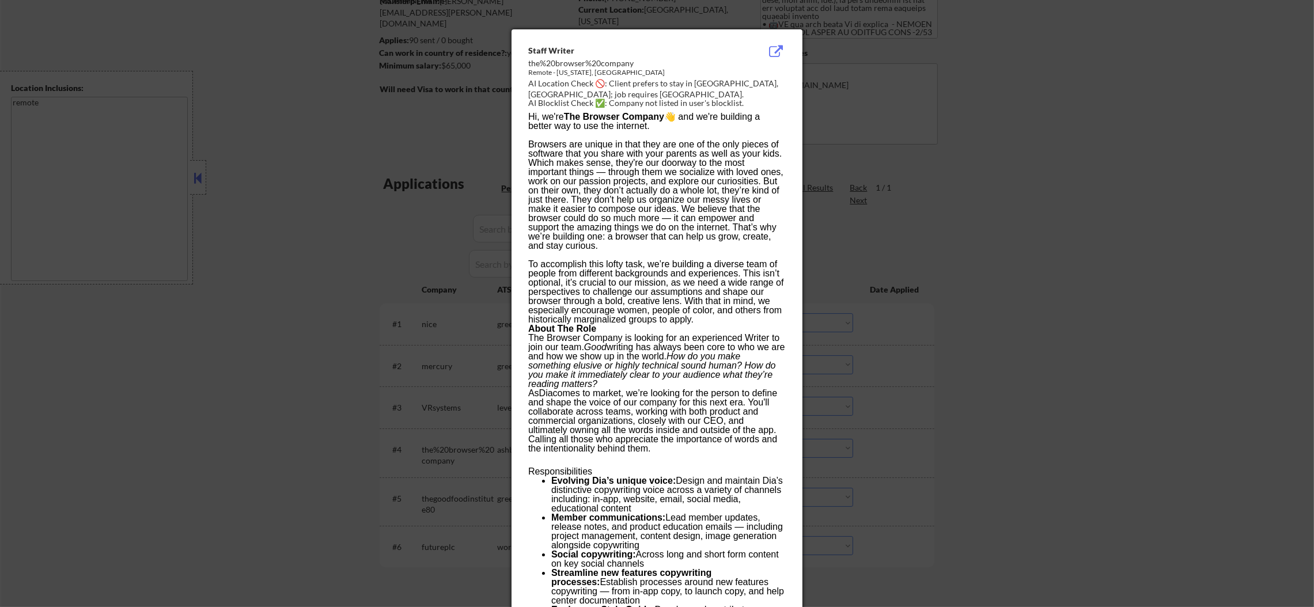
click at [908, 333] on div at bounding box center [657, 303] width 1314 height 607
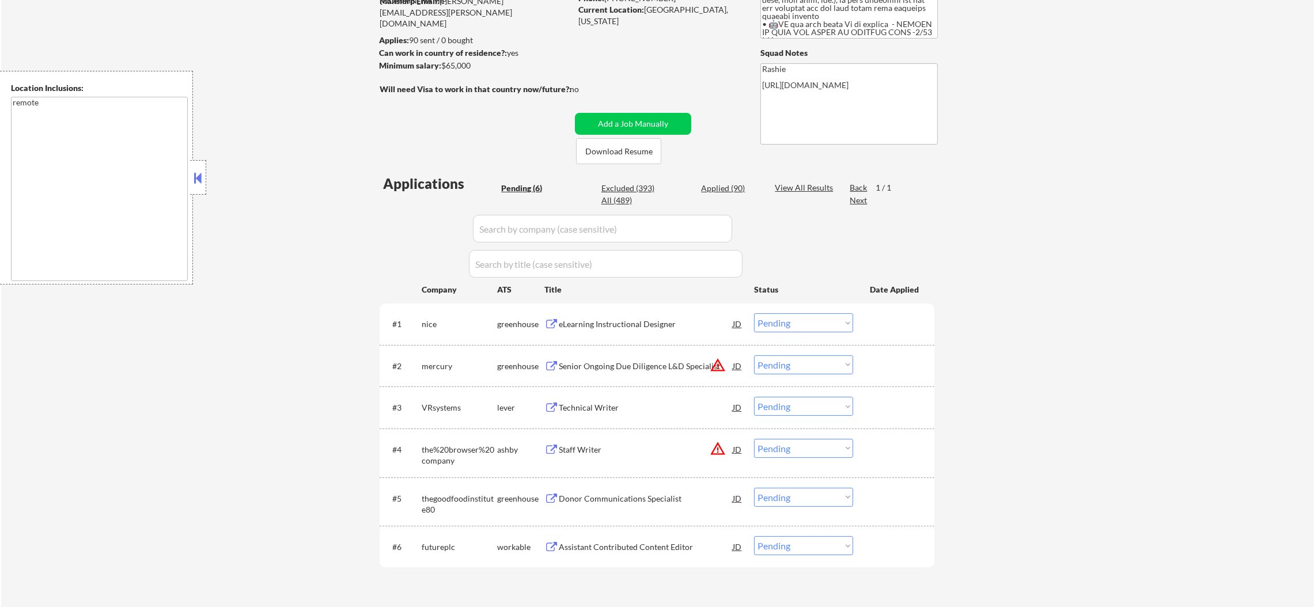
click at [776, 447] on select "Choose an option... Pending Applied Excluded (Questions) Excluded (Expired) Exc…" at bounding box center [803, 448] width 99 height 19
click at [754, 439] on select "Choose an option... Pending Applied Excluded (Questions) Excluded (Expired) Exc…" at bounding box center [803, 448] width 99 height 19
click at [714, 363] on button "warning_amber" at bounding box center [718, 365] width 16 height 16
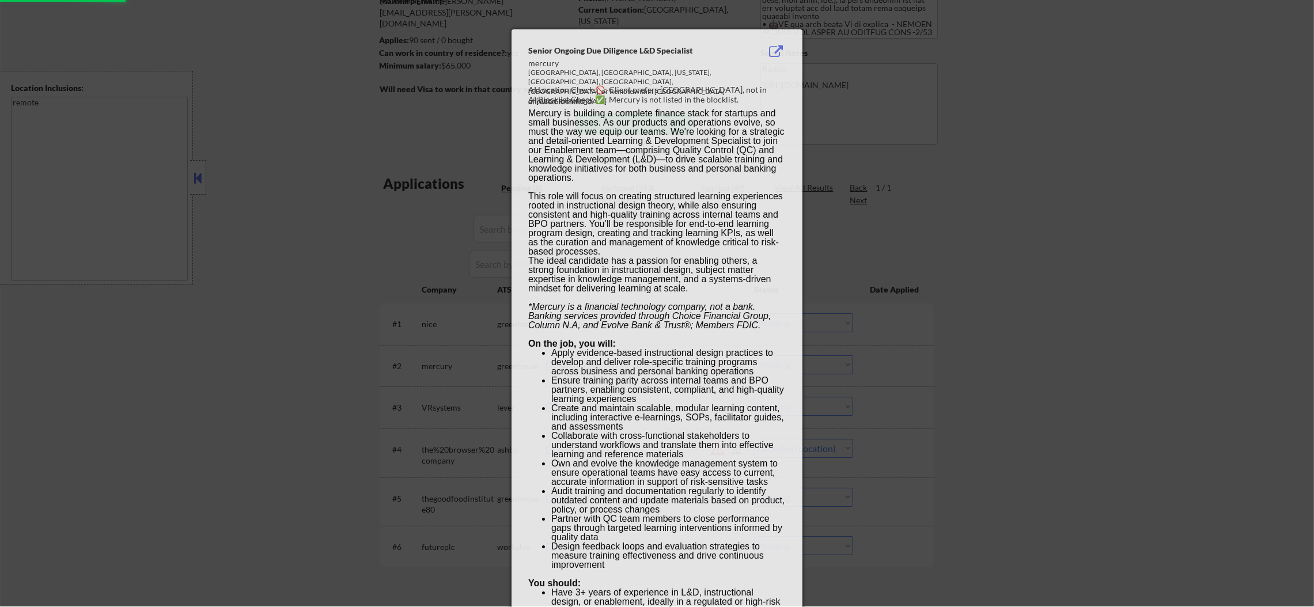
select select ""pending""
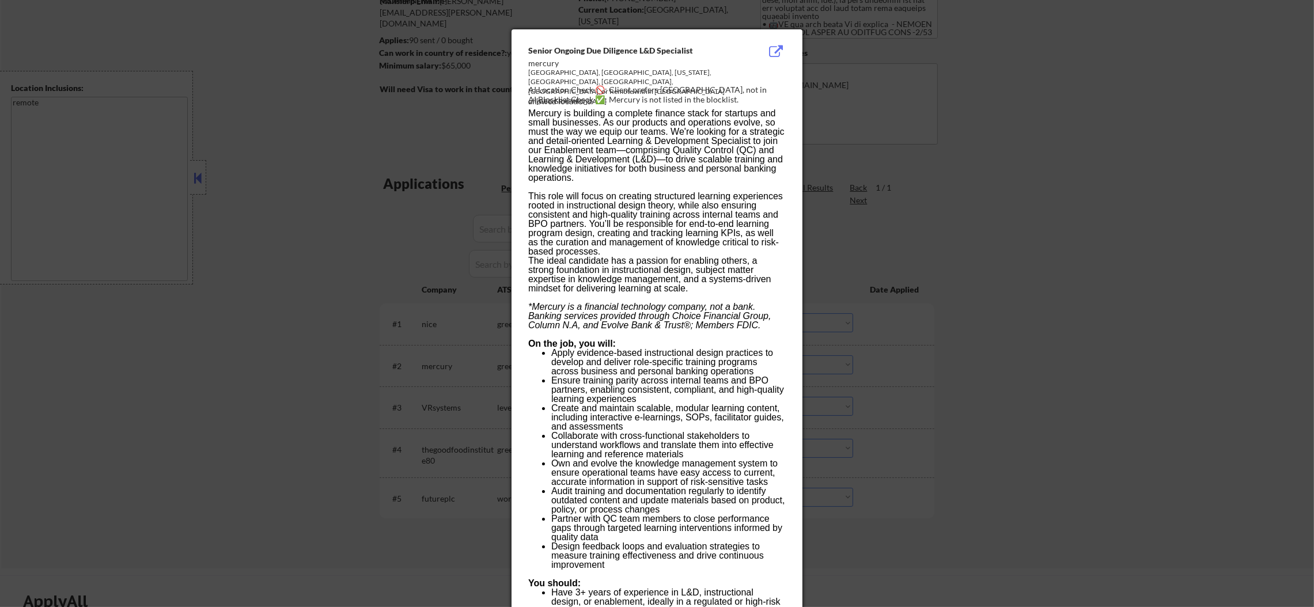
click at [993, 290] on div at bounding box center [657, 303] width 1314 height 607
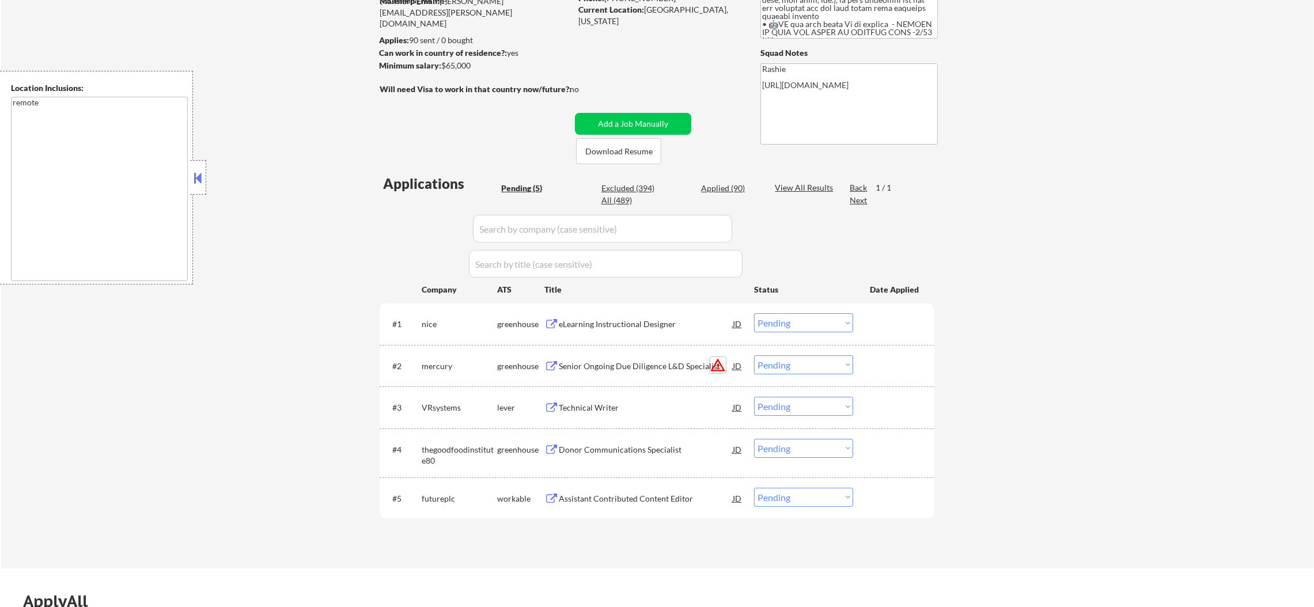
click at [721, 362] on button "warning_amber" at bounding box center [718, 365] width 16 height 16
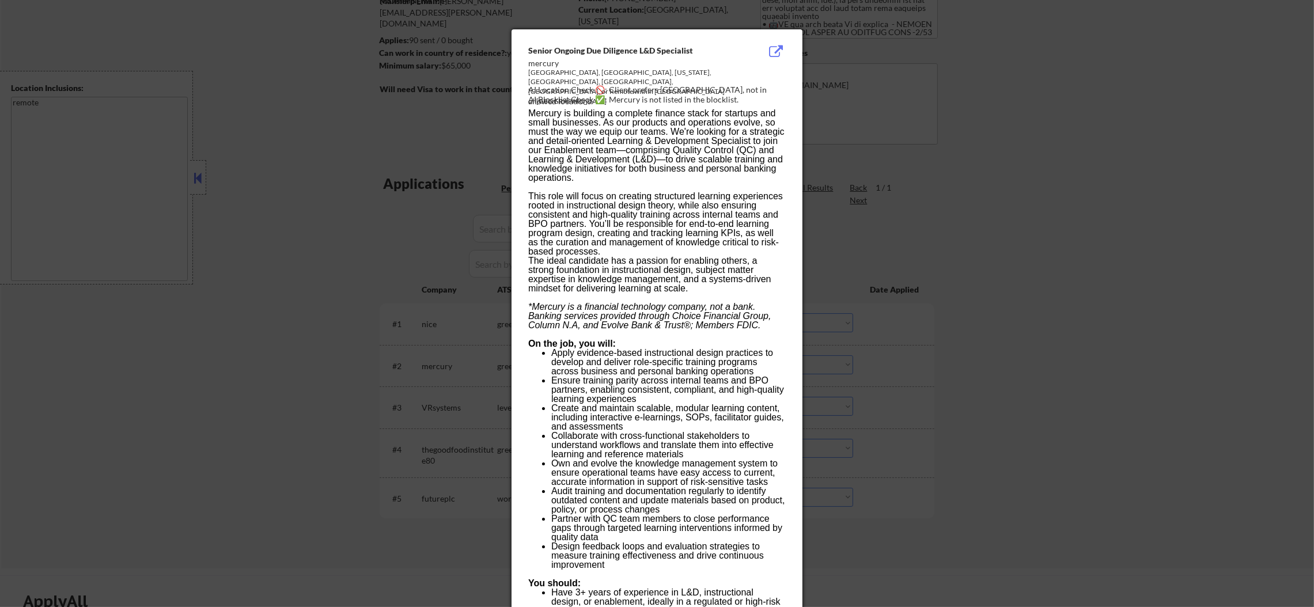
click at [911, 338] on div at bounding box center [657, 303] width 1314 height 607
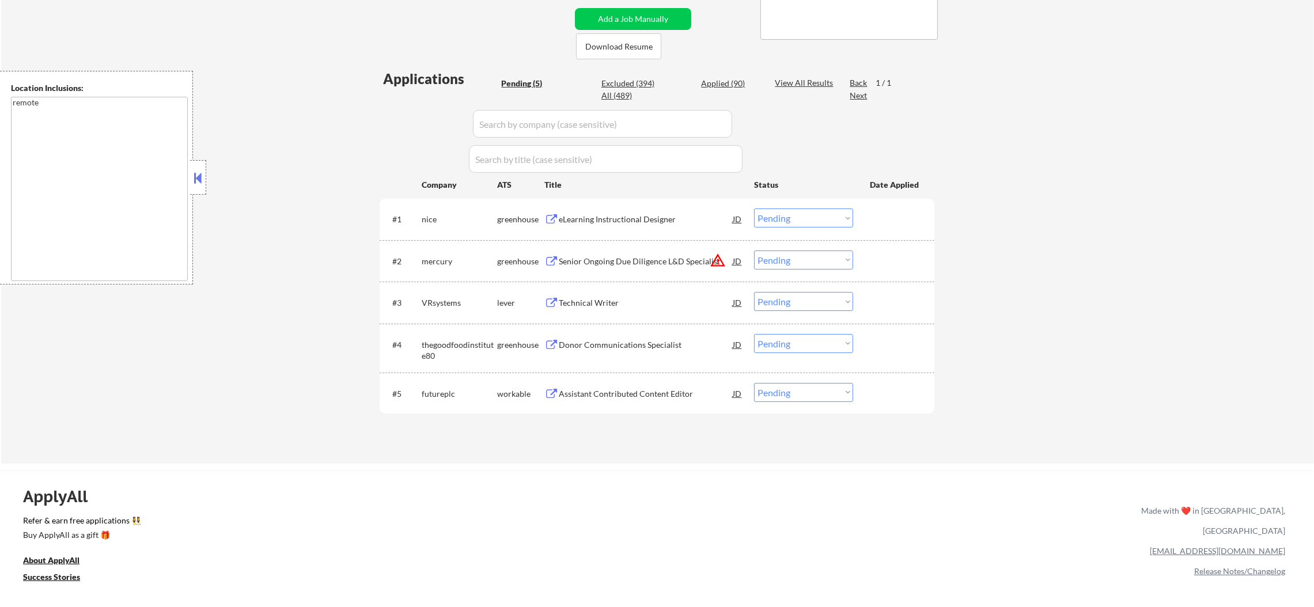
scroll to position [259, 0]
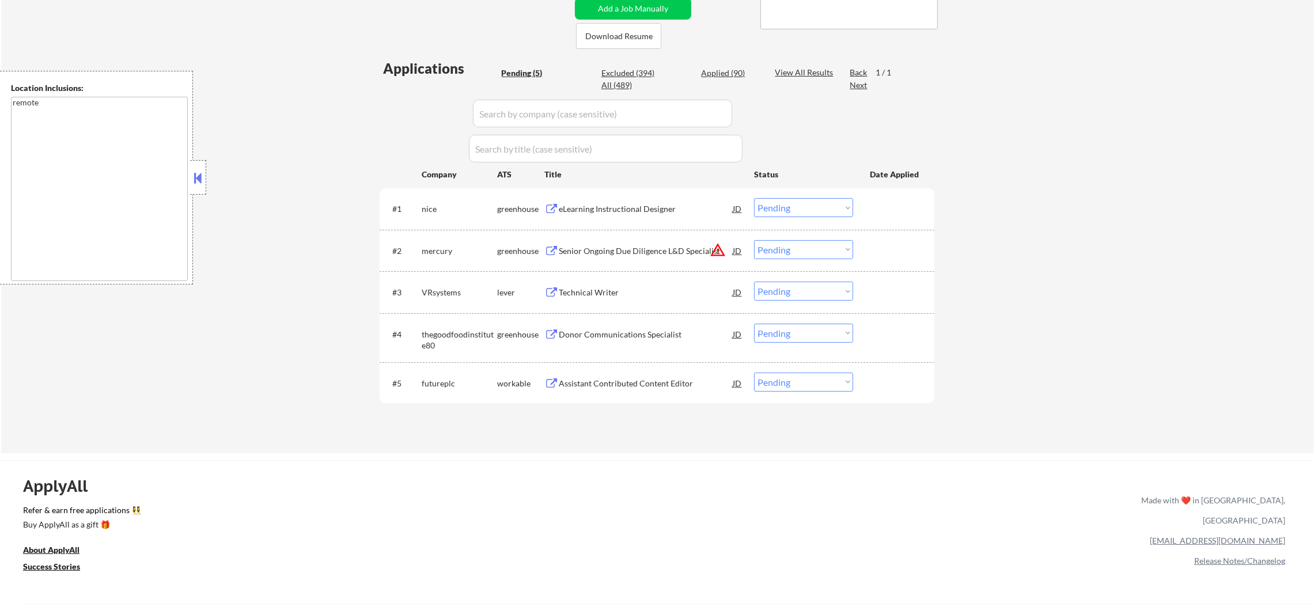
click at [812, 247] on select "Choose an option... Pending Applied Excluded (Questions) Excluded (Expired) Exc…" at bounding box center [803, 249] width 99 height 19
click at [754, 240] on select "Choose an option... Pending Applied Excluded (Questions) Excluded (Expired) Exc…" at bounding box center [803, 249] width 99 height 19
select select ""pending""
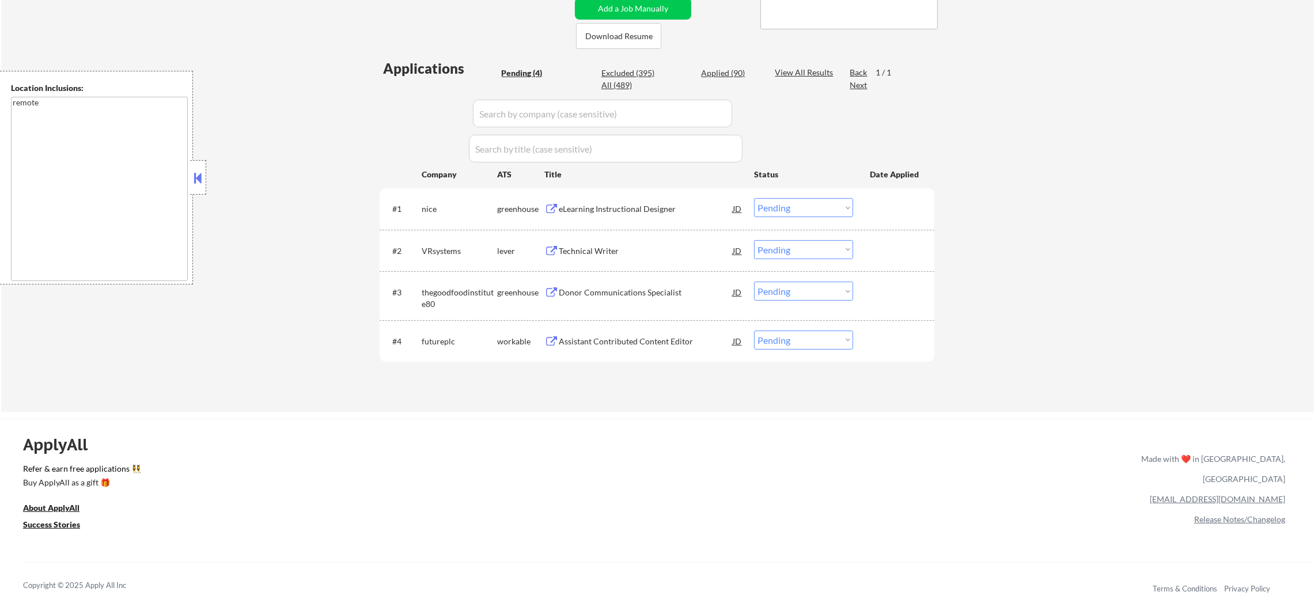
click at [601, 210] on div "eLearning Instructional Designer" at bounding box center [646, 209] width 174 height 12
